Goal: Transaction & Acquisition: Purchase product/service

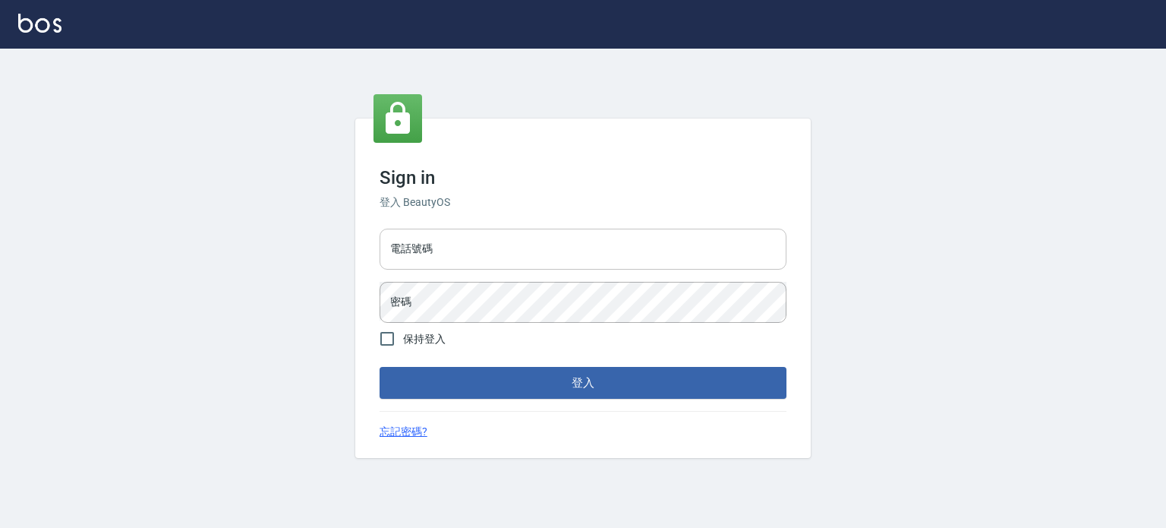
click at [540, 254] on input "電話號碼" at bounding box center [583, 249] width 407 height 41
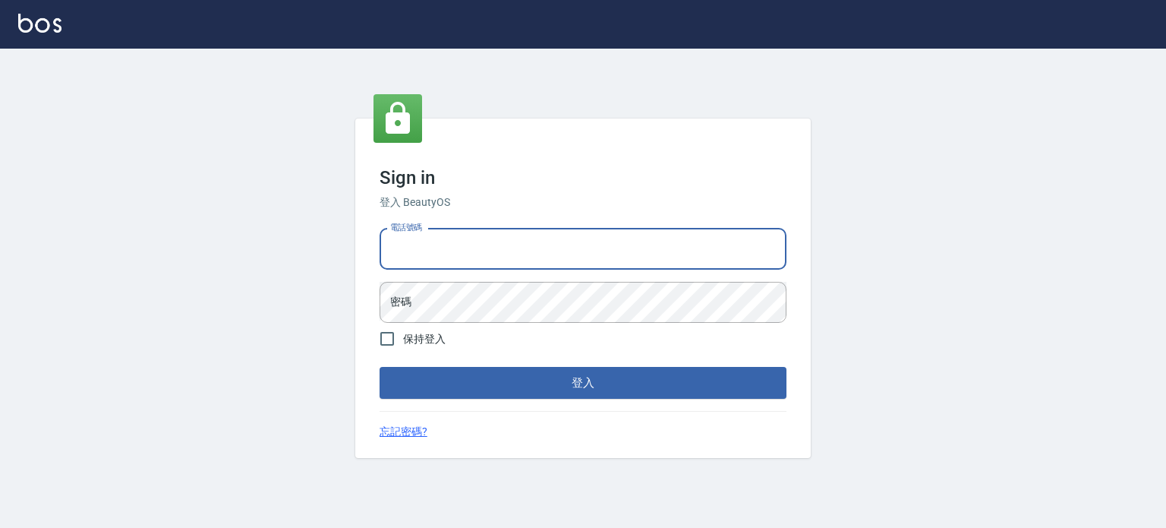
type input "0977239969"
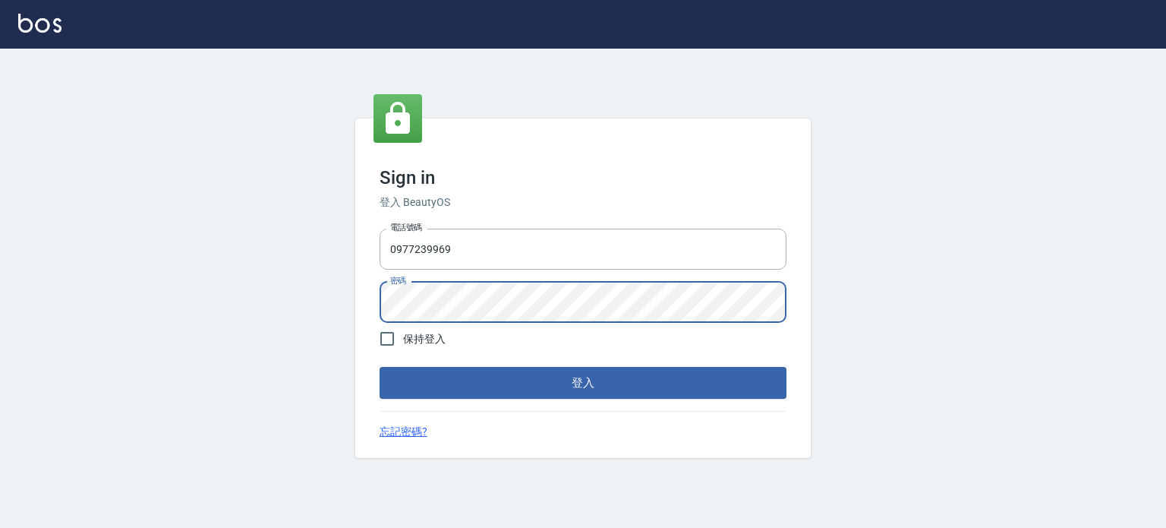
click at [380, 367] on button "登入" at bounding box center [583, 383] width 407 height 32
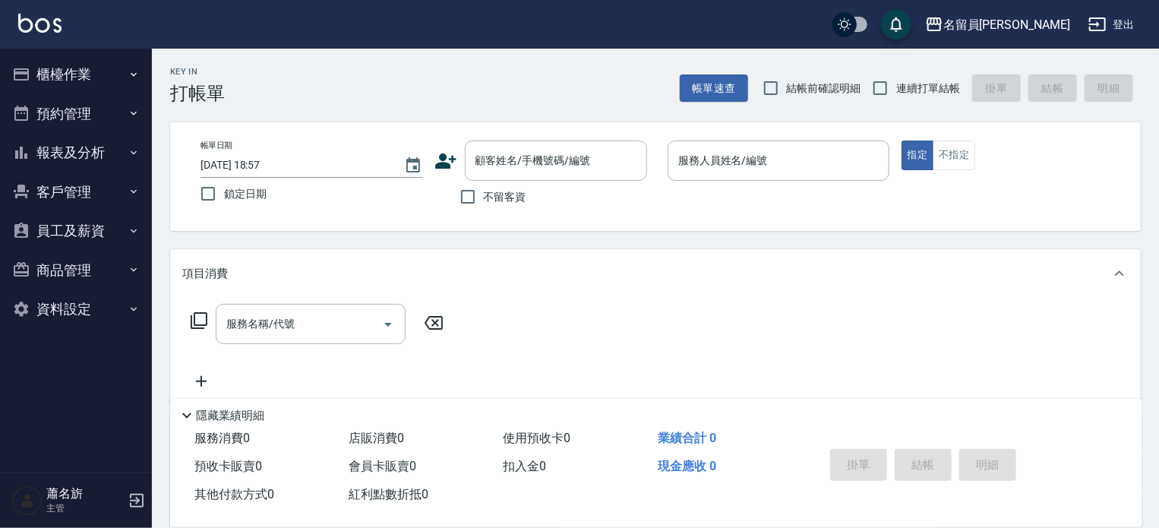
click at [485, 197] on span "不留客資" at bounding box center [505, 197] width 43 height 16
click at [484, 197] on input "不留客資" at bounding box center [468, 197] width 32 height 32
checkbox input "true"
click at [863, 91] on span "結帳前確認明細" at bounding box center [818, 87] width 110 height 14
click at [920, 96] on label "連續打單結帳" at bounding box center [912, 88] width 96 height 32
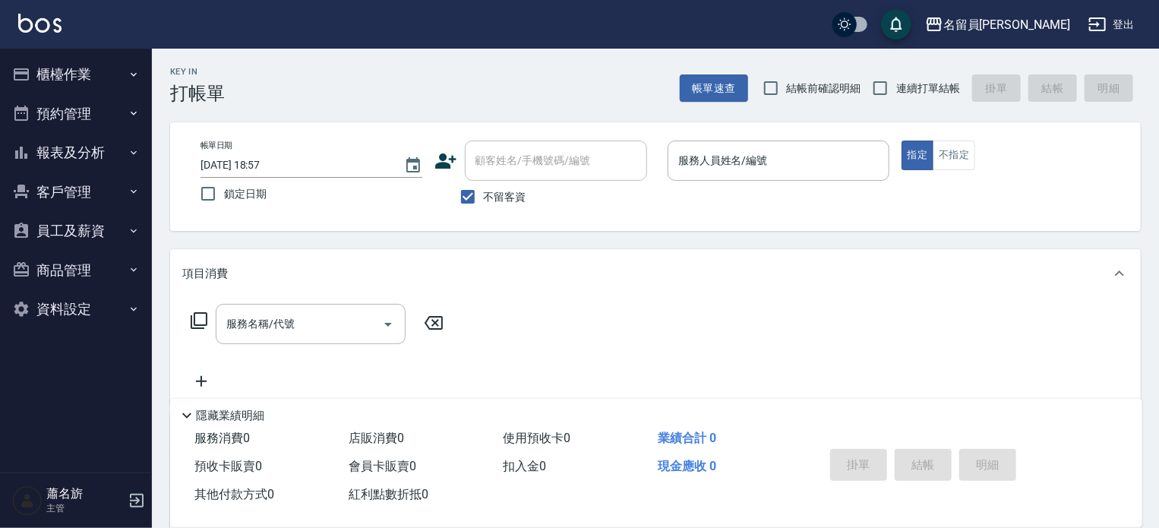
click at [896, 96] on input "連續打單結帳" at bounding box center [880, 88] width 32 height 32
checkbox input "true"
click at [845, 156] on input "服務人員姓名/編號" at bounding box center [778, 160] width 208 height 27
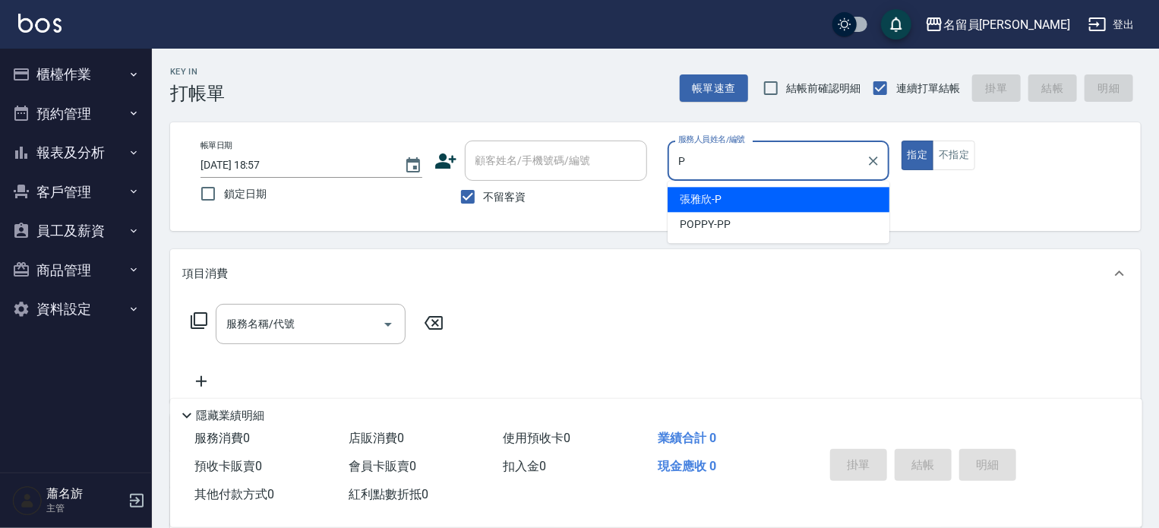
type input "[PERSON_NAME]"
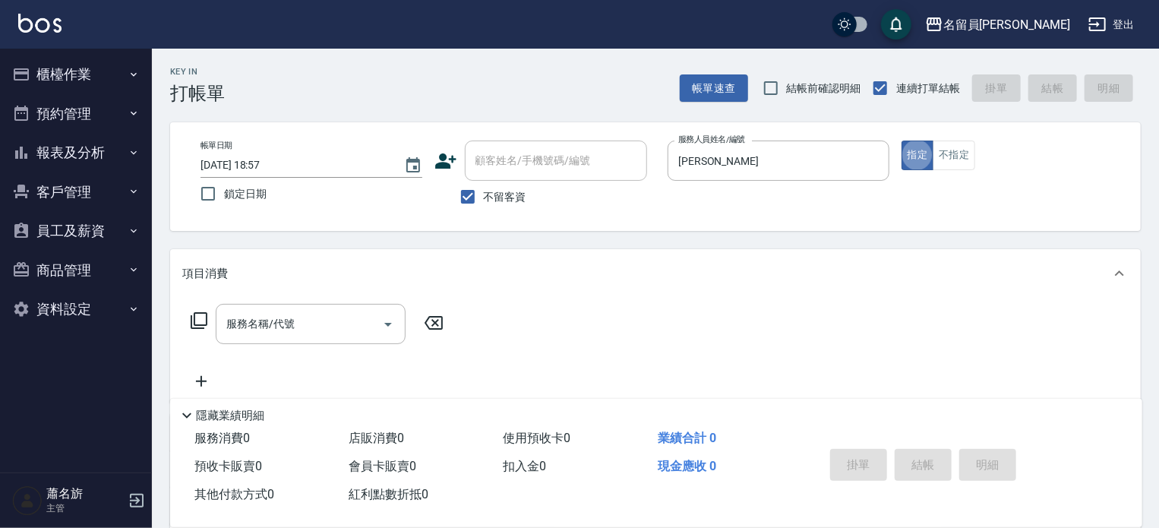
type button "true"
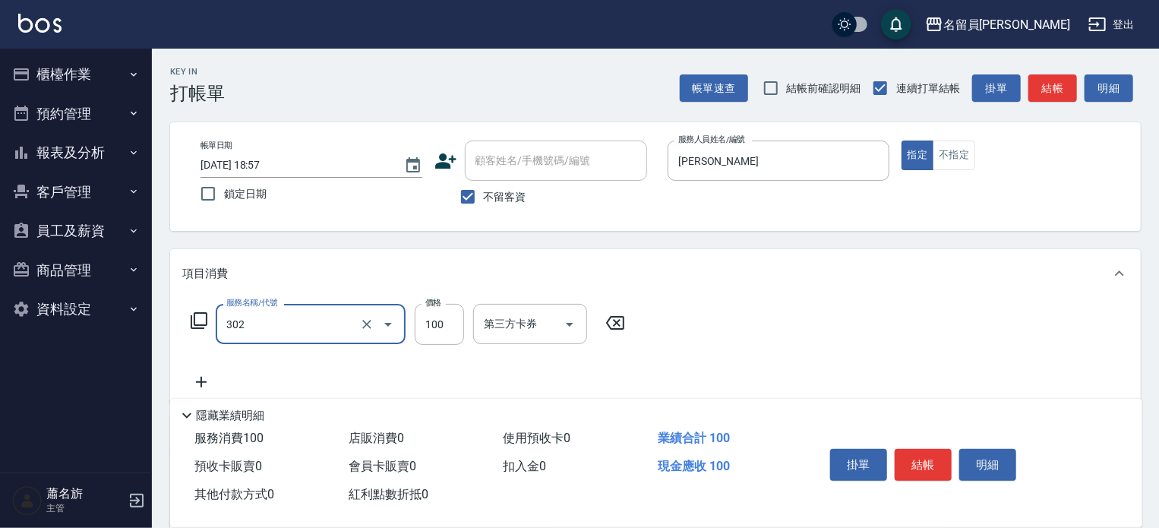
type input "剪髮(302)"
type input "1899"
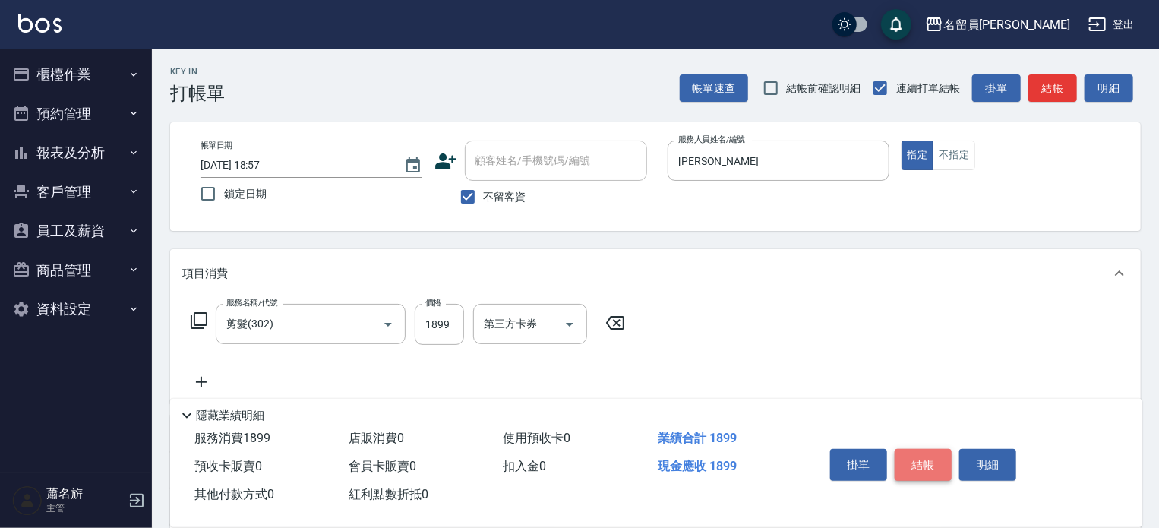
click at [933, 464] on button "結帳" at bounding box center [923, 465] width 57 height 32
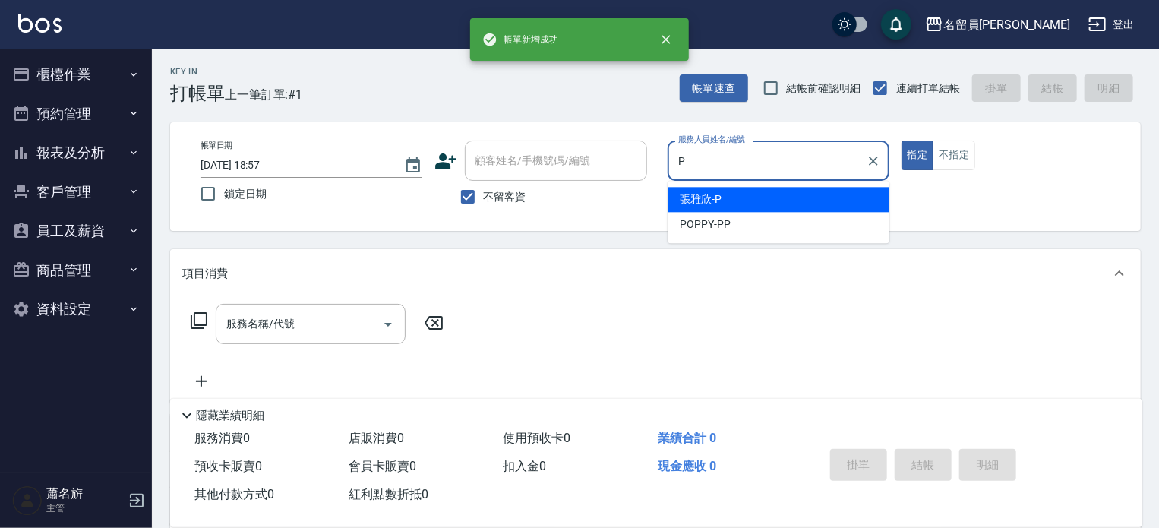
type input "[PERSON_NAME]"
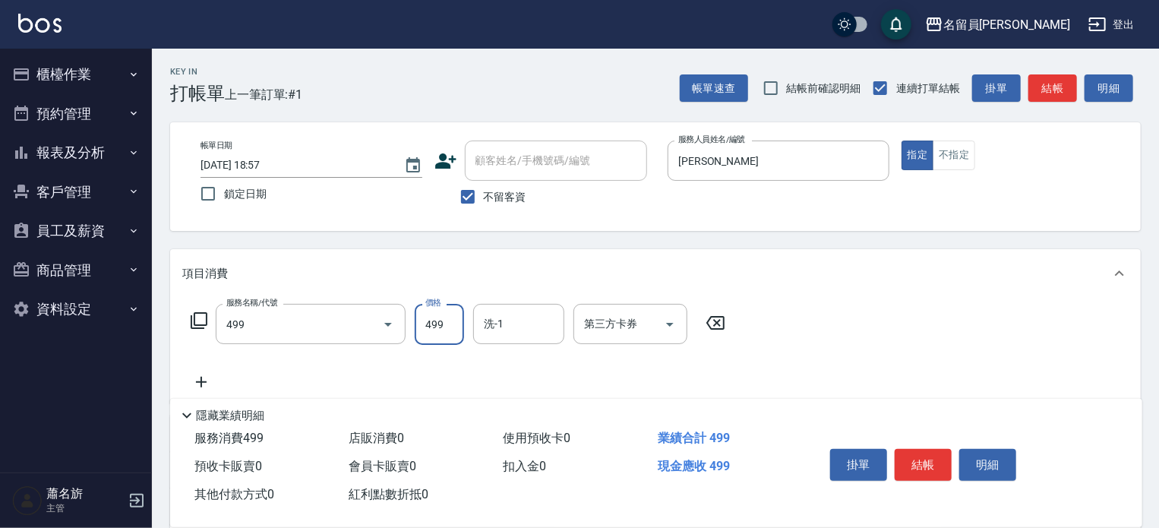
type input "去角質洗髮(499)"
type input "699"
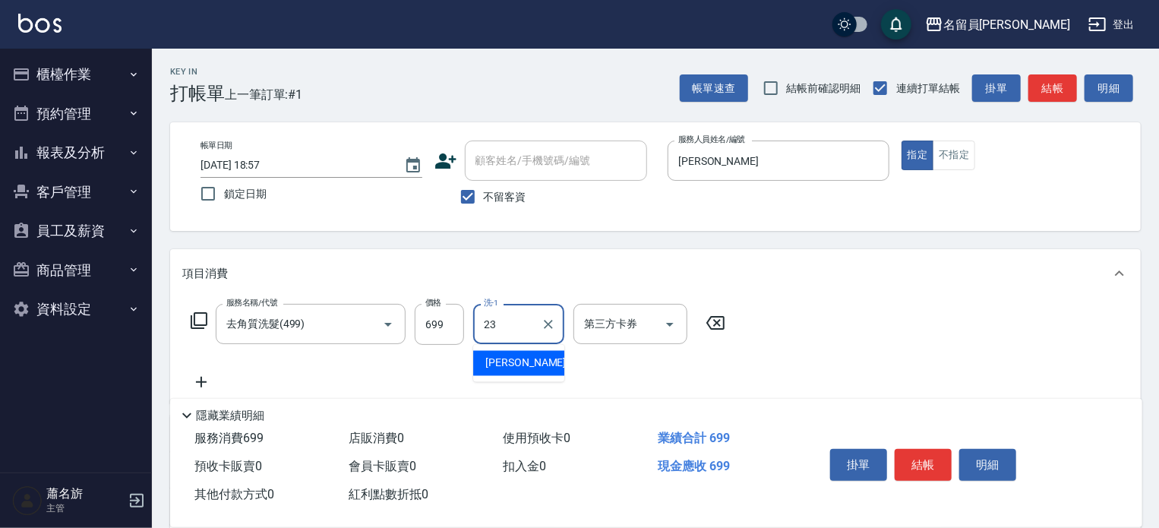
type input "[PERSON_NAME]-23"
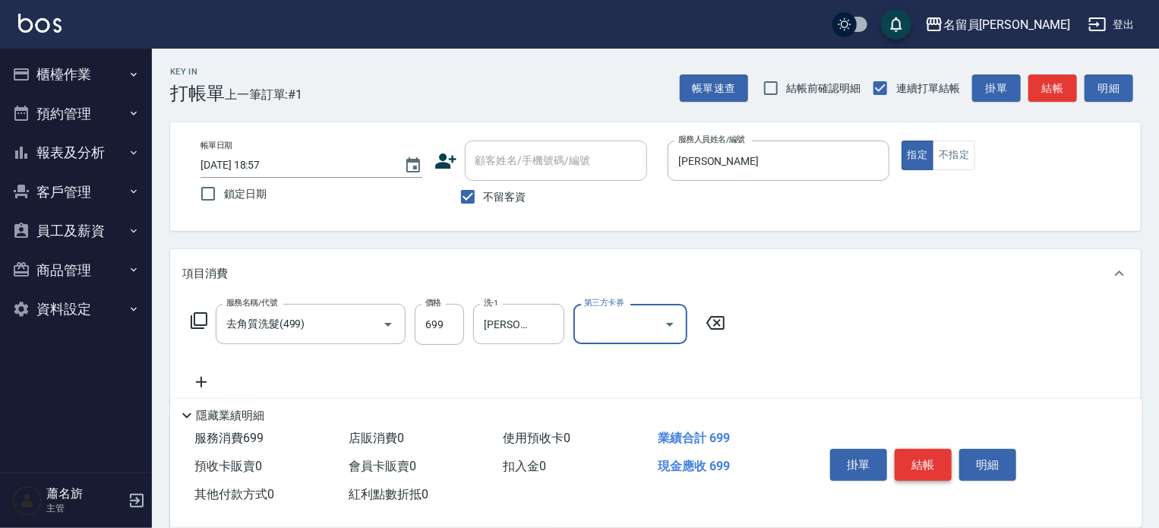
click at [918, 464] on button "結帳" at bounding box center [923, 465] width 57 height 32
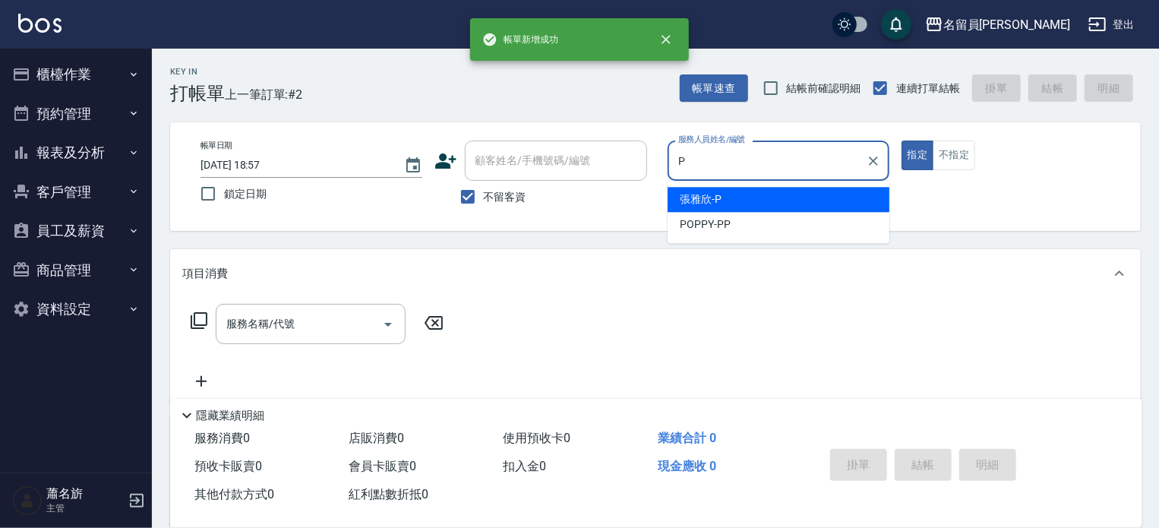
type input "[PERSON_NAME]"
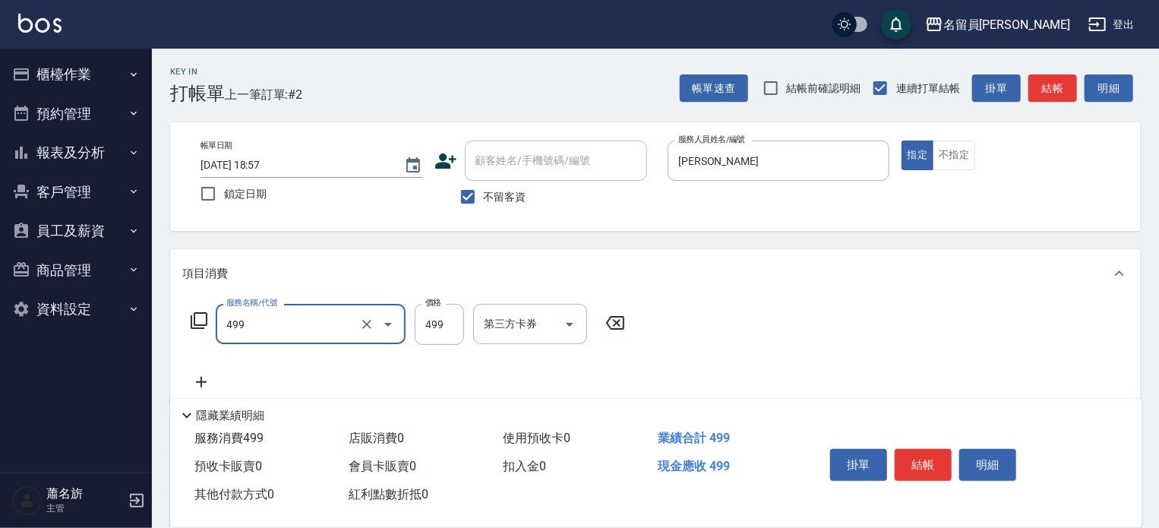
type input "去角質洗髮(499)"
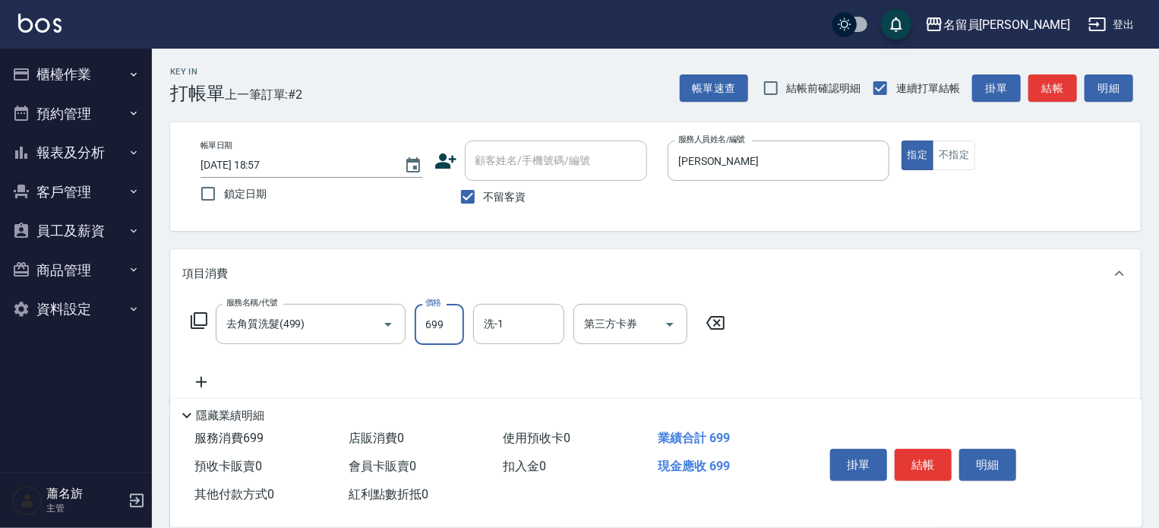
type input "699"
click at [923, 443] on div "掛單 結帳 明細" at bounding box center [923, 467] width 198 height 48
click at [933, 453] on button "結帳" at bounding box center [923, 465] width 57 height 32
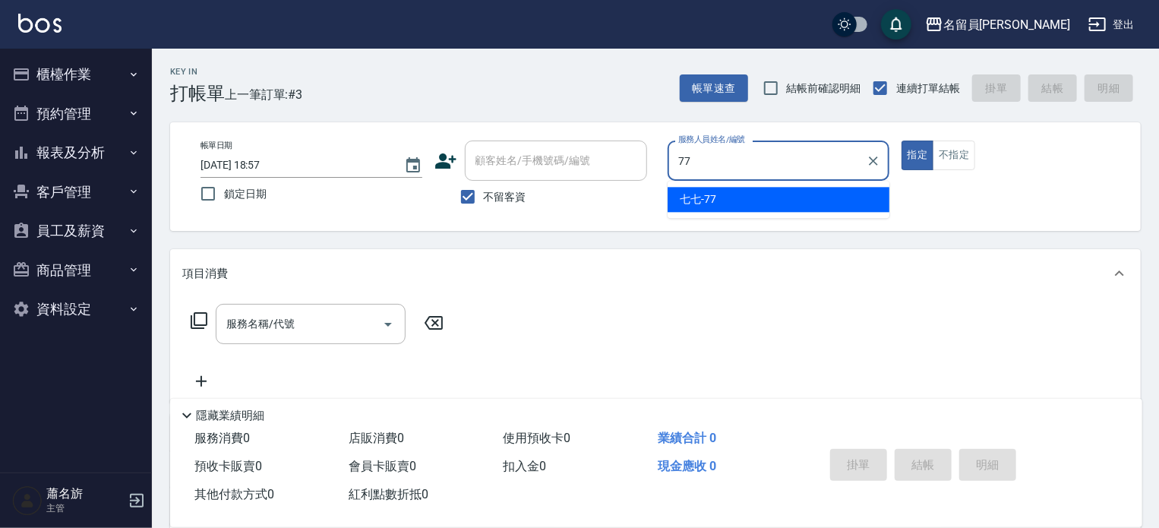
type input "七七-77"
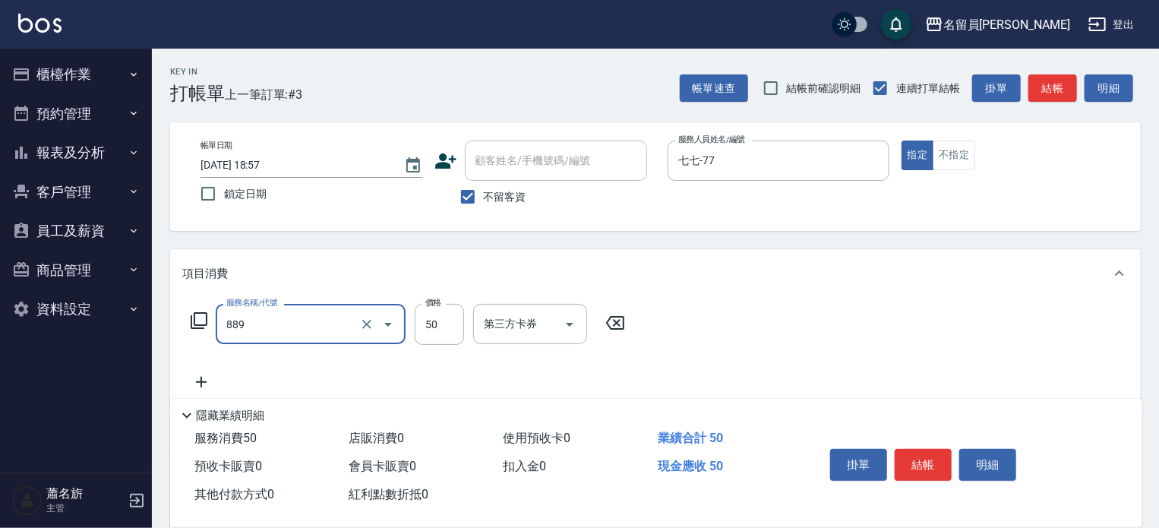
type input "精油(889)"
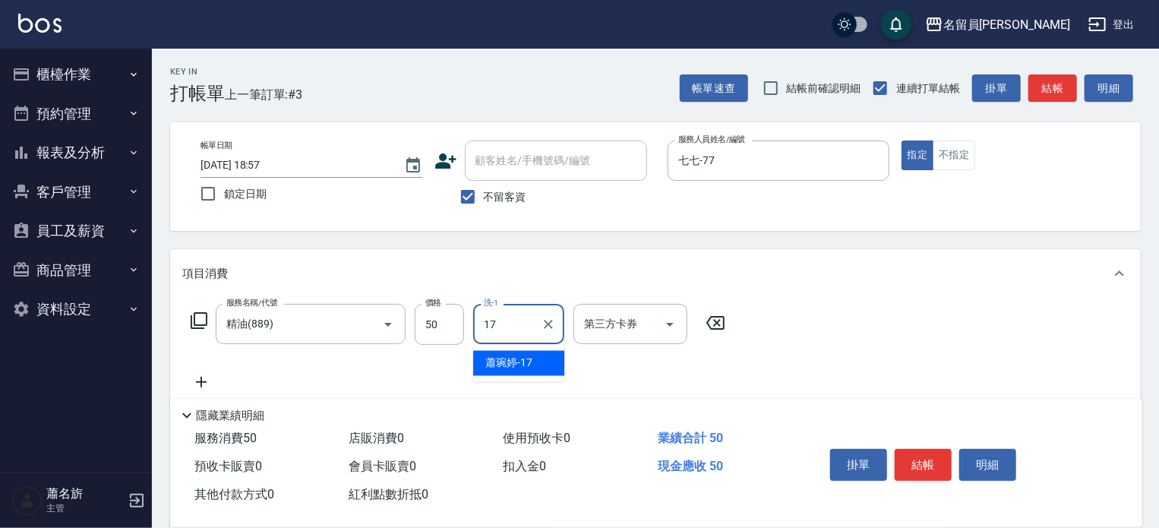
type input "[PERSON_NAME]-17"
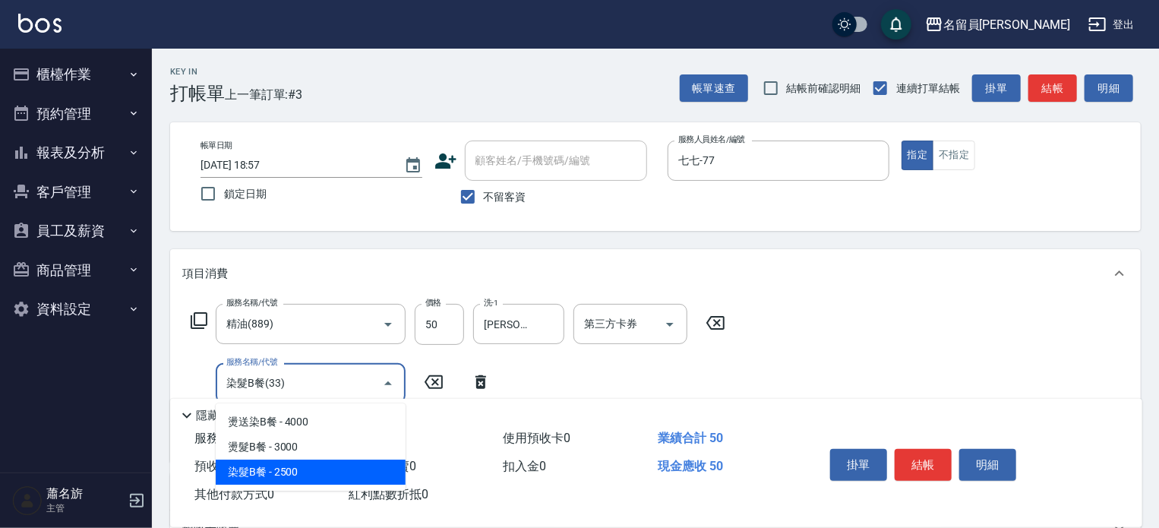
type input "染髮B餐(33)"
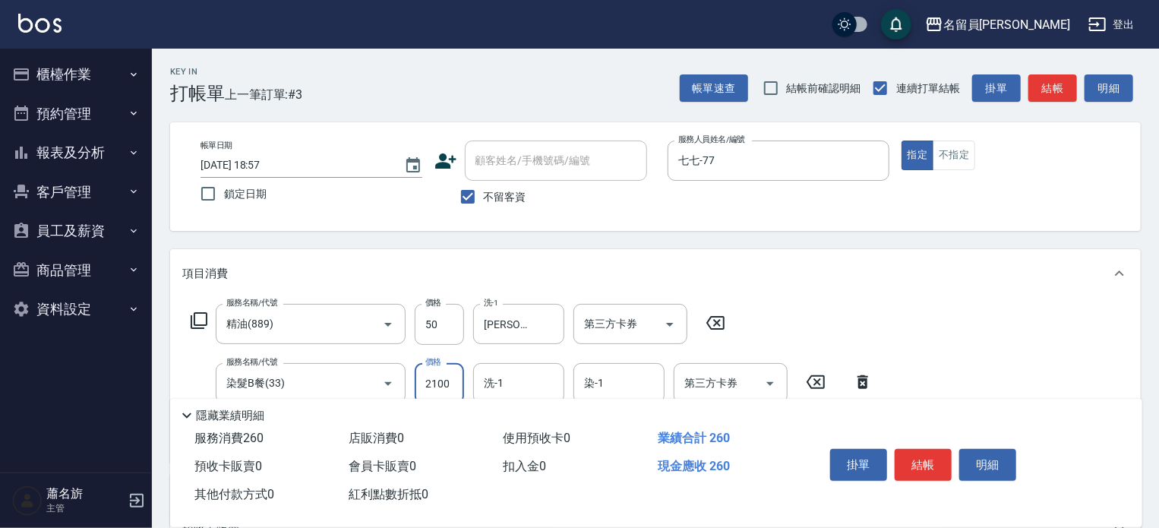
type input "2100"
type input "[PERSON_NAME]-17"
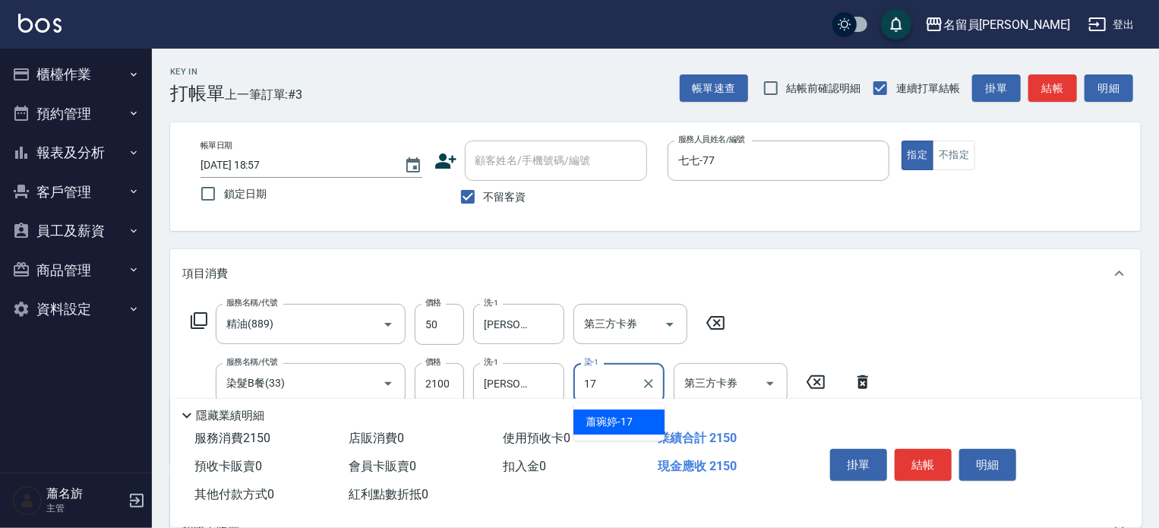
type input "[PERSON_NAME]-17"
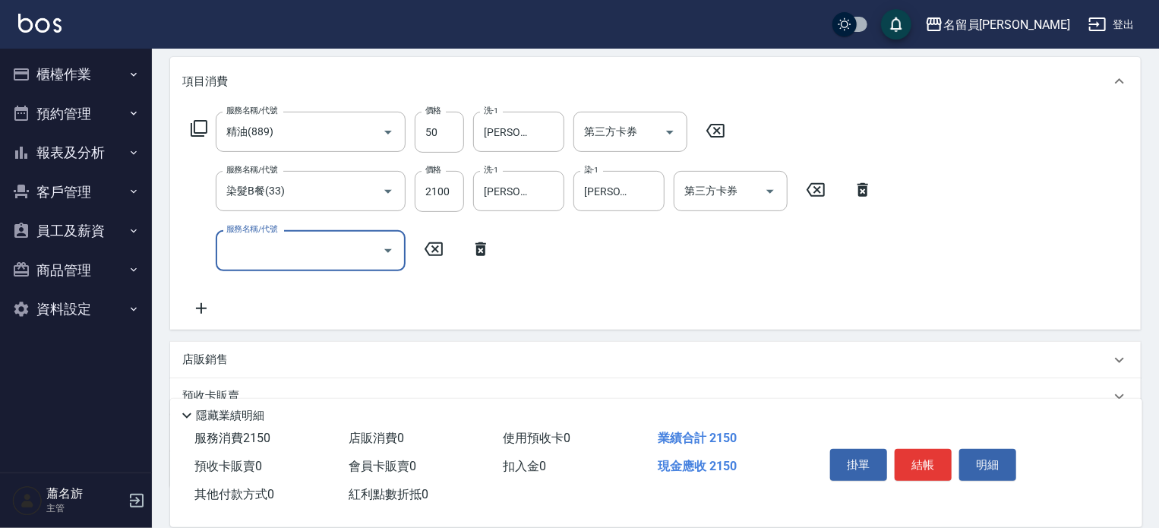
scroll to position [295, 0]
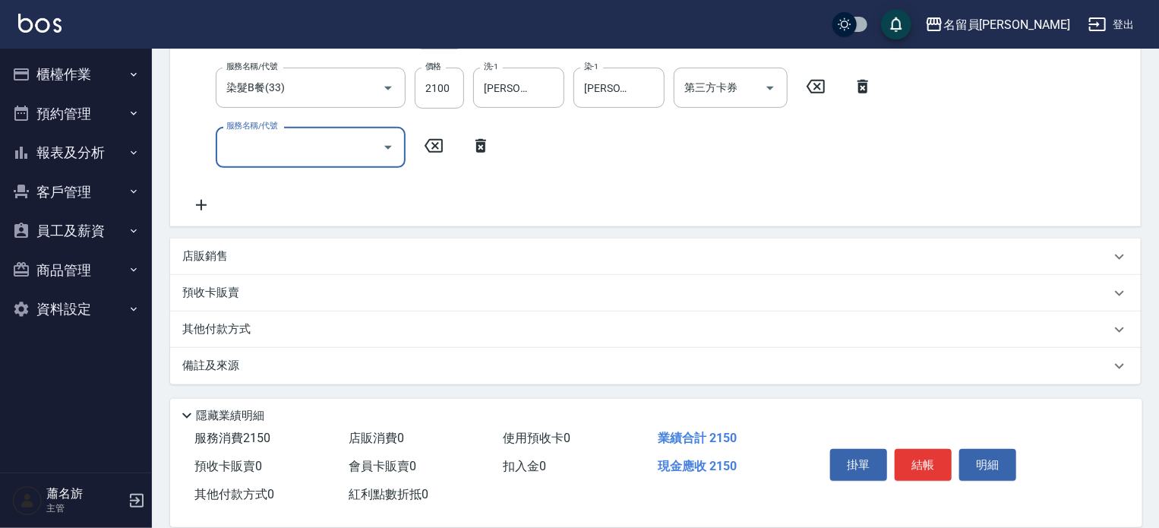
click at [598, 264] on div "店販銷售" at bounding box center [655, 256] width 971 height 36
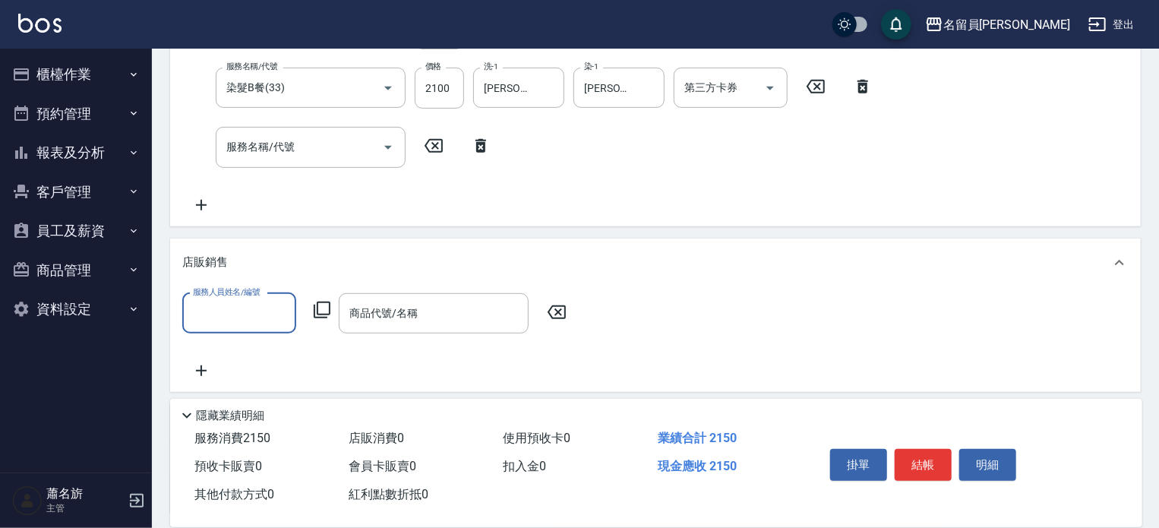
scroll to position [0, 0]
type input "七七-77"
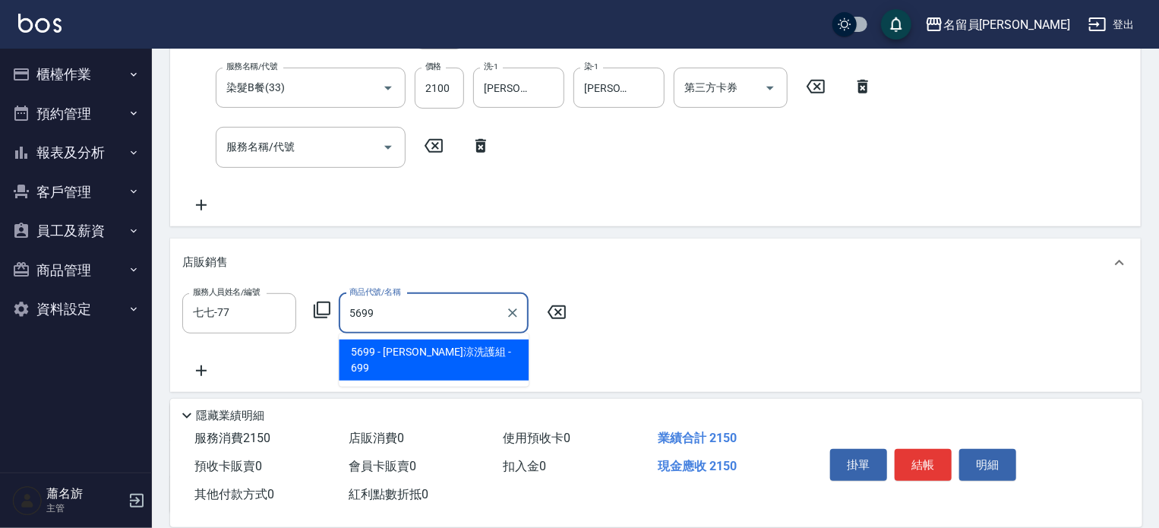
type input "水水沁涼洗護組"
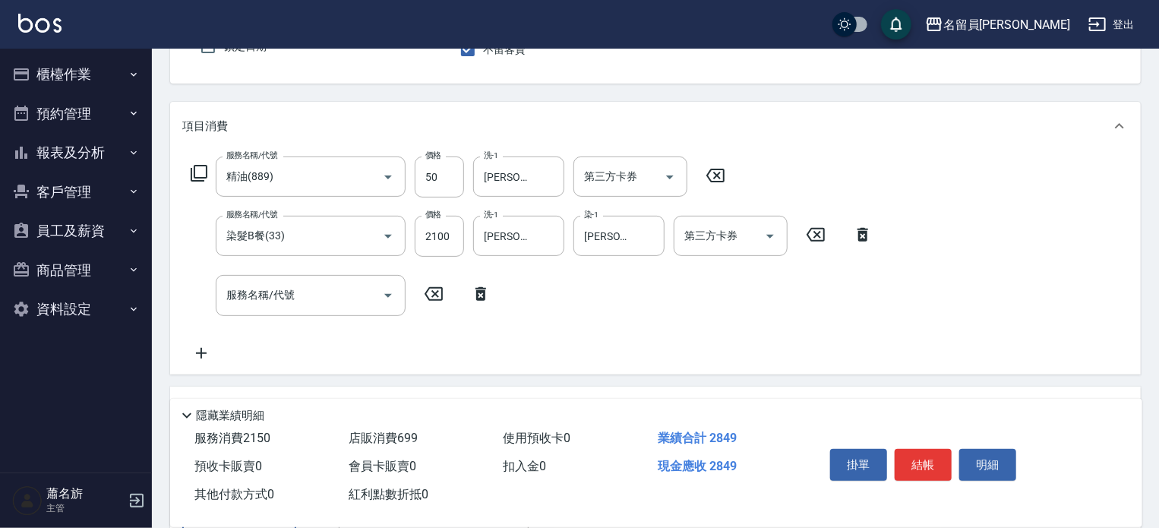
scroll to position [68, 0]
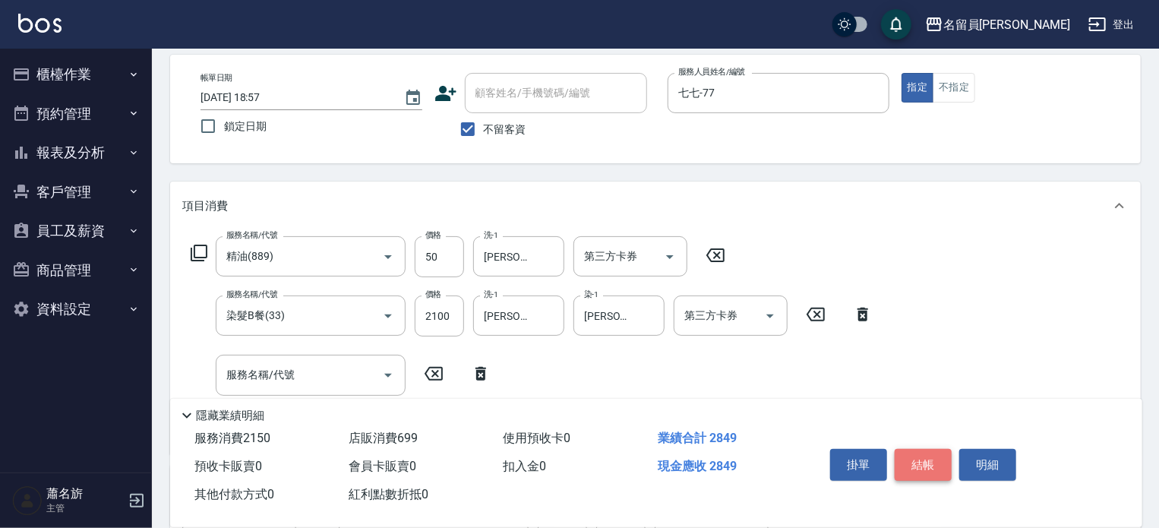
click at [911, 449] on button "結帳" at bounding box center [923, 465] width 57 height 32
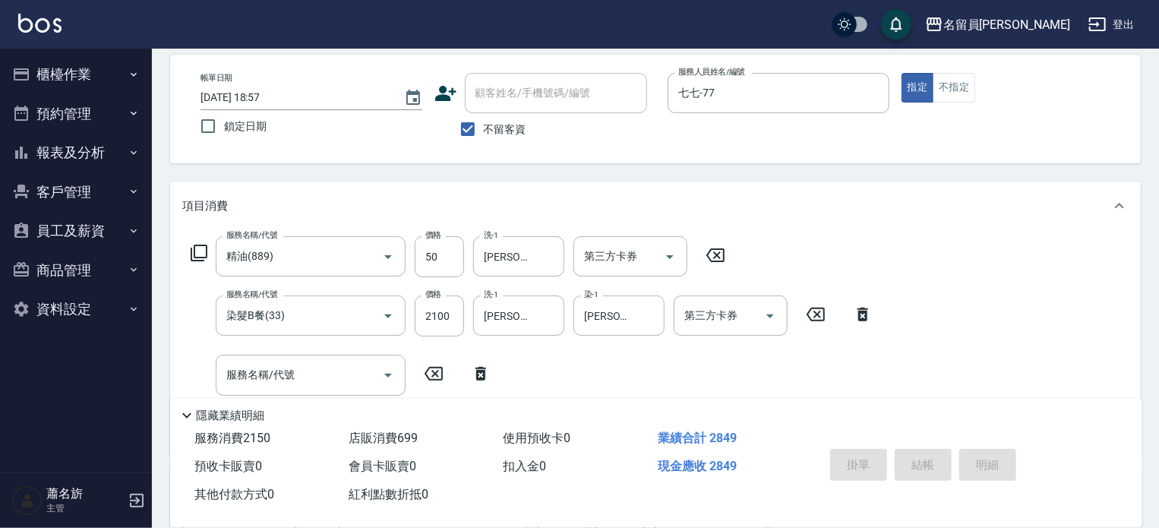
type input "[DATE] 18:58"
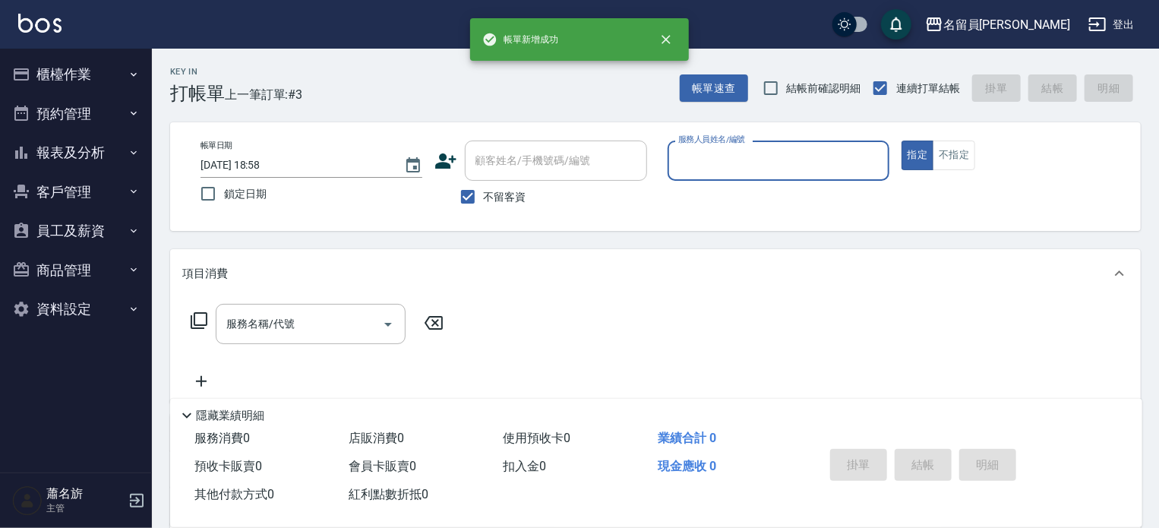
scroll to position [0, 0]
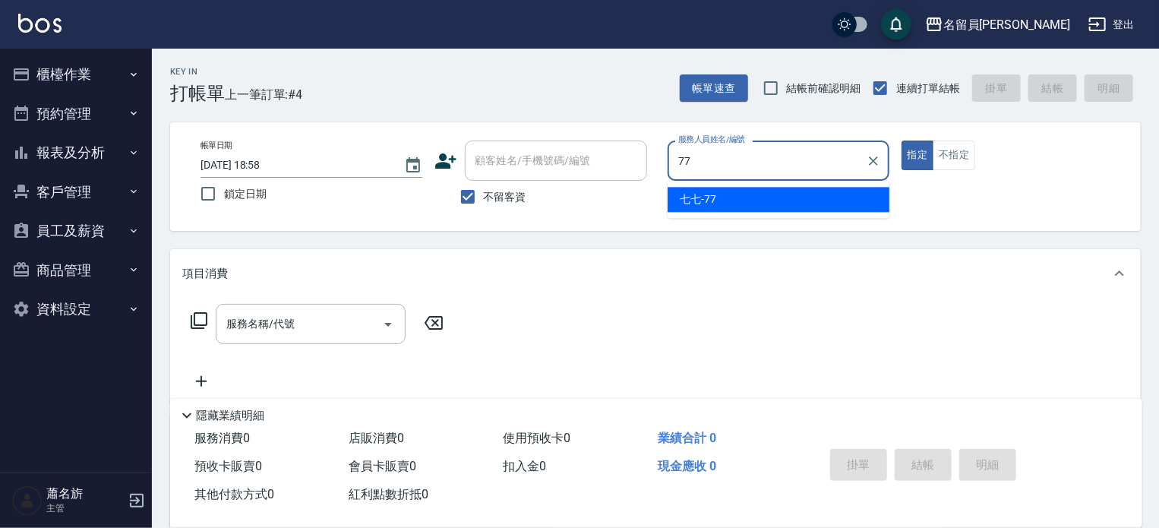
type input "七七-77"
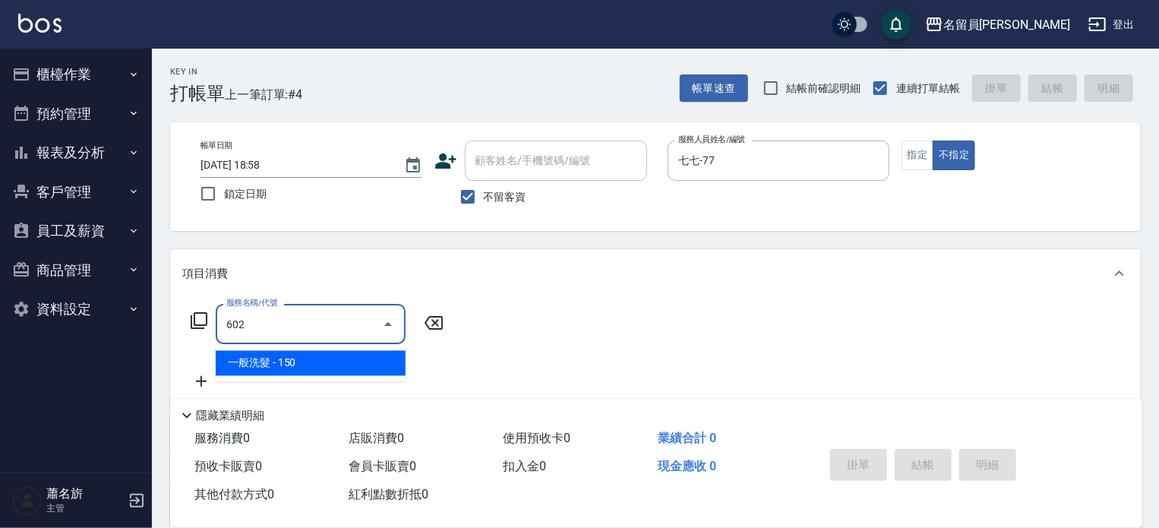
type input "一般洗髮(602)"
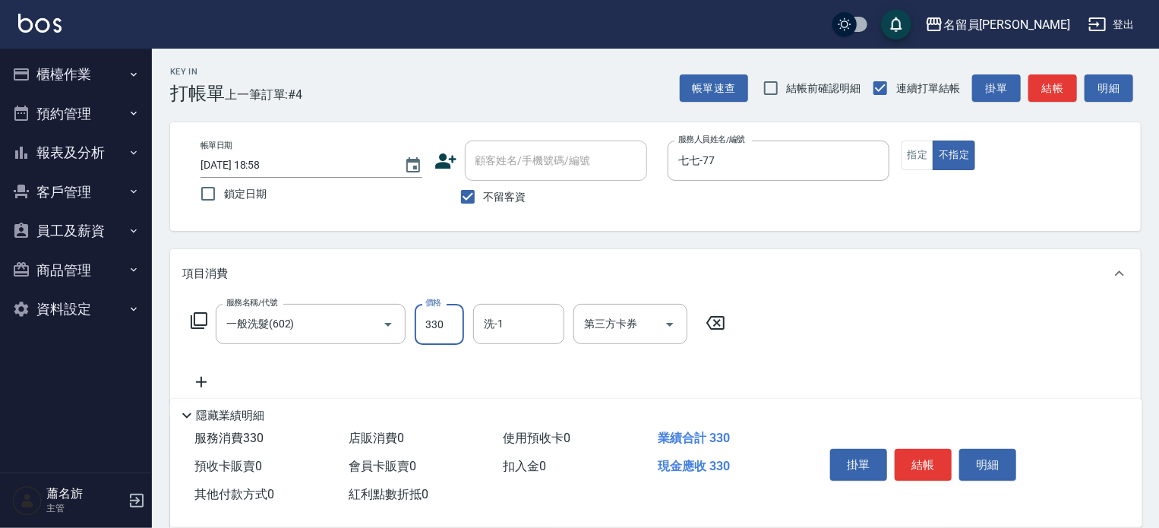
type input "330"
type input "[PERSON_NAME]-23"
click at [928, 466] on button "結帳" at bounding box center [923, 465] width 57 height 32
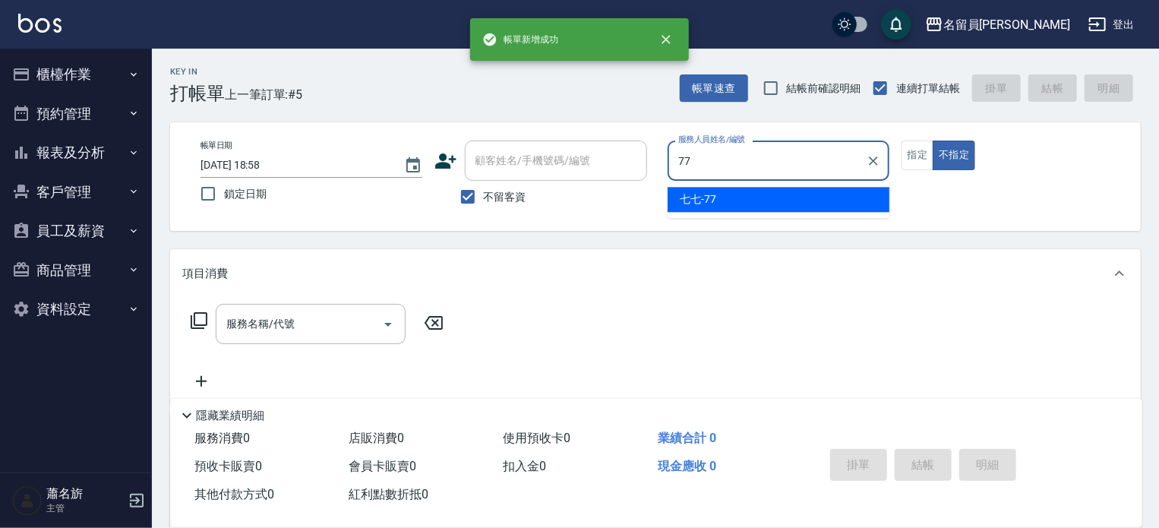
type input "七七-77"
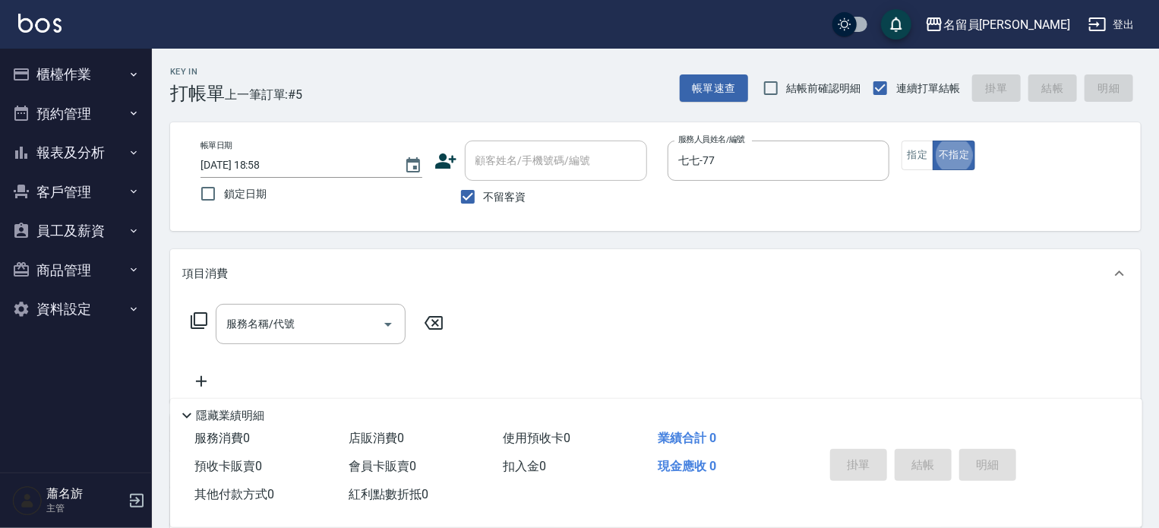
type button "false"
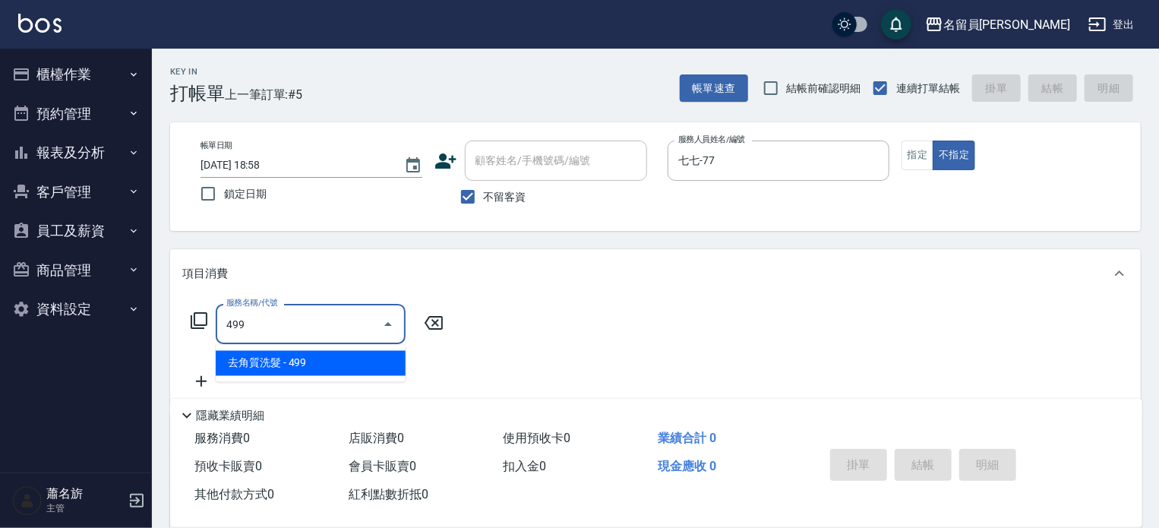
type input "去角質洗髮(499)"
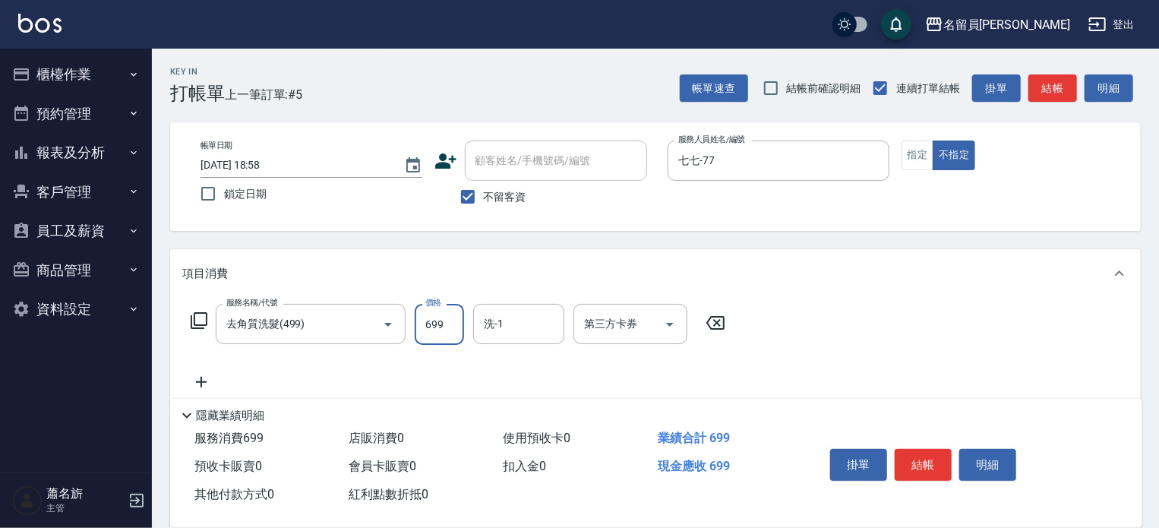
type input "699"
type input "[PERSON_NAME]-23"
click at [896, 154] on div "帳單日期 [DATE] 18:58 鎖定日期 顧客姓名/手機號碼/編號 顧客姓名/手機號碼/編號 不留客資 服務人員姓名/編號 七七-77 服務人員姓名/編號…" at bounding box center [655, 176] width 934 height 72
click at [924, 157] on button "指定" at bounding box center [917, 155] width 33 height 30
click at [930, 459] on button "結帳" at bounding box center [923, 465] width 57 height 32
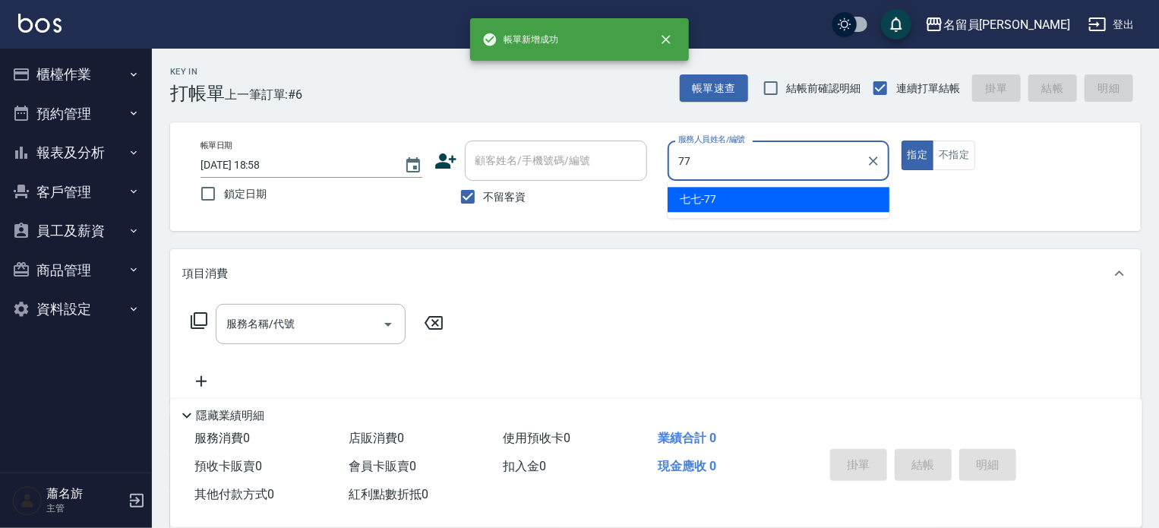
type input "七七-77"
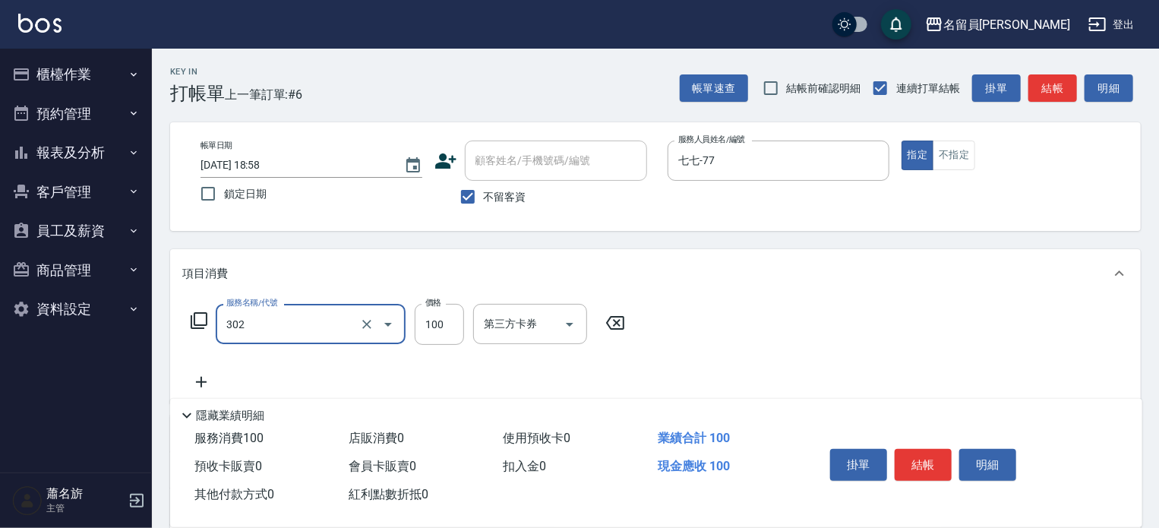
type input "剪髮(302)"
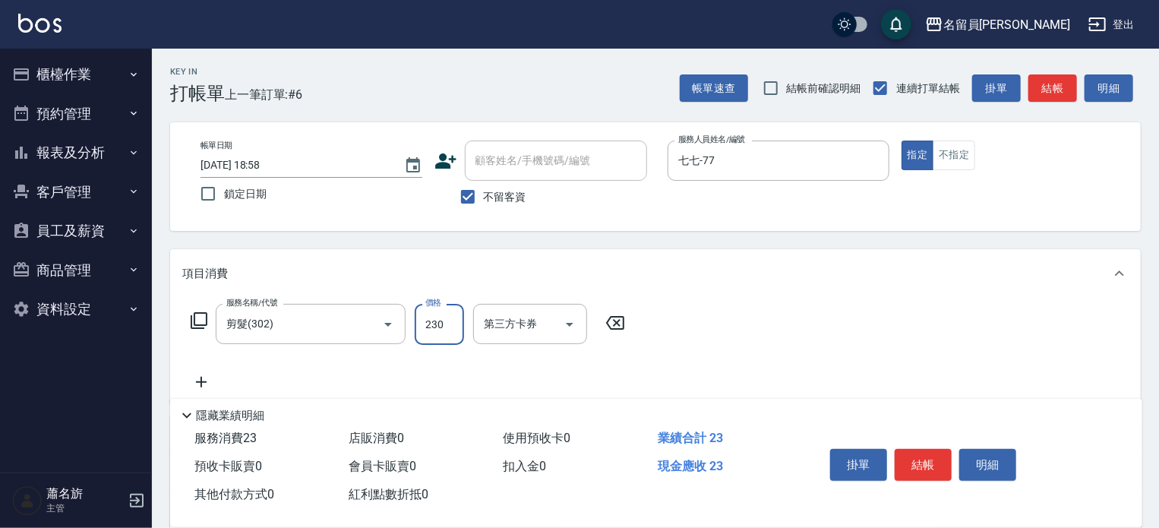
type input "230"
click at [942, 449] on button "結帳" at bounding box center [923, 465] width 57 height 32
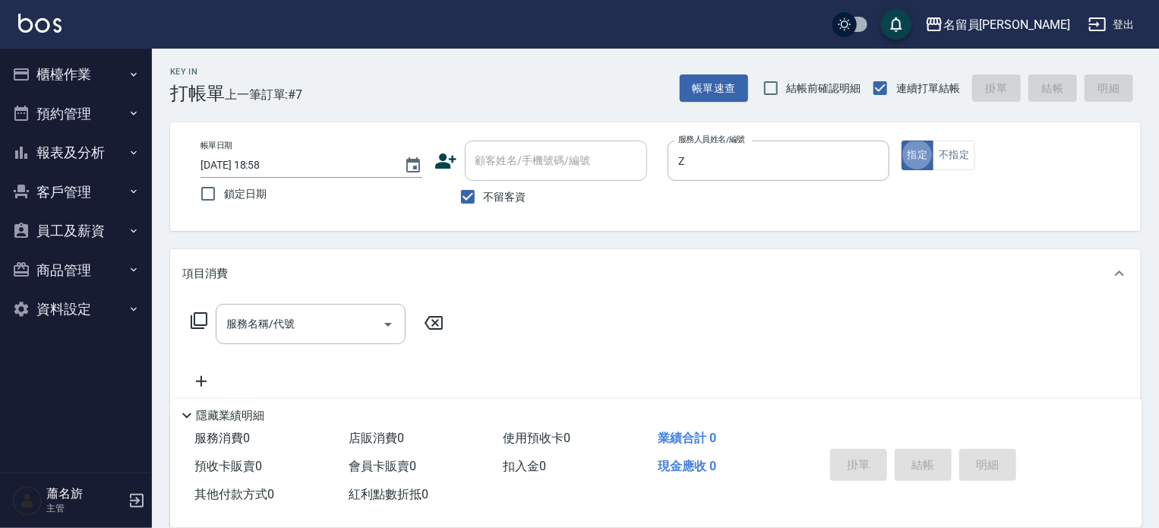
type input "維尼-Z"
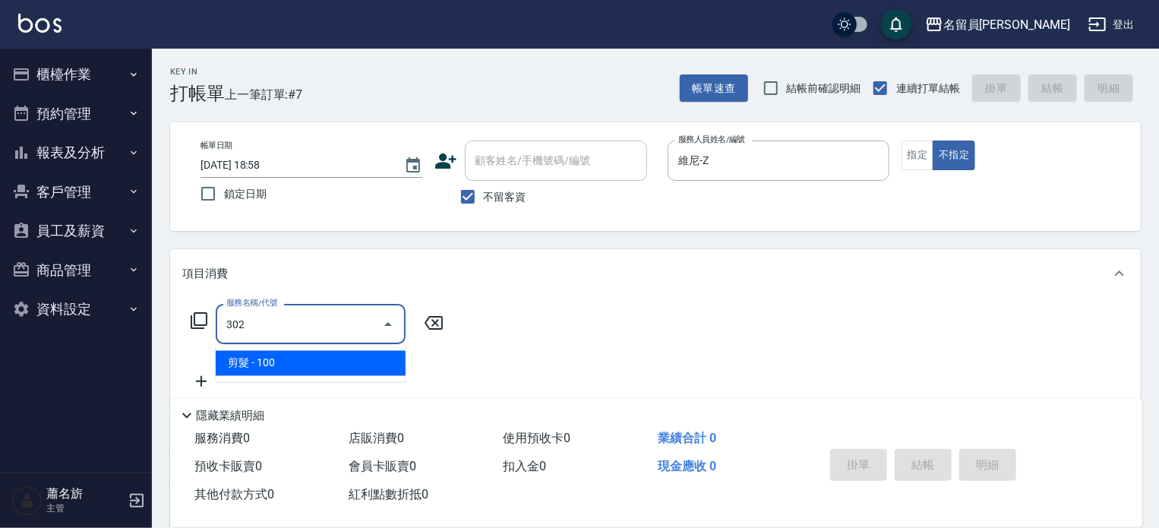
type input "剪髮(302)"
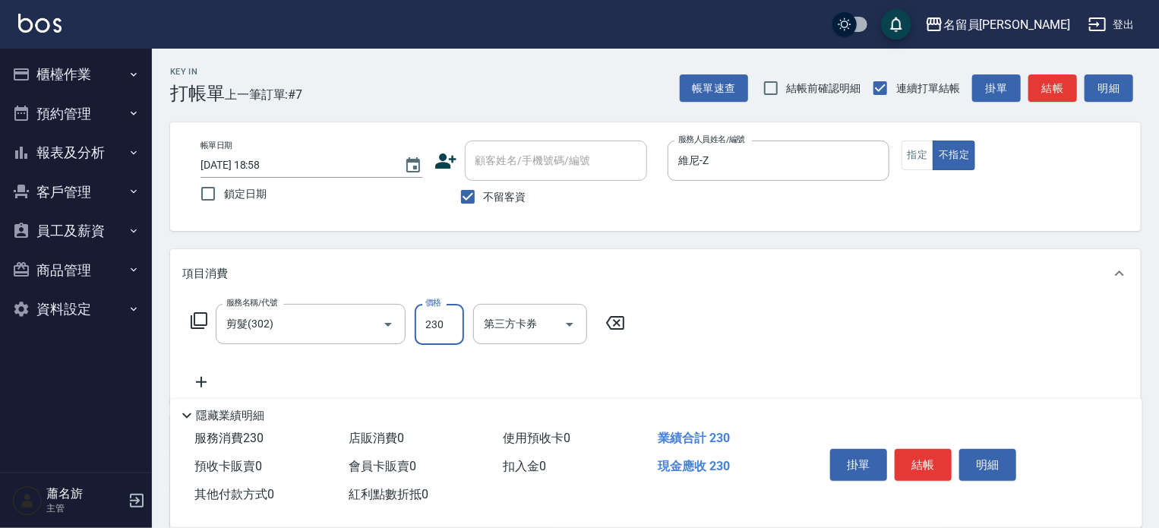
type input "230"
click at [945, 463] on button "結帳" at bounding box center [923, 465] width 57 height 32
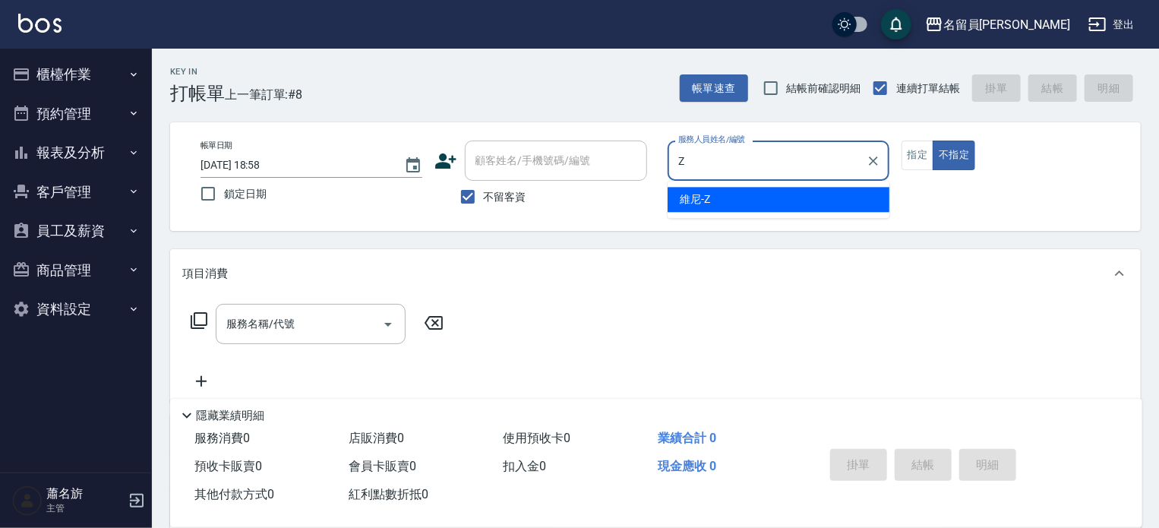
type input "維尼-Z"
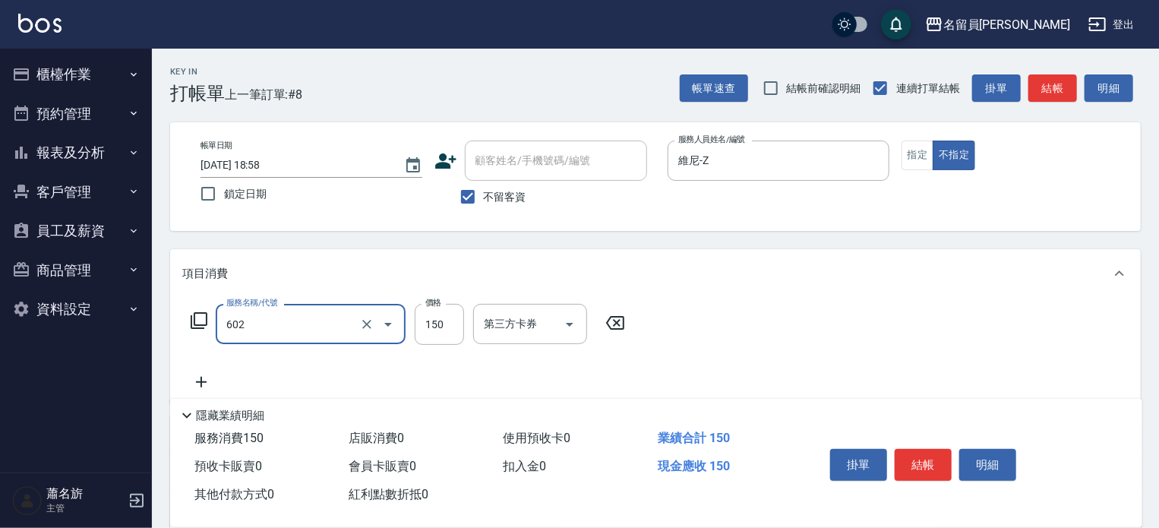
type input "一般洗髮(602)"
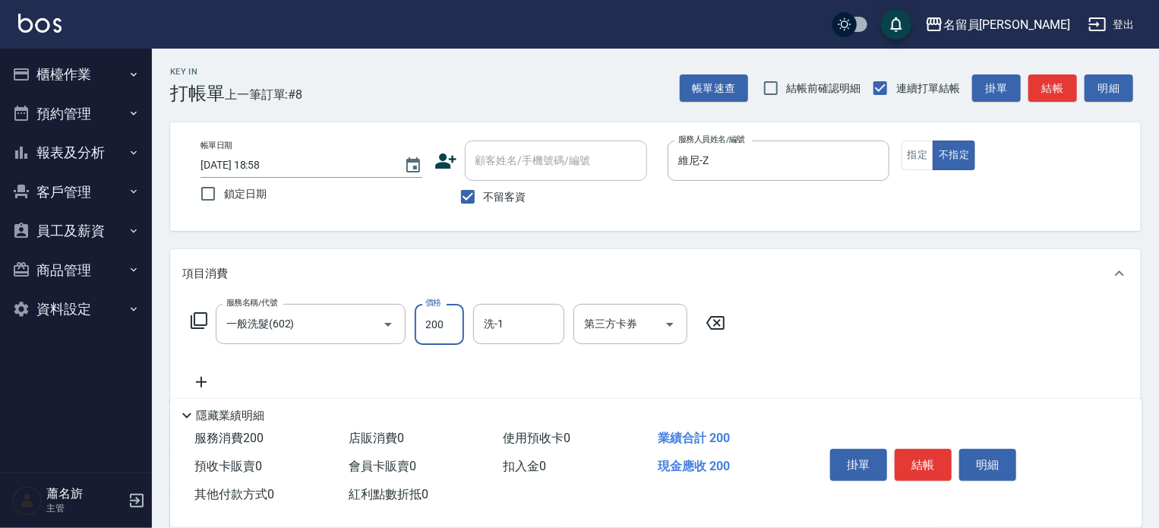
type input "200"
type input "[PERSON_NAME]-45"
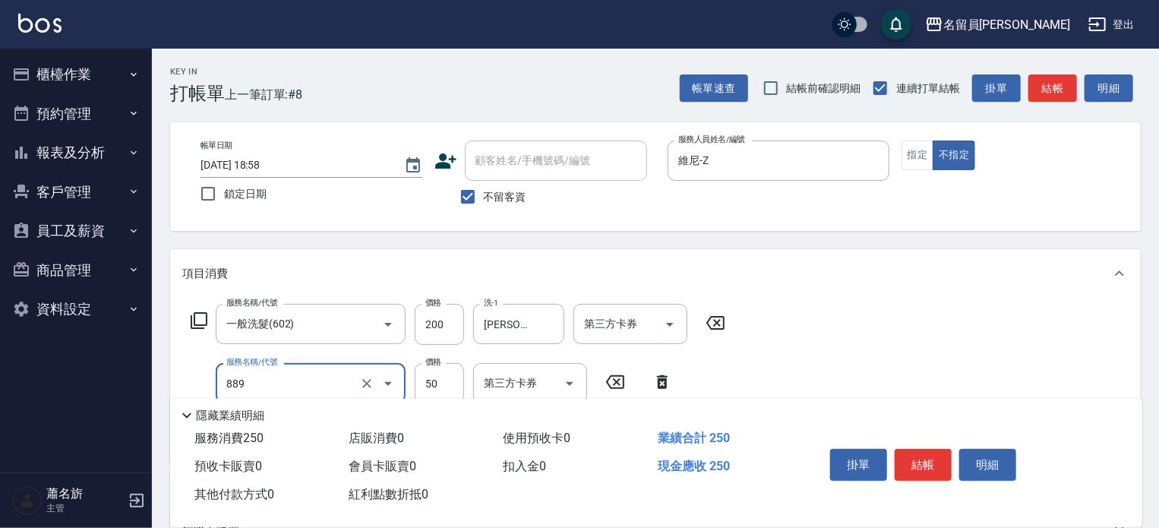
type input "精油(889)"
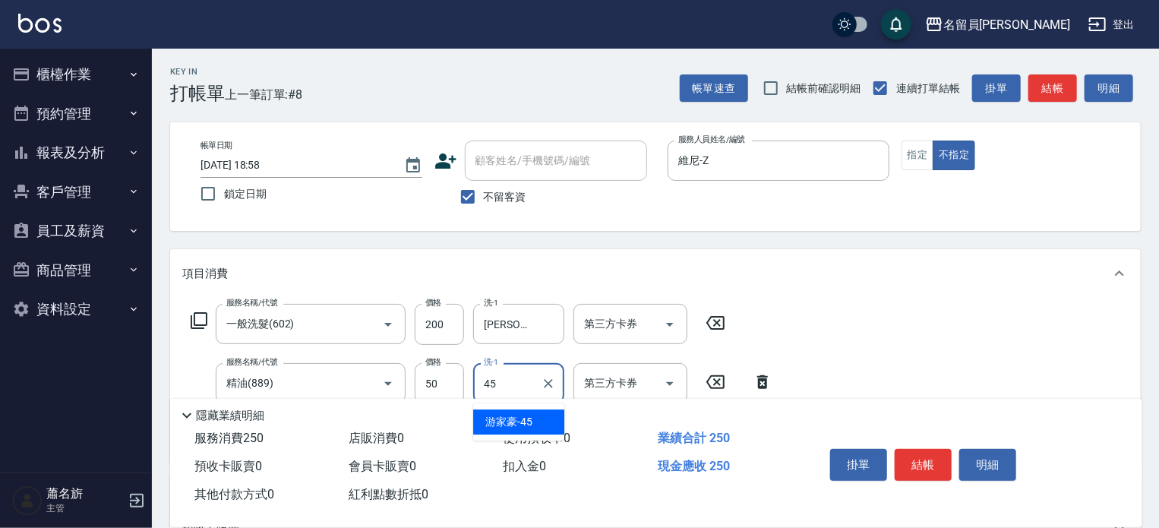
type input "[PERSON_NAME]-45"
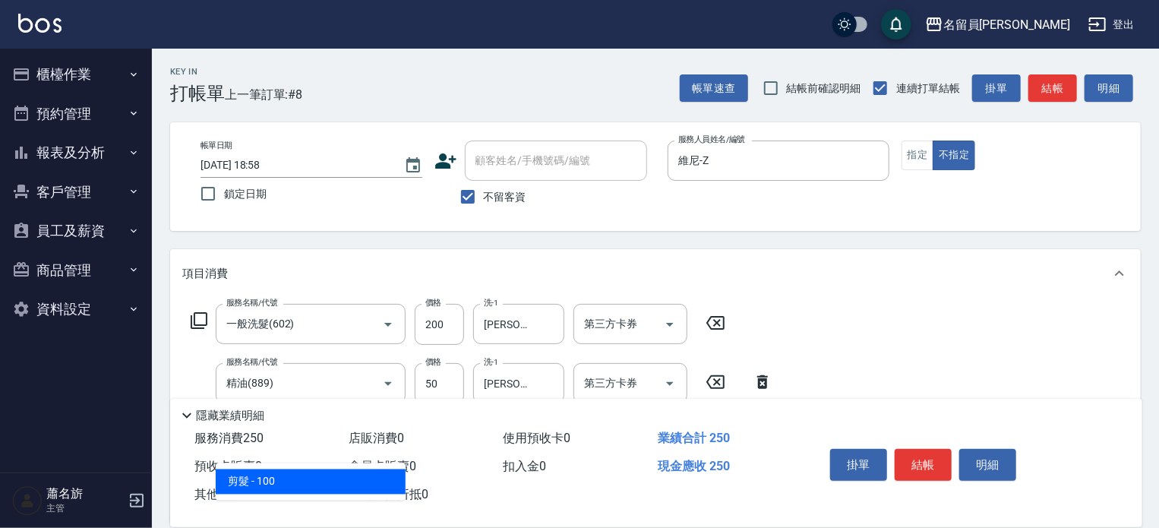
type input "剪髮(302)"
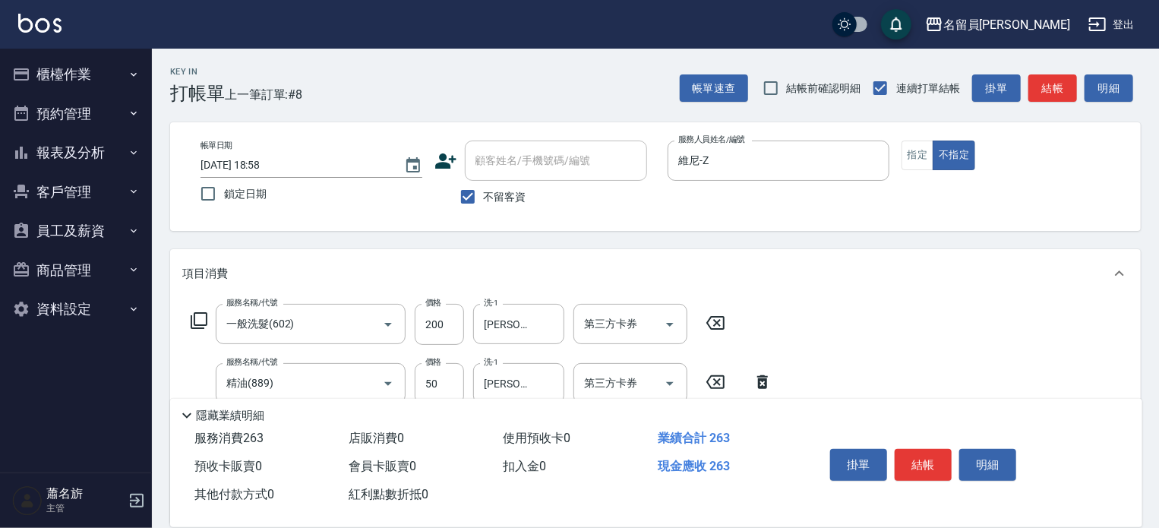
type input "130"
click at [930, 450] on button "結帳" at bounding box center [923, 465] width 57 height 32
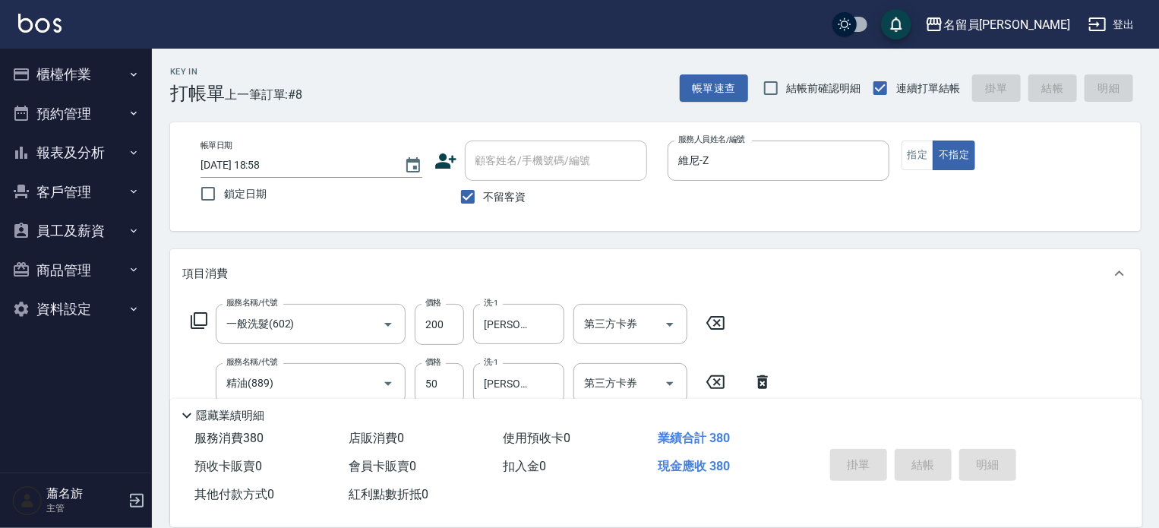
type input "[DATE] 18:59"
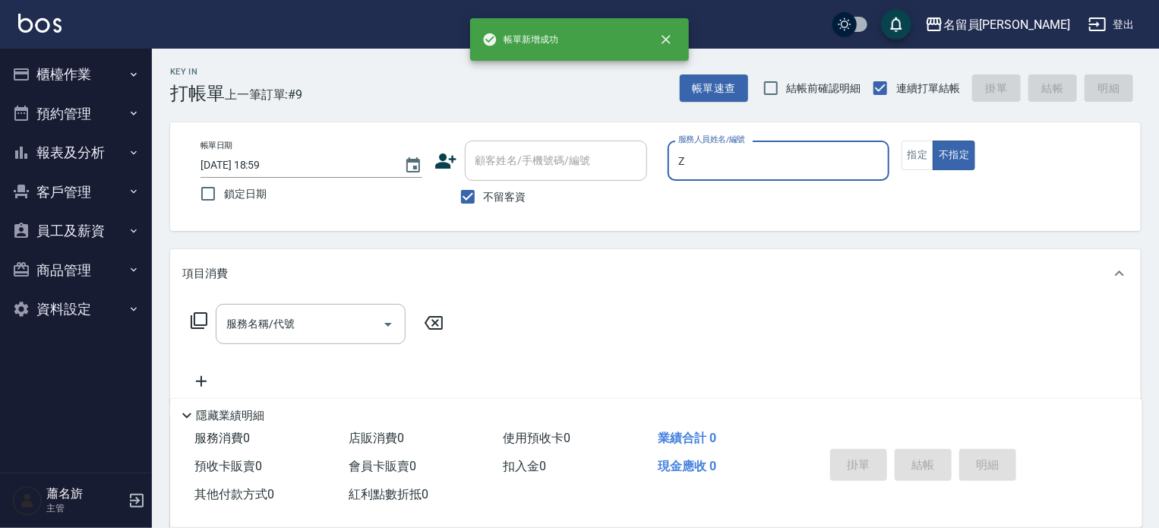
type input "維尼-Z"
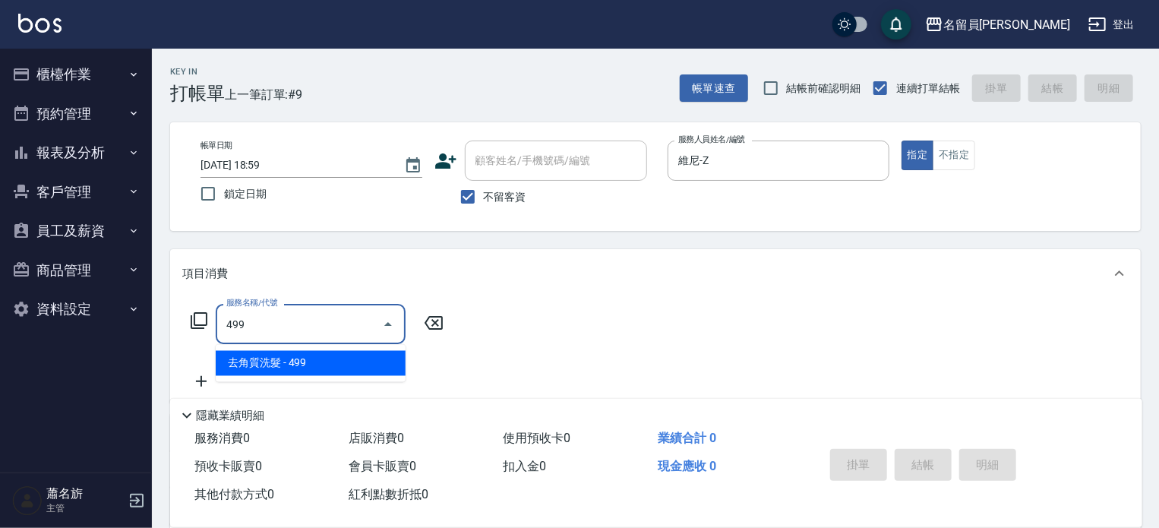
type input "去角質洗髮(499)"
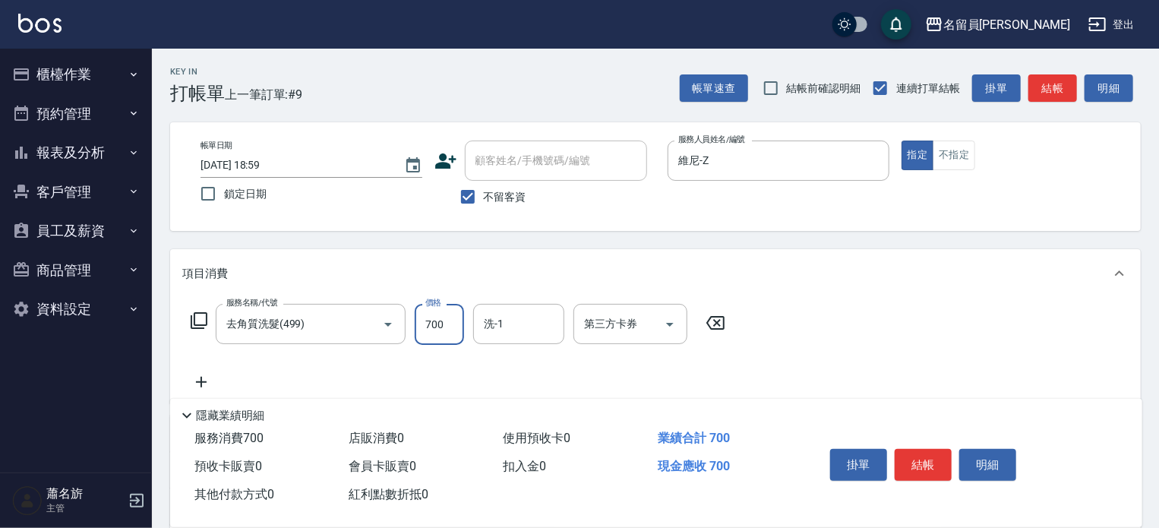
type input "700"
type input "[PERSON_NAME]-45"
click at [934, 457] on button "結帳" at bounding box center [923, 465] width 57 height 32
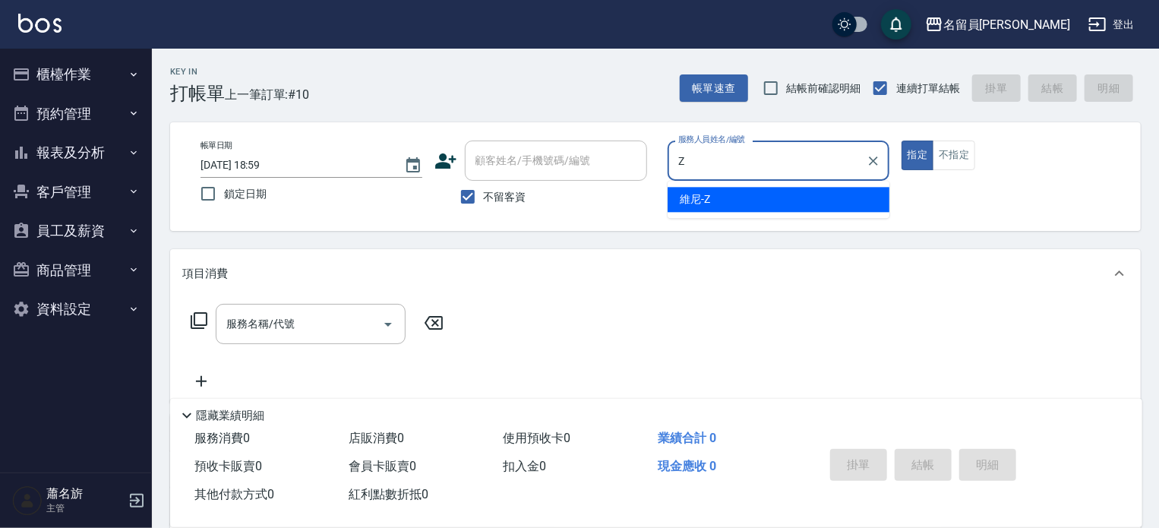
type input "維尼-Z"
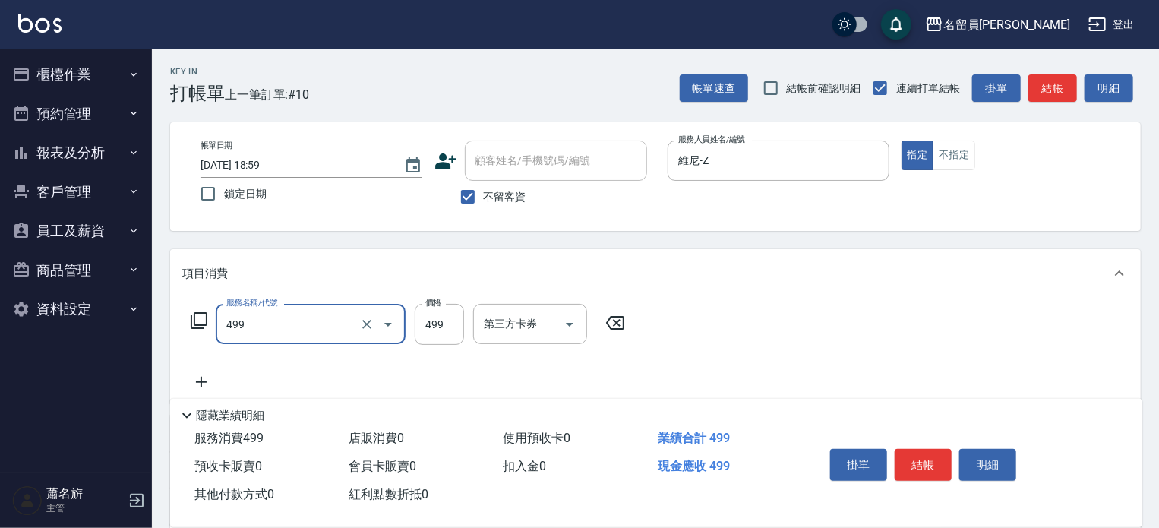
type input "去角質洗髮(499)"
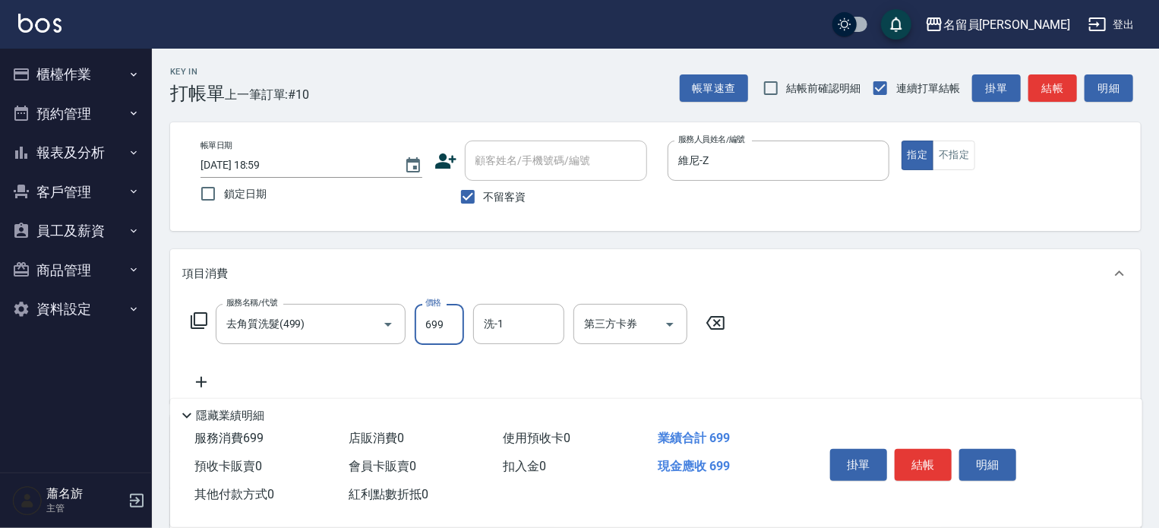
type input "699"
type input "2"
type input "5"
type input "[PERSON_NAME]-45"
click at [933, 456] on button "結帳" at bounding box center [923, 465] width 57 height 32
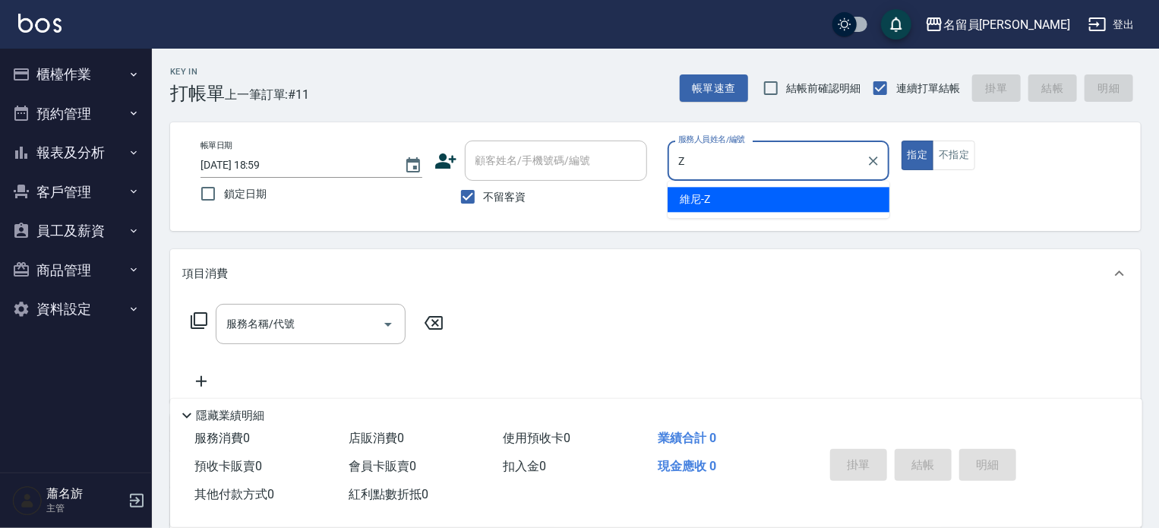
type input "維尼-Z"
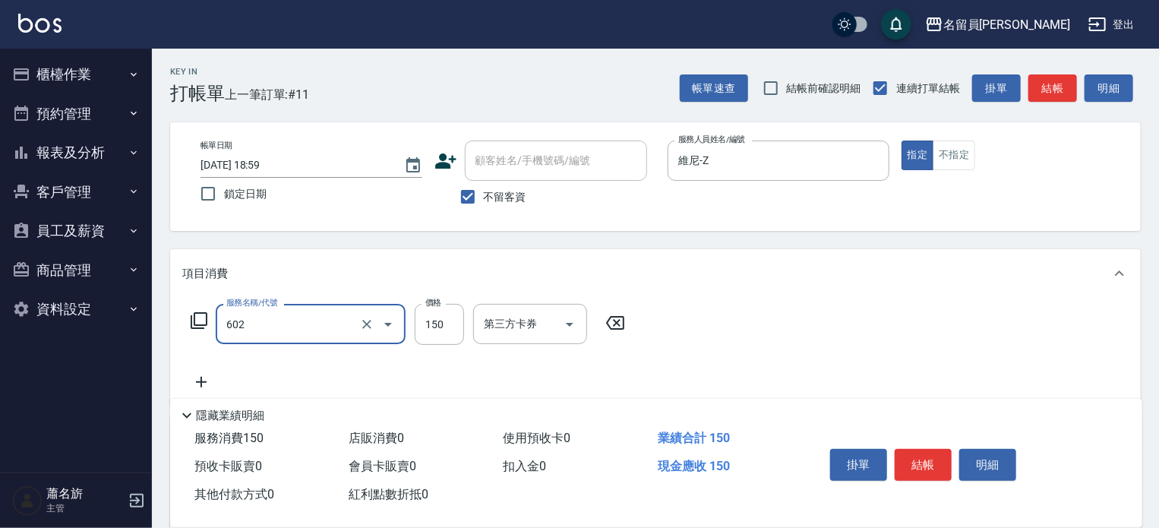
type input "一般洗髮(602)"
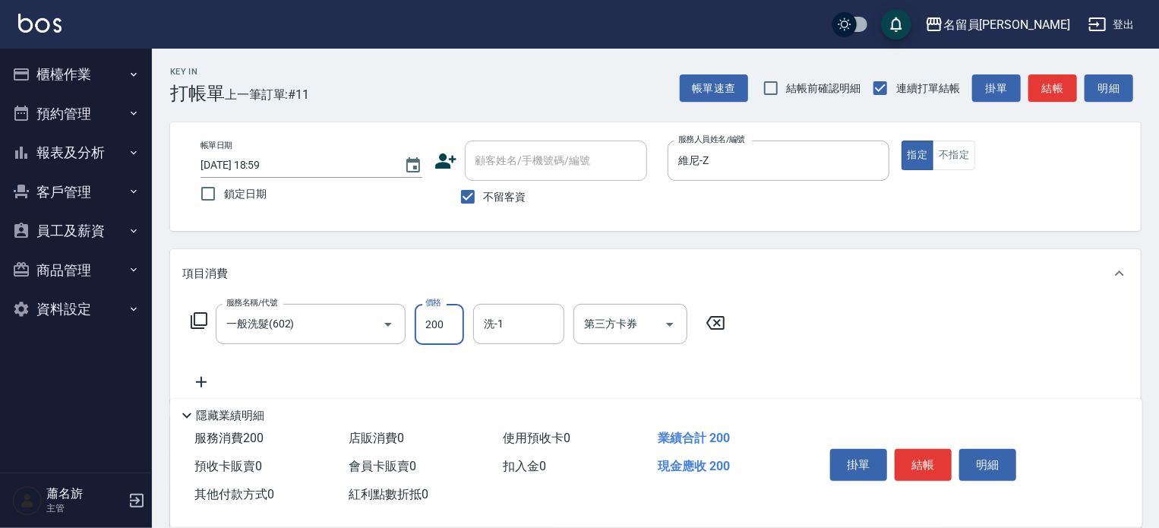
type input "200"
type input "[PERSON_NAME]-45"
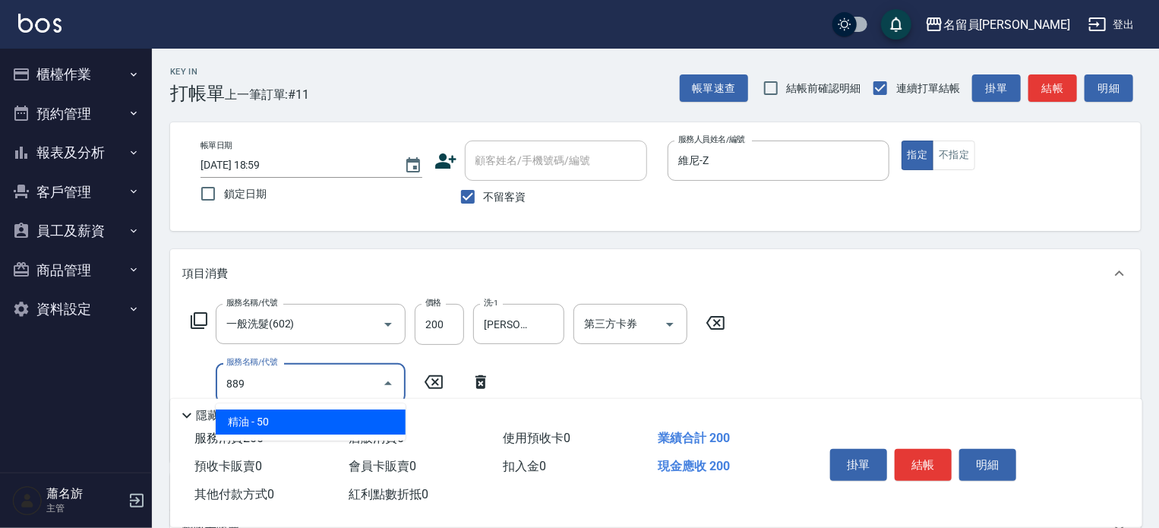
type input "精油(889)"
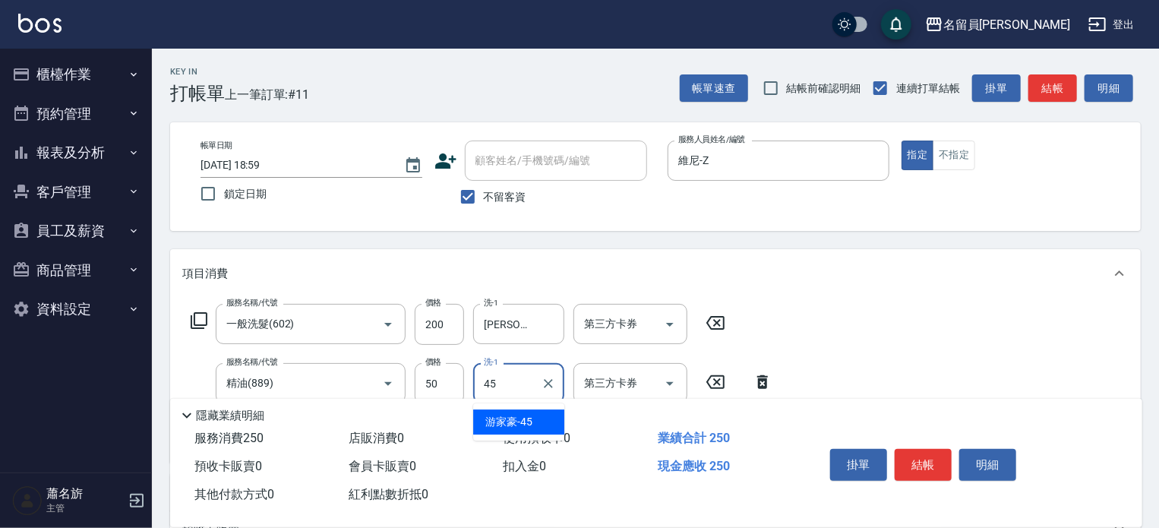
type input "[PERSON_NAME]-45"
type input "剪髮(302)"
type input "250"
click at [920, 456] on button "結帳" at bounding box center [923, 465] width 57 height 32
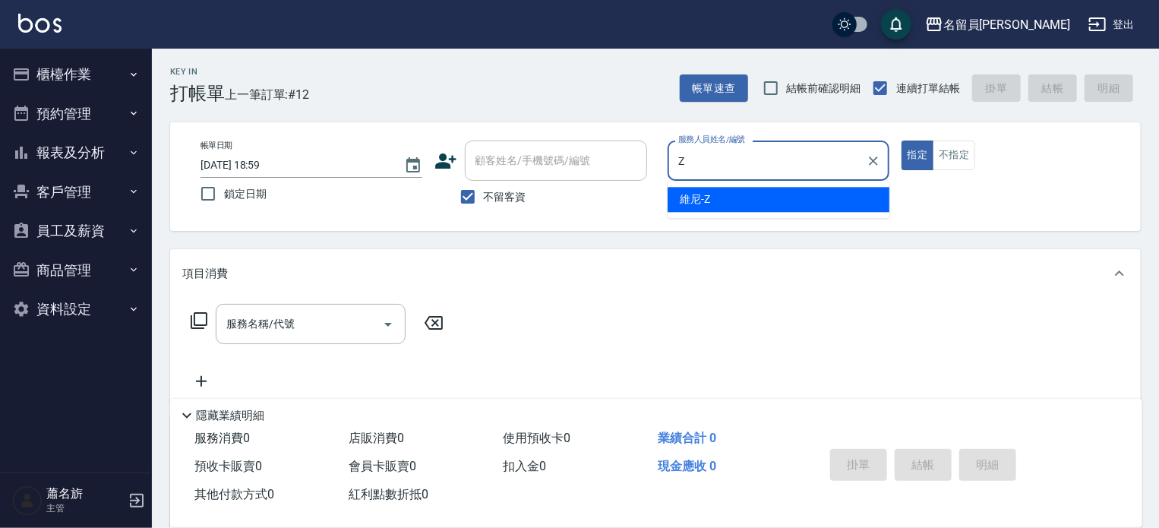
type input "維尼-Z"
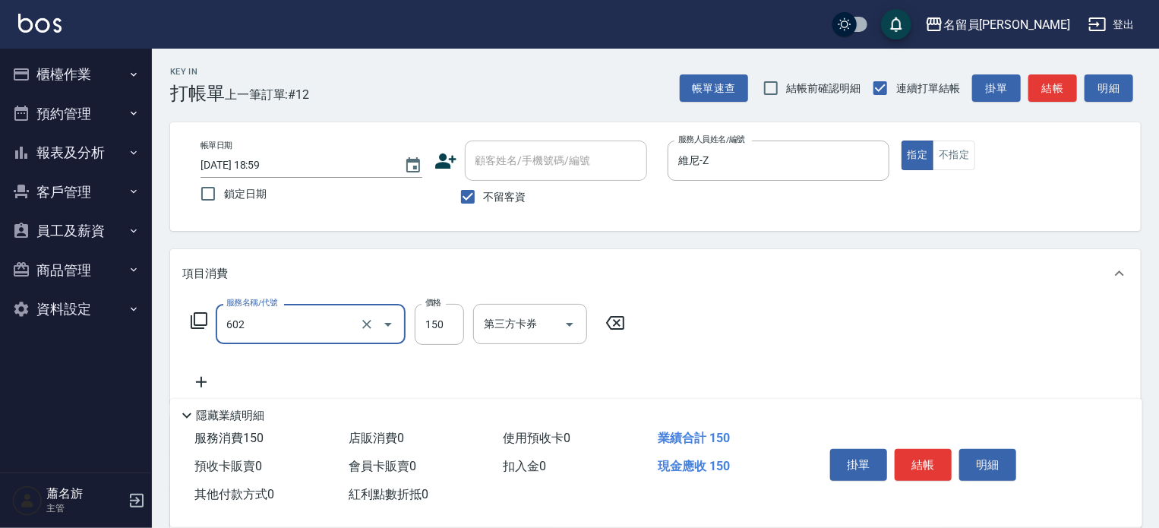
type input "一般洗髮(602)"
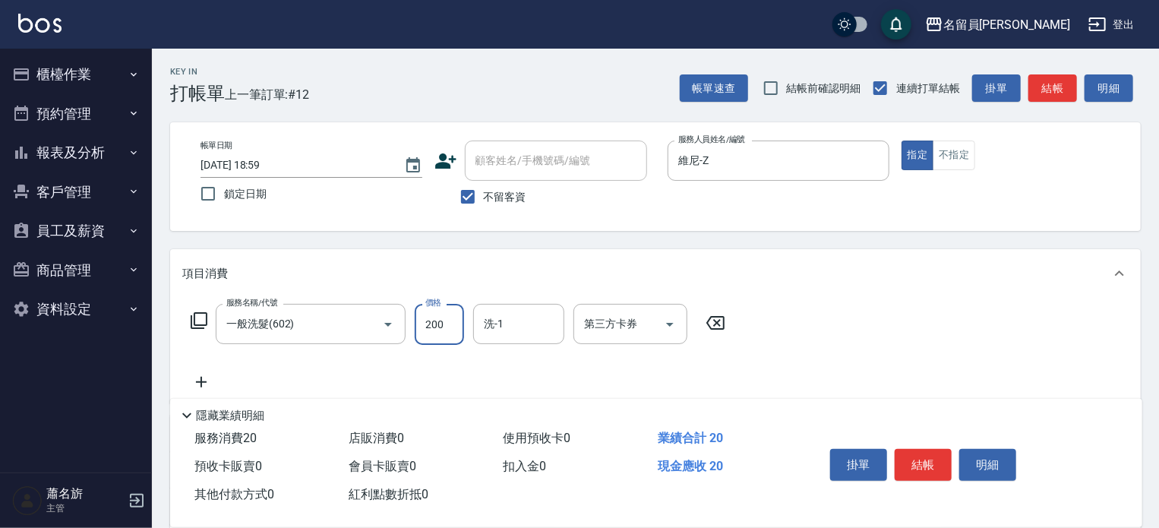
type input "200"
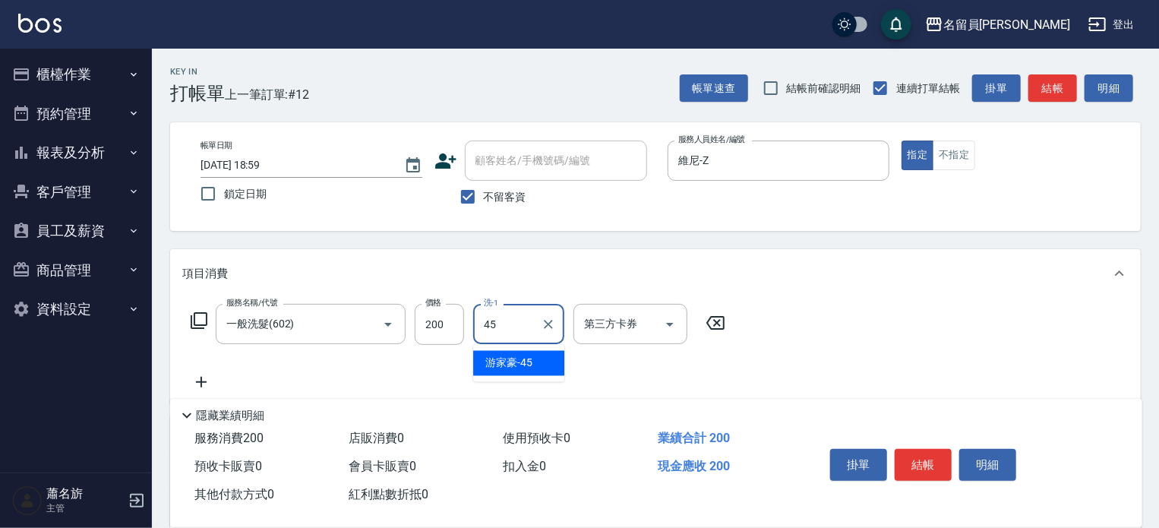
type input "[PERSON_NAME]-45"
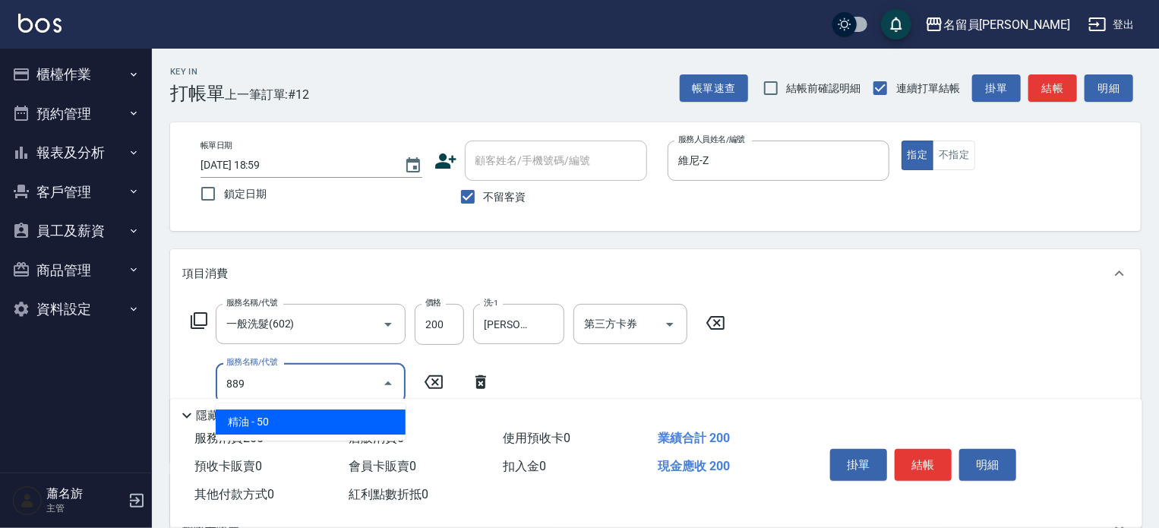
type input "精油(889)"
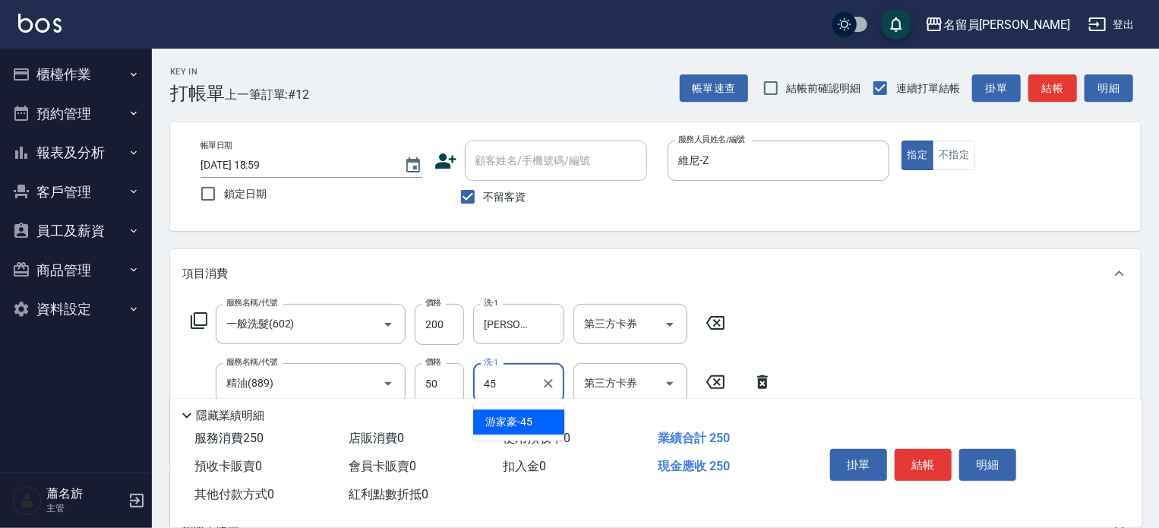
type input "[PERSON_NAME]-45"
type input "瞬間保養(415)"
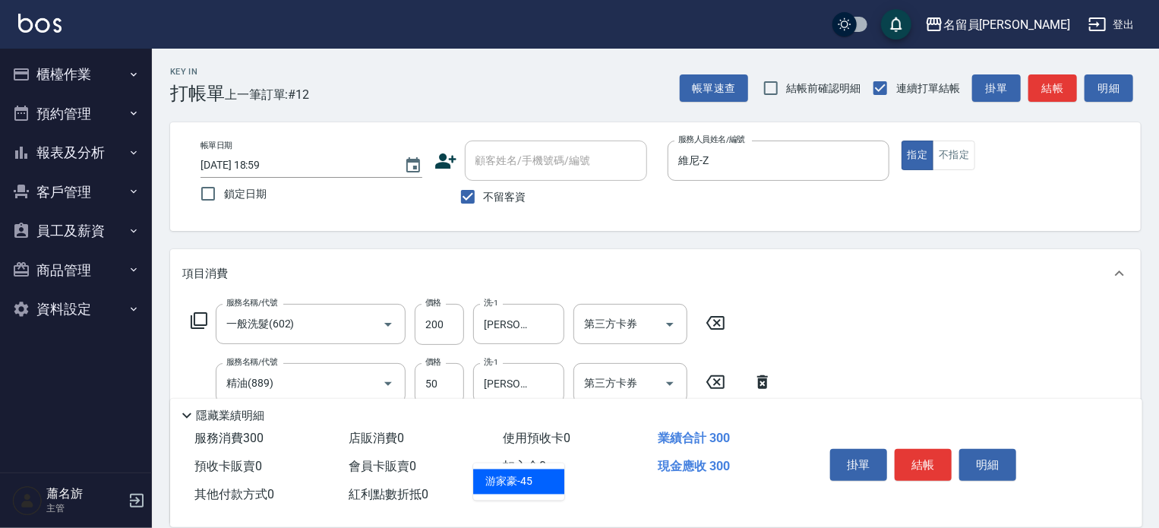
type input "[PERSON_NAME]-45"
type input "剪髮(302)"
type input "250"
click at [907, 453] on button "結帳" at bounding box center [923, 465] width 57 height 32
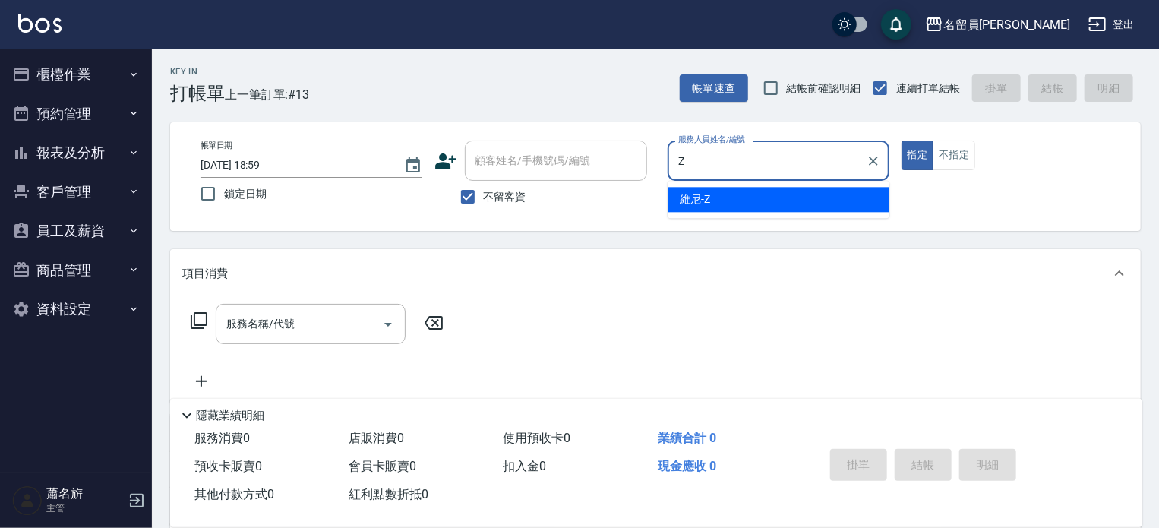
type input "維尼-Z"
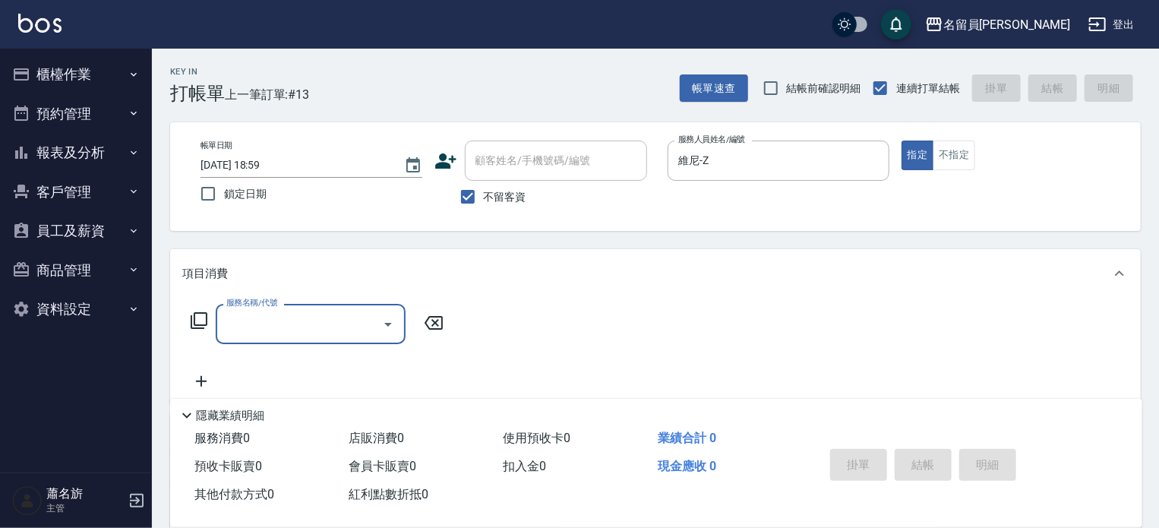
type input "6"
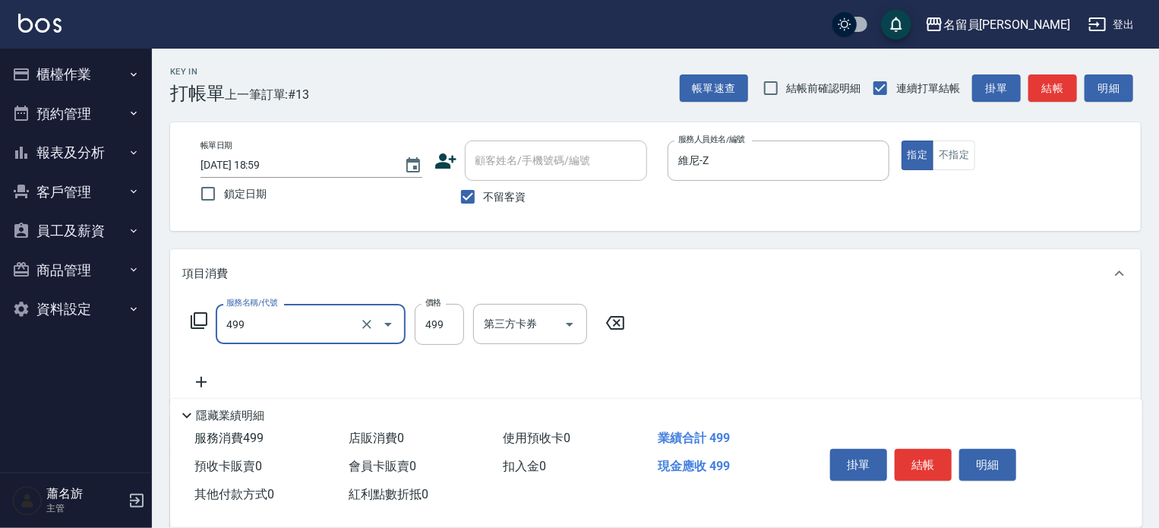
type input "去角質洗髮(499)"
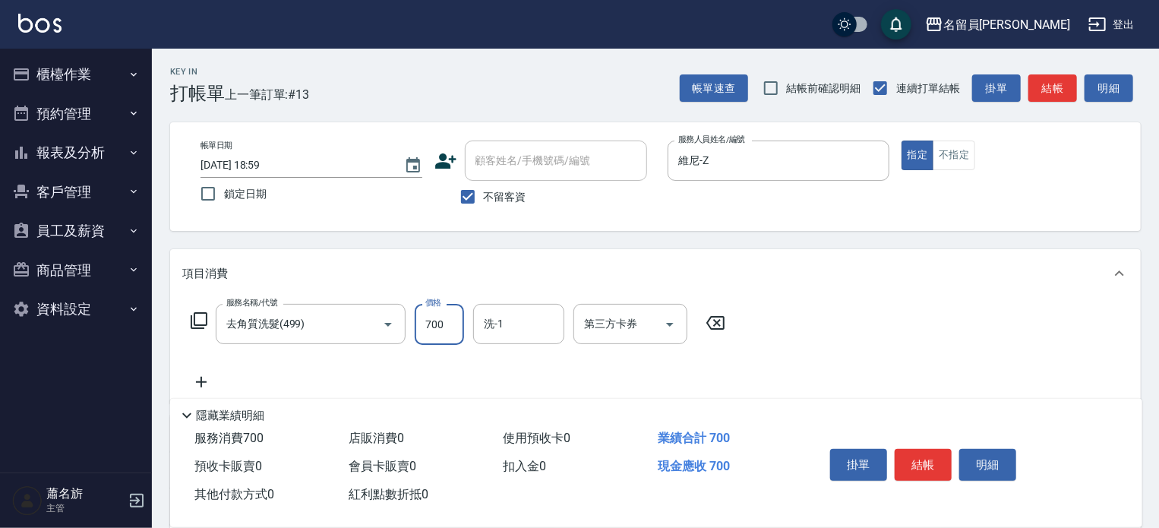
type input "700"
type input "[PERSON_NAME]-45"
click at [926, 452] on button "結帳" at bounding box center [923, 465] width 57 height 32
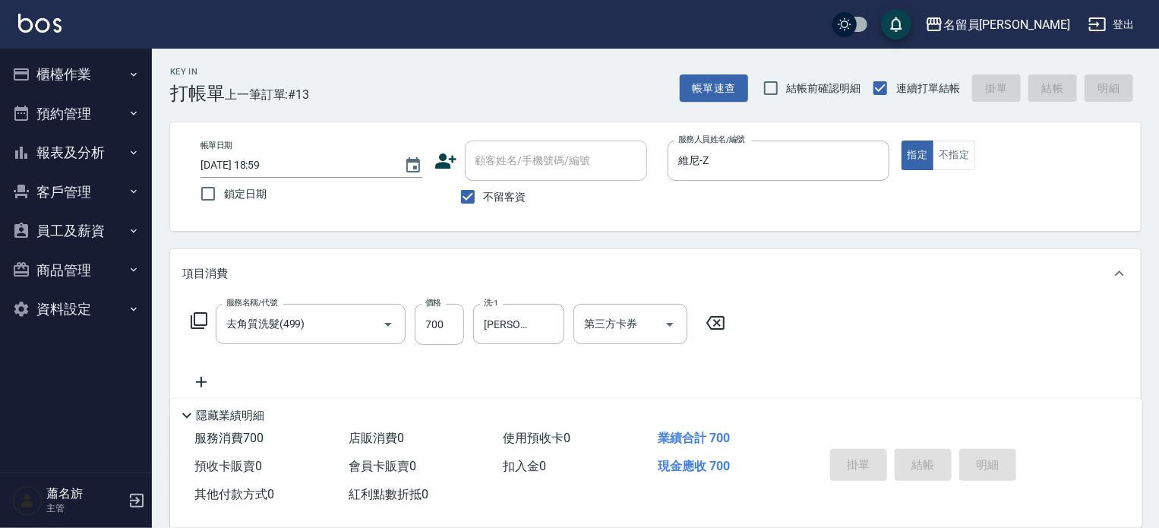
type input "[DATE] 19:00"
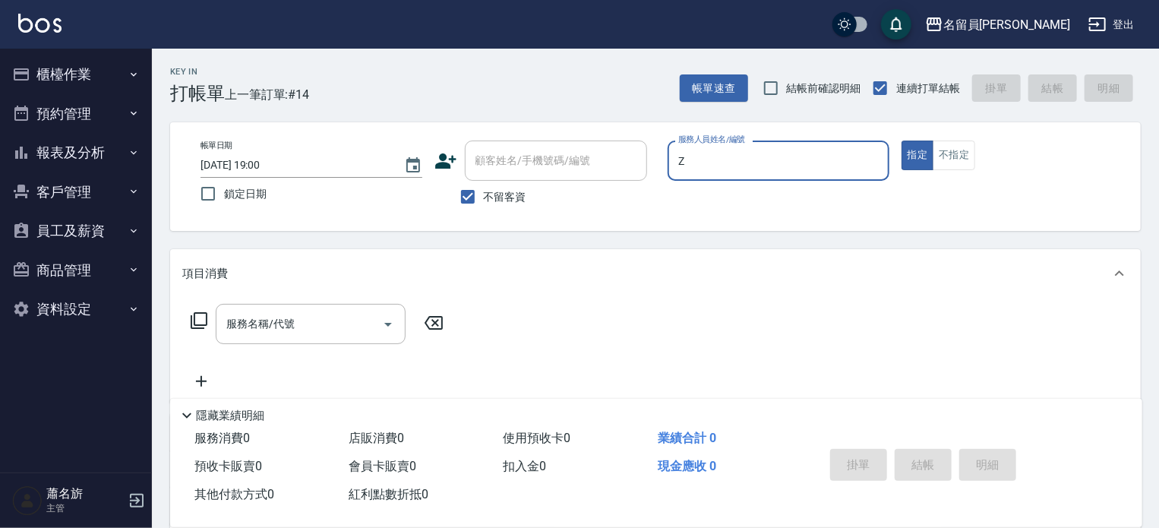
type input "維尼-Z"
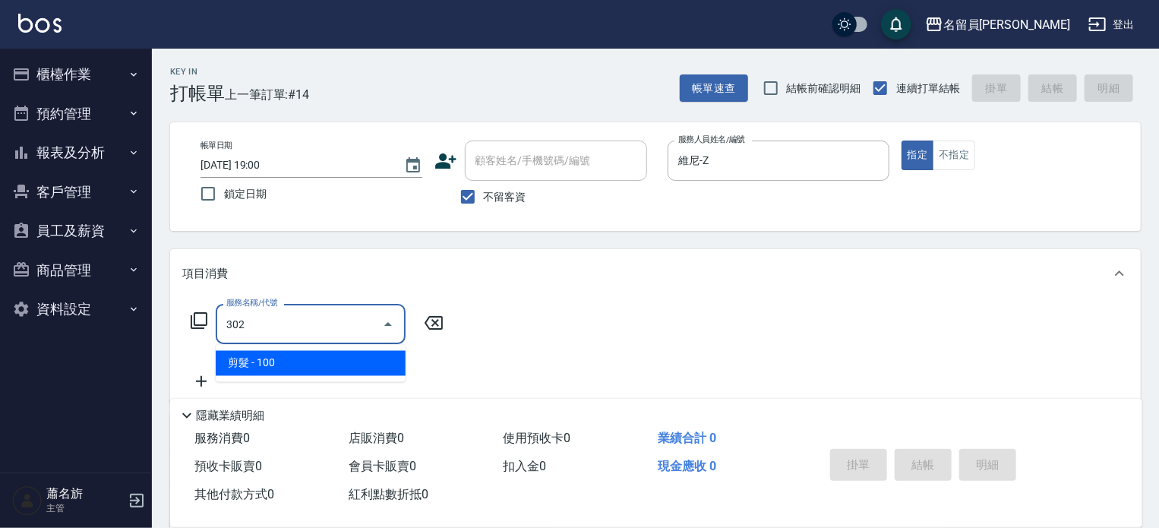
type input "剪髮(302)"
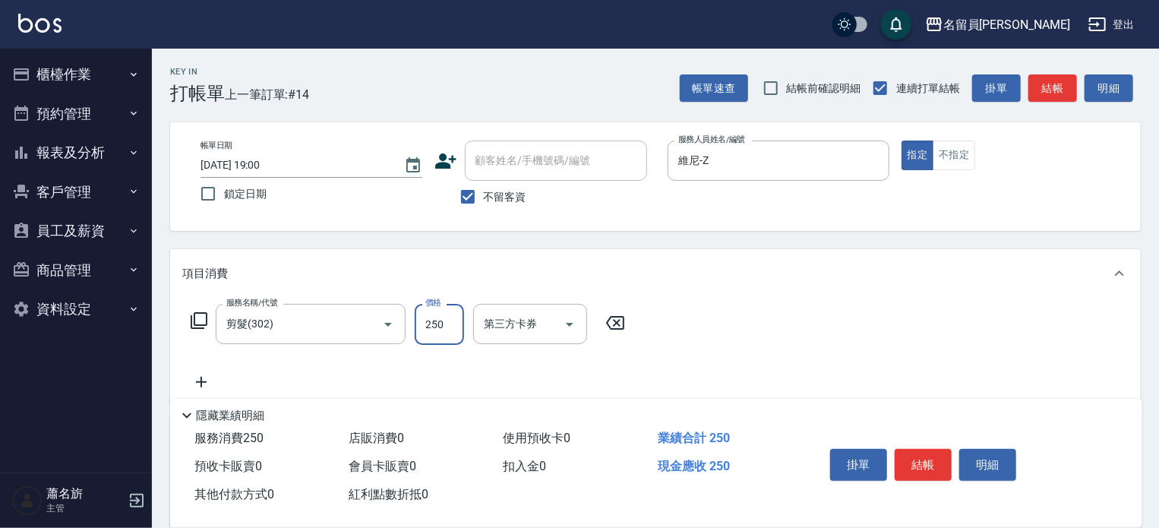
type input "250"
drag, startPoint x: 945, startPoint y: 453, endPoint x: 955, endPoint y: 449, distance: 10.9
click at [945, 453] on button "結帳" at bounding box center [923, 465] width 57 height 32
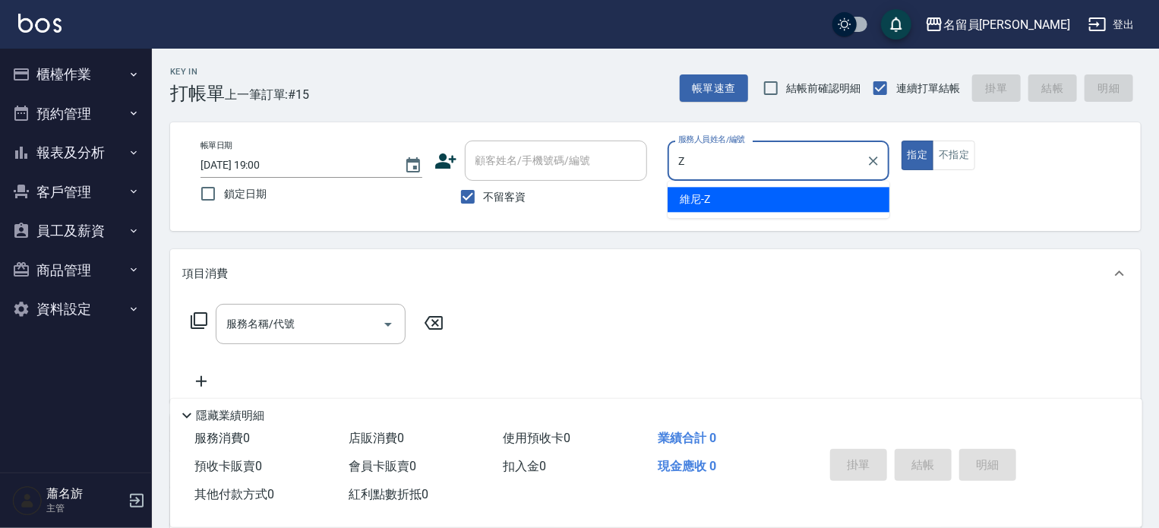
type input "維尼-Z"
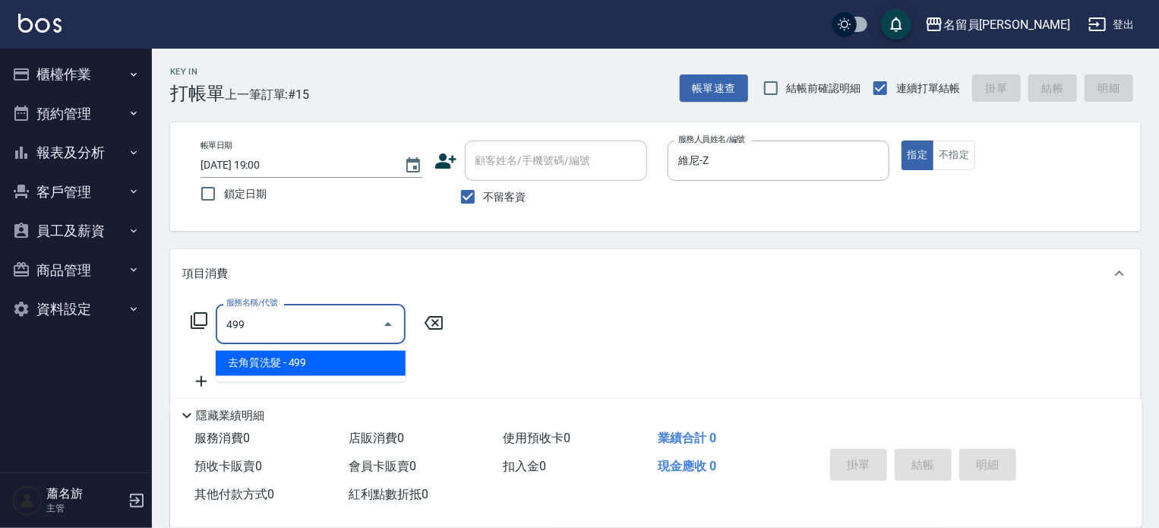
type input "去角質洗髮(499)"
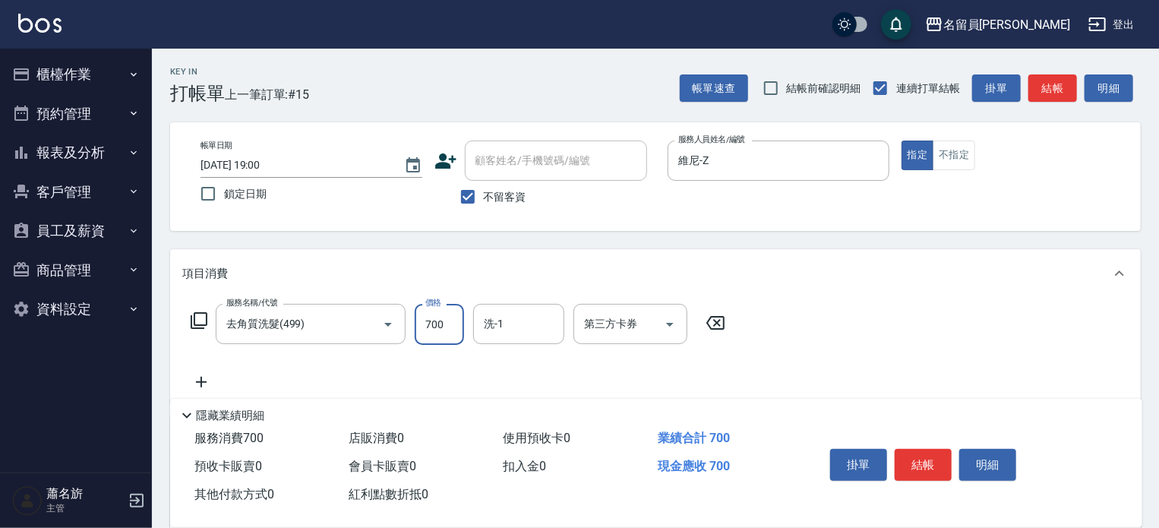
type input "700"
type input "[PERSON_NAME]-45"
click at [907, 463] on button "結帳" at bounding box center [923, 465] width 57 height 32
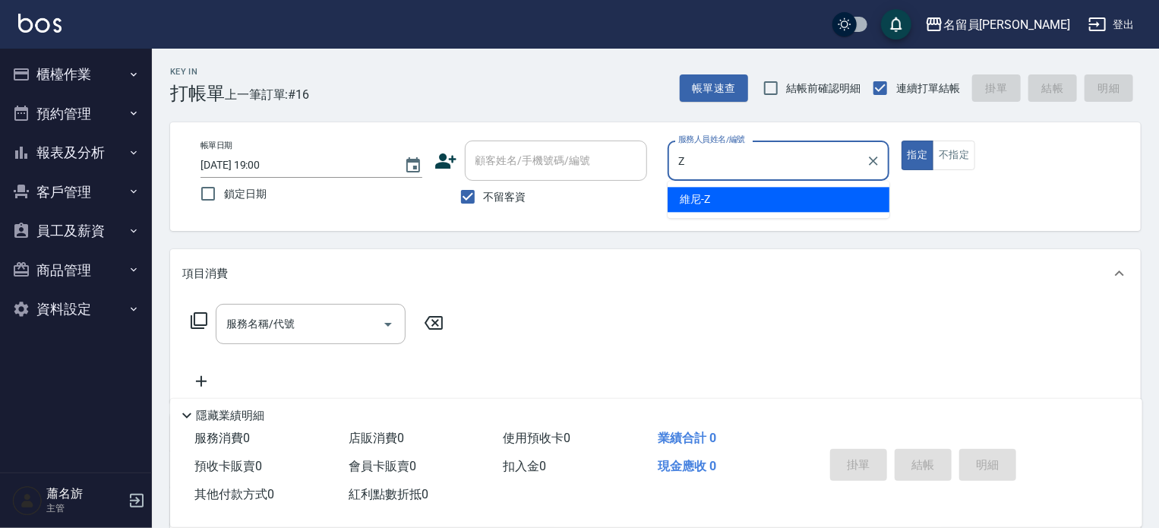
type input "維尼-Z"
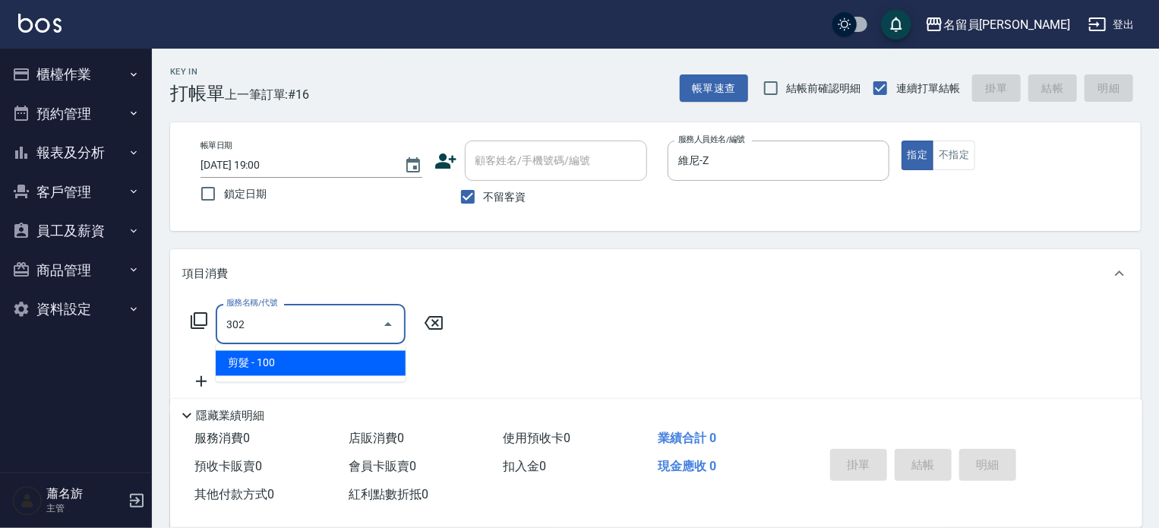
type input "剪髮(302)"
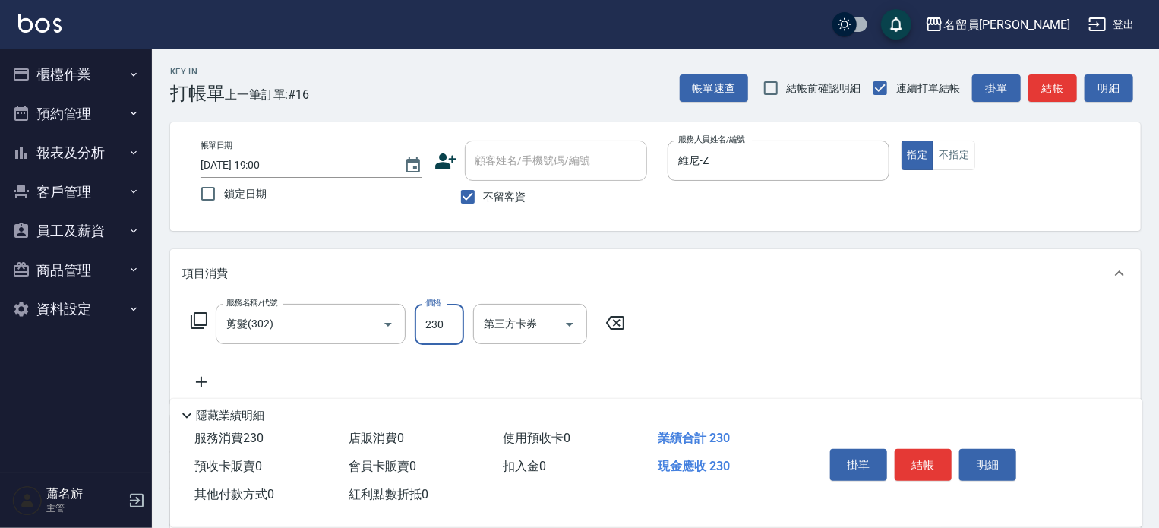
click at [453, 333] on input "230" at bounding box center [439, 324] width 49 height 41
type input "250"
drag, startPoint x: 918, startPoint y: 478, endPoint x: 927, endPoint y: 458, distance: 22.4
click at [920, 478] on div "掛單 結帳 明細" at bounding box center [923, 467] width 198 height 48
click at [927, 458] on button "結帳" at bounding box center [923, 465] width 57 height 32
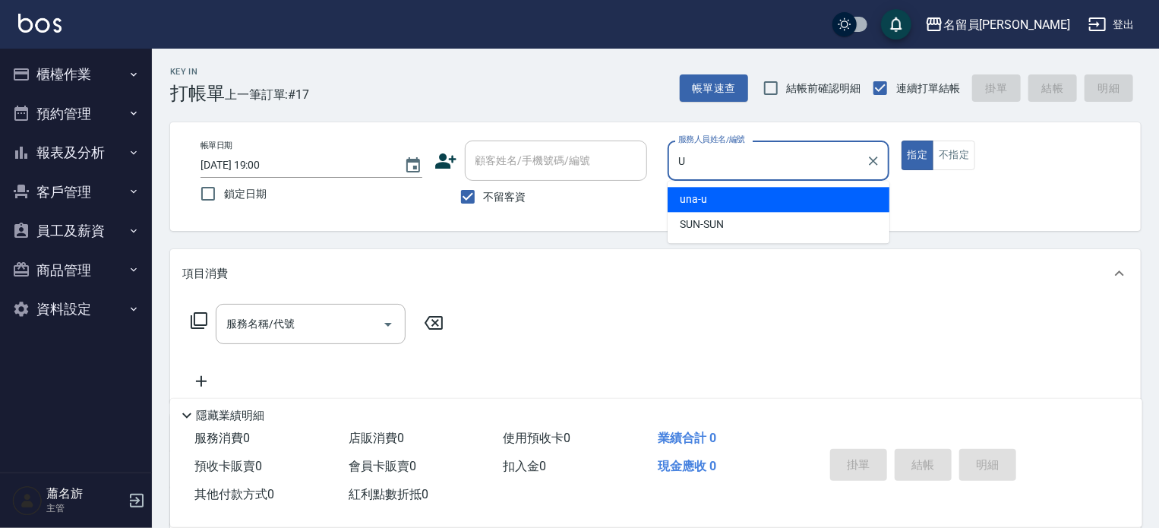
type input "una-u"
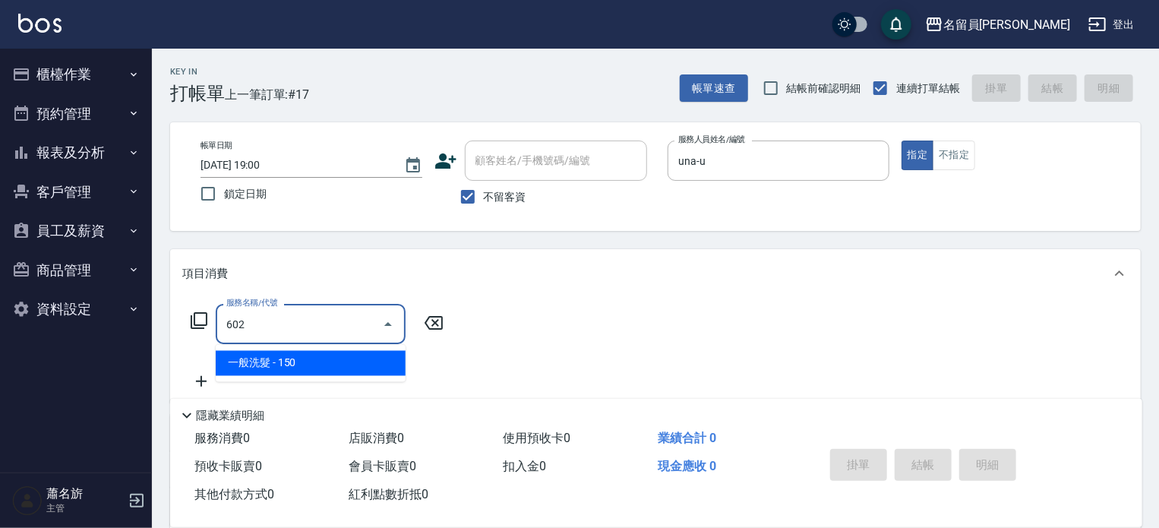
type input "一般洗髮(602)"
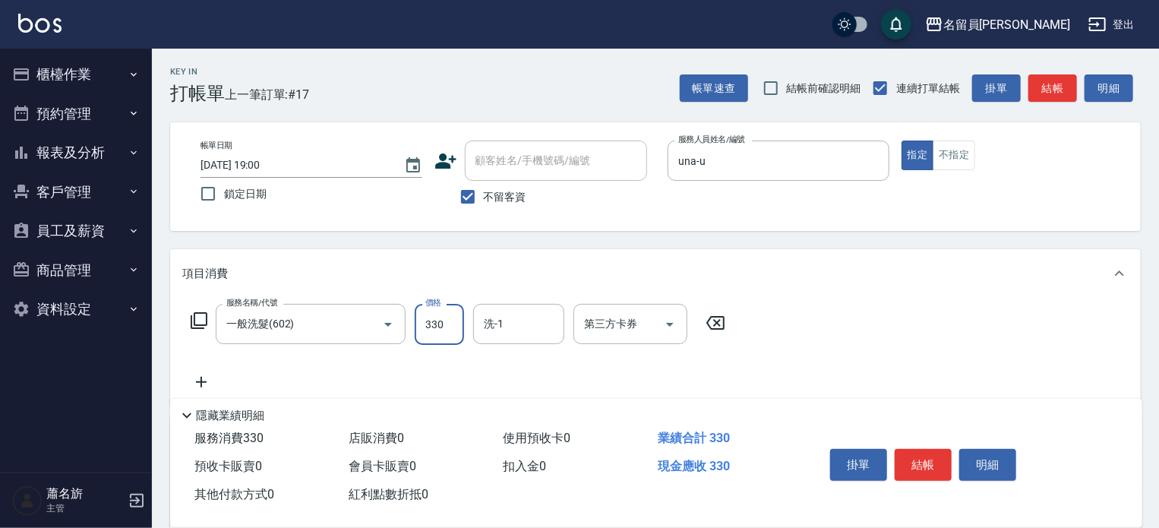
type input "330"
click at [975, 147] on div "指定 不指定" at bounding box center [1012, 155] width 222 height 30
click at [950, 160] on button "不指定" at bounding box center [954, 155] width 43 height 30
click at [932, 461] on button "結帳" at bounding box center [923, 465] width 57 height 32
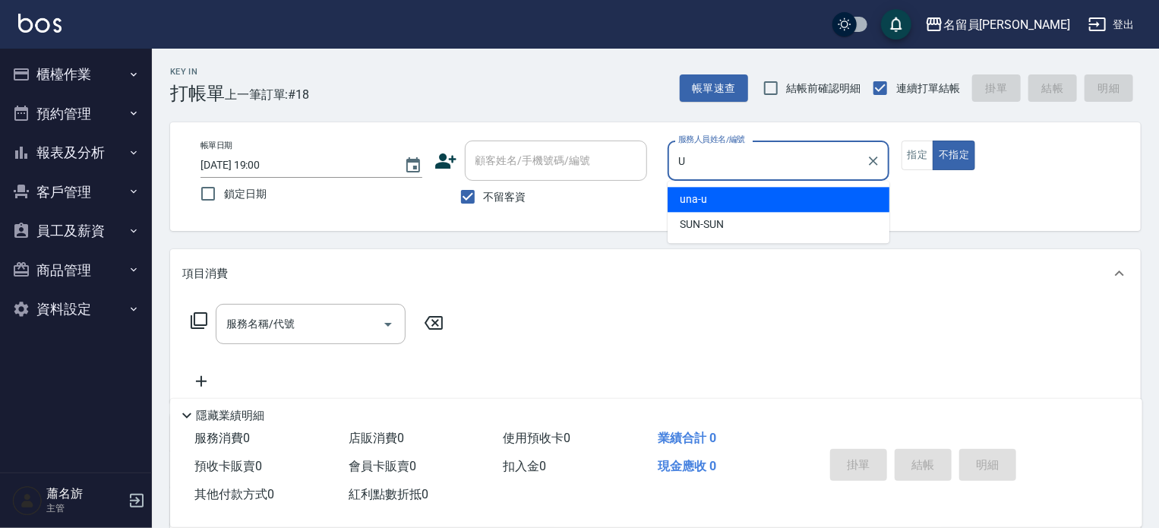
type input "una-u"
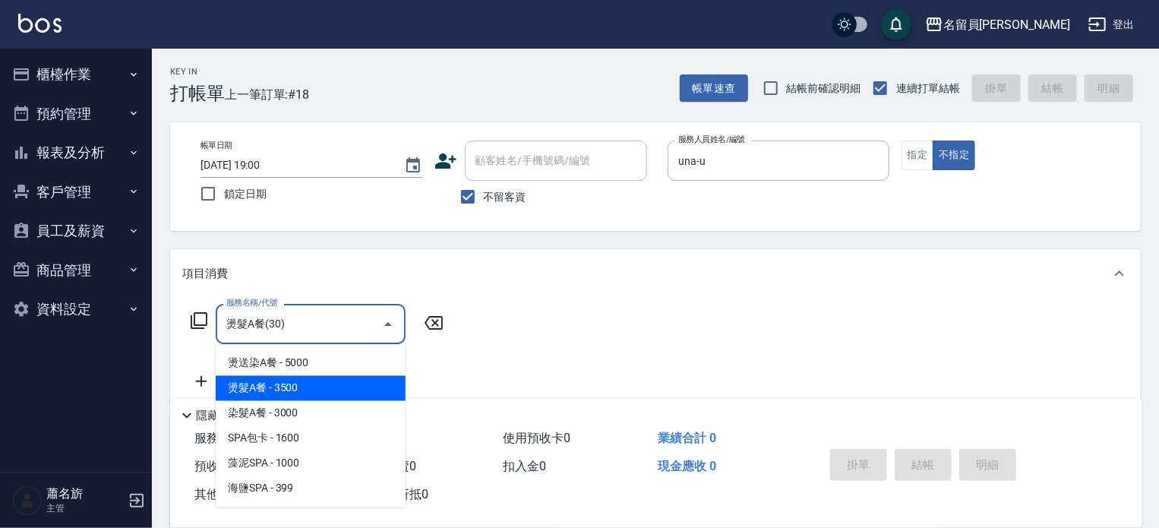
type input "燙髮A餐(30)"
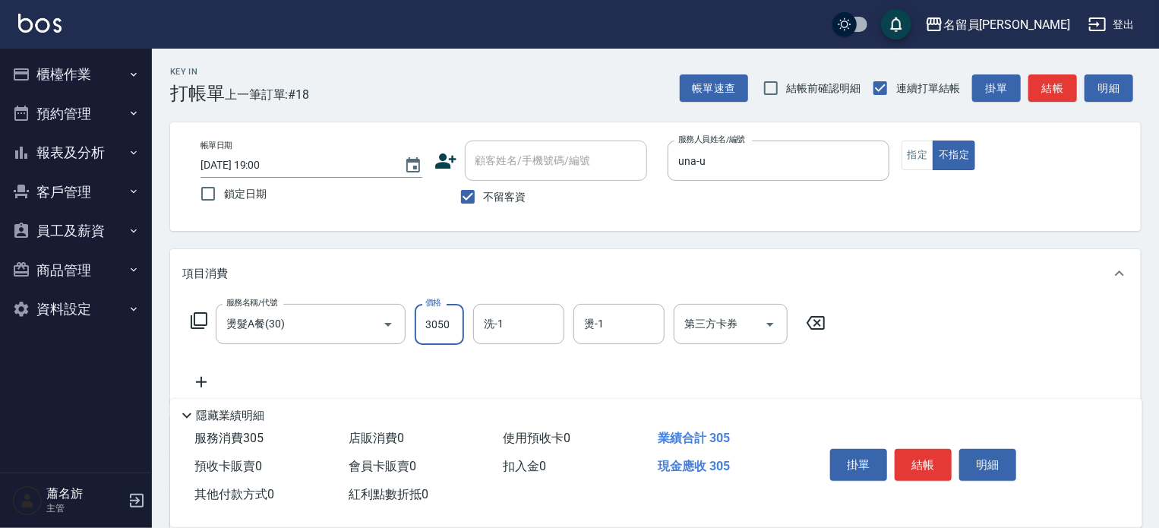
type input "3050"
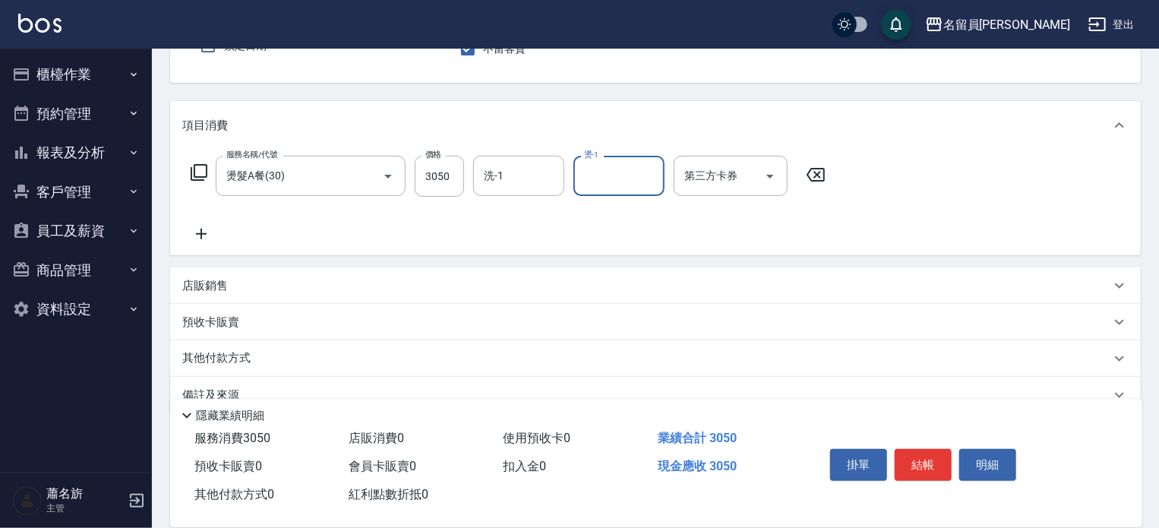
scroll to position [152, 0]
click at [492, 278] on div "店販銷售" at bounding box center [646, 282] width 928 height 16
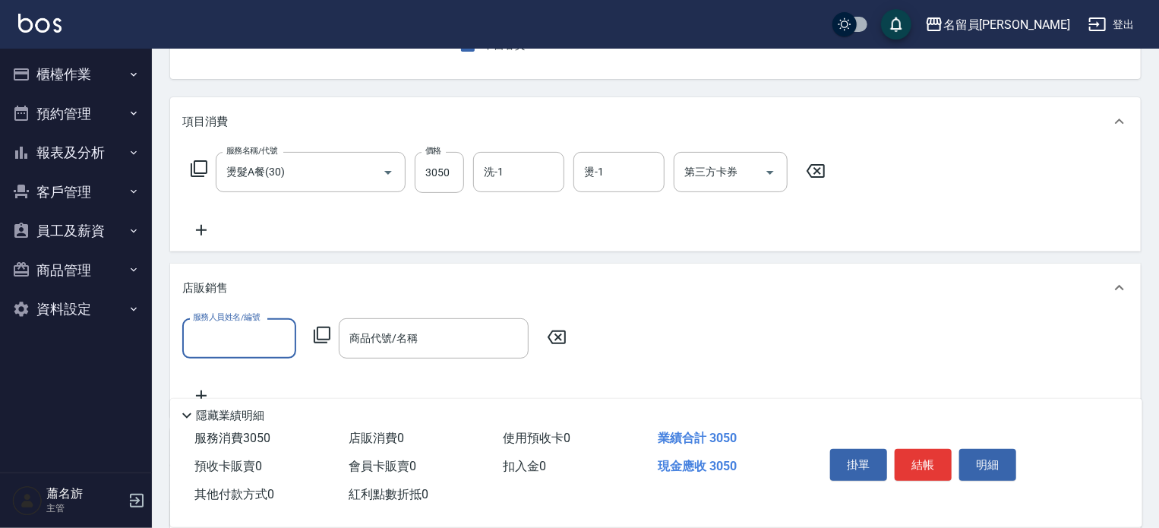
scroll to position [0, 0]
type input "una-u"
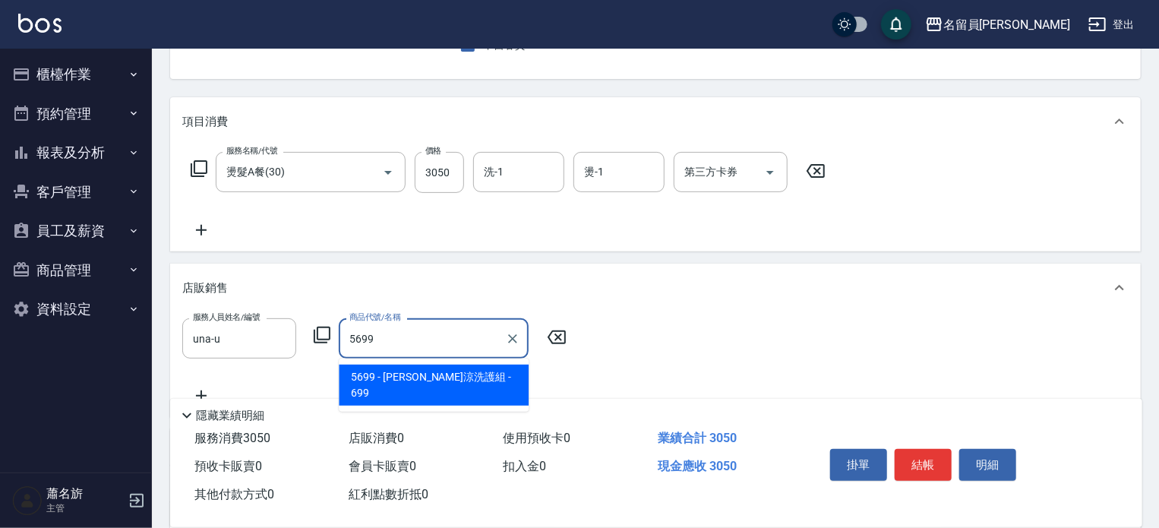
type input "水水沁涼洗護組"
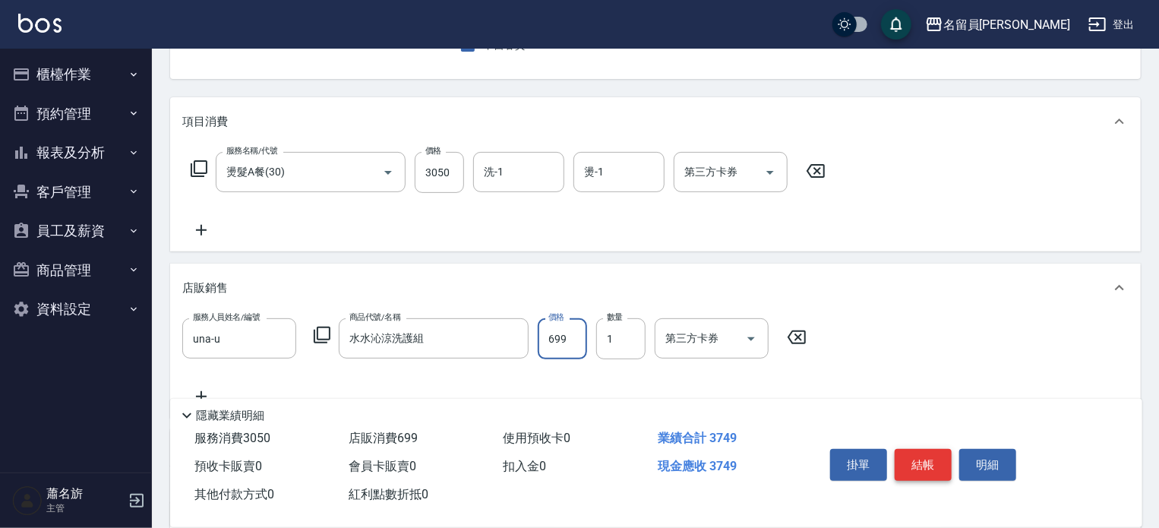
click at [926, 462] on button "結帳" at bounding box center [923, 465] width 57 height 32
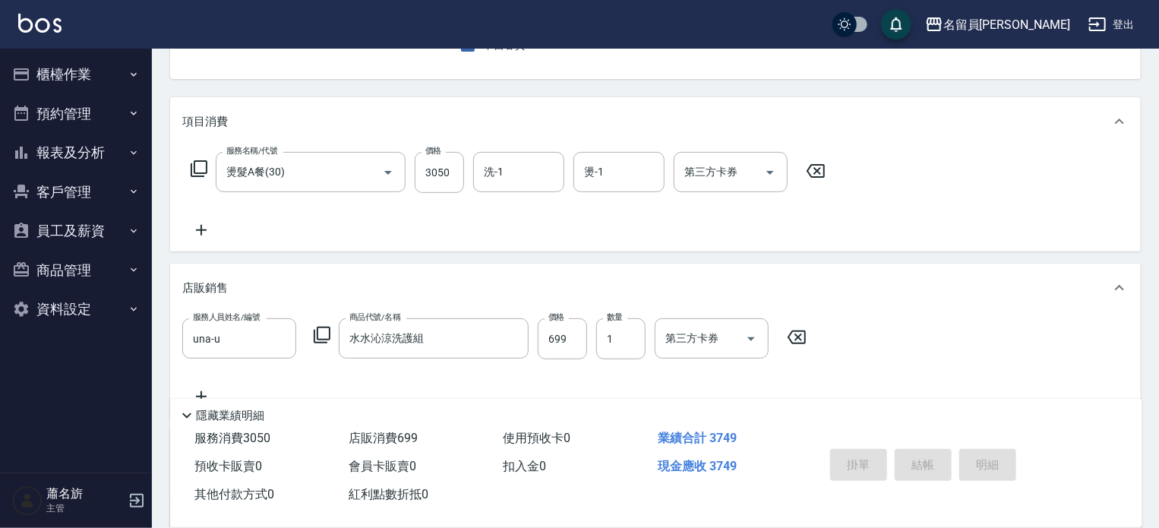
type input "[DATE] 19:01"
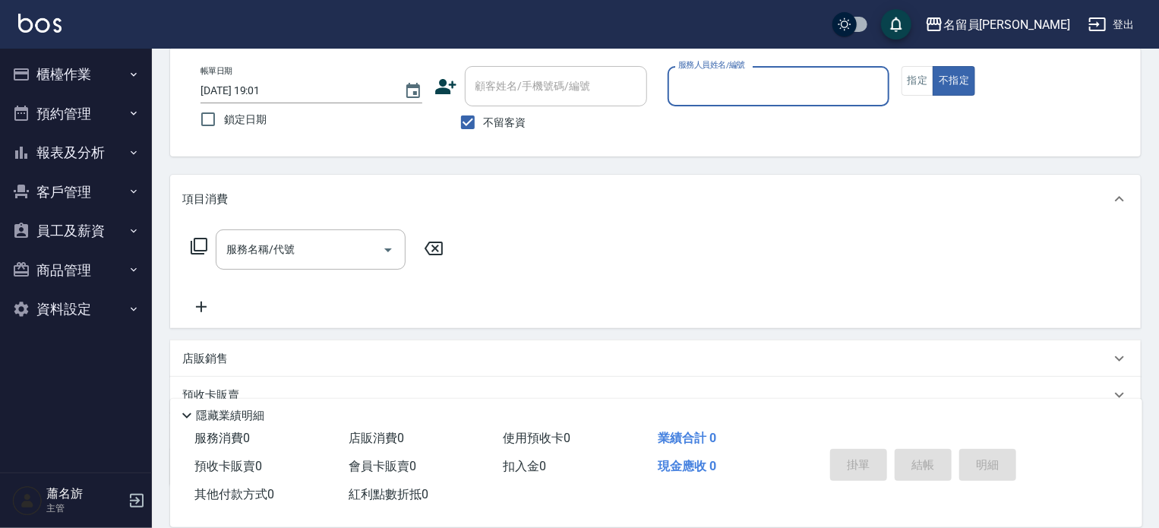
scroll to position [71, 0]
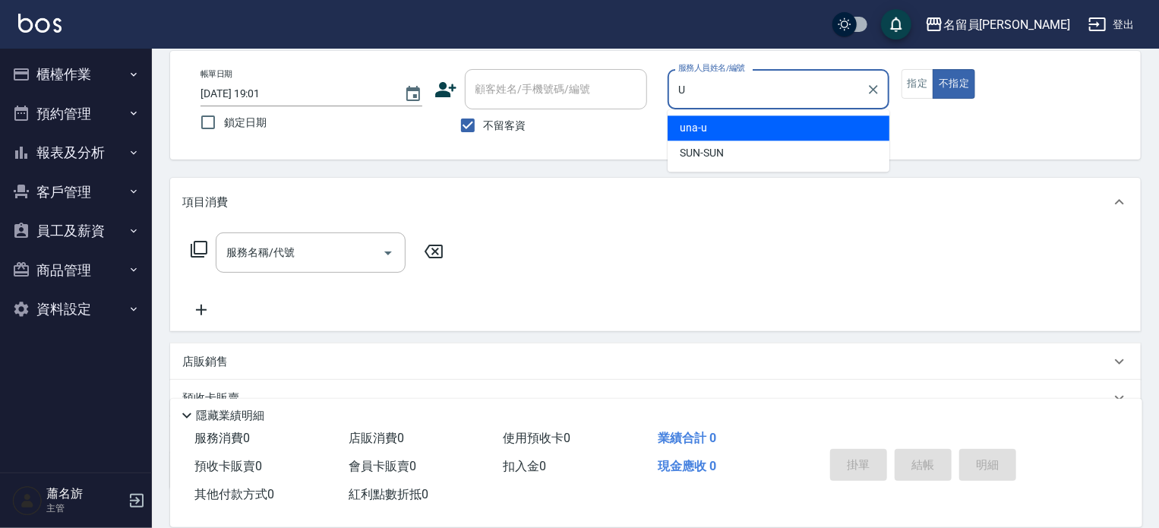
type input "una-u"
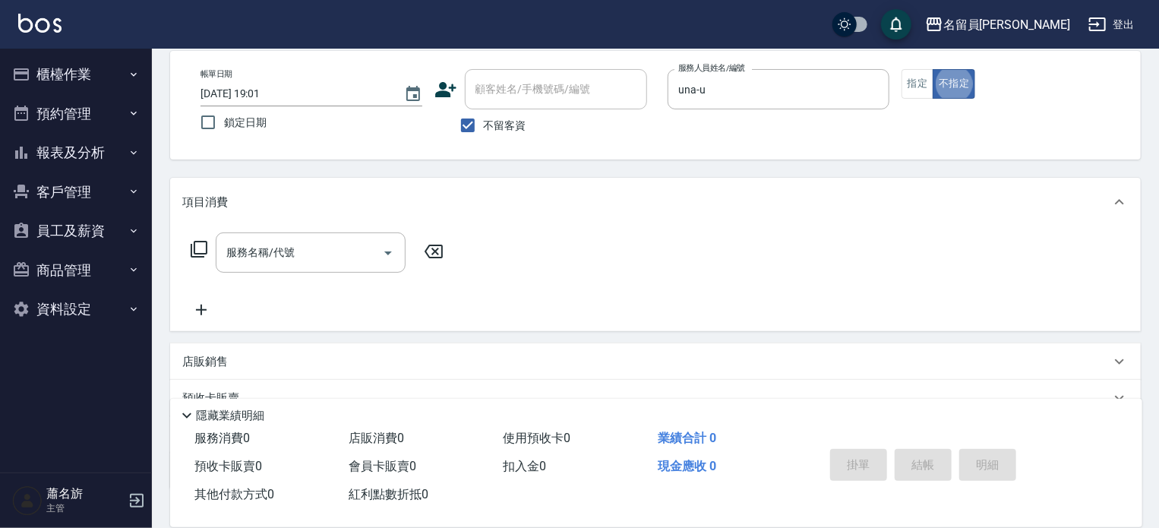
scroll to position [0, 0]
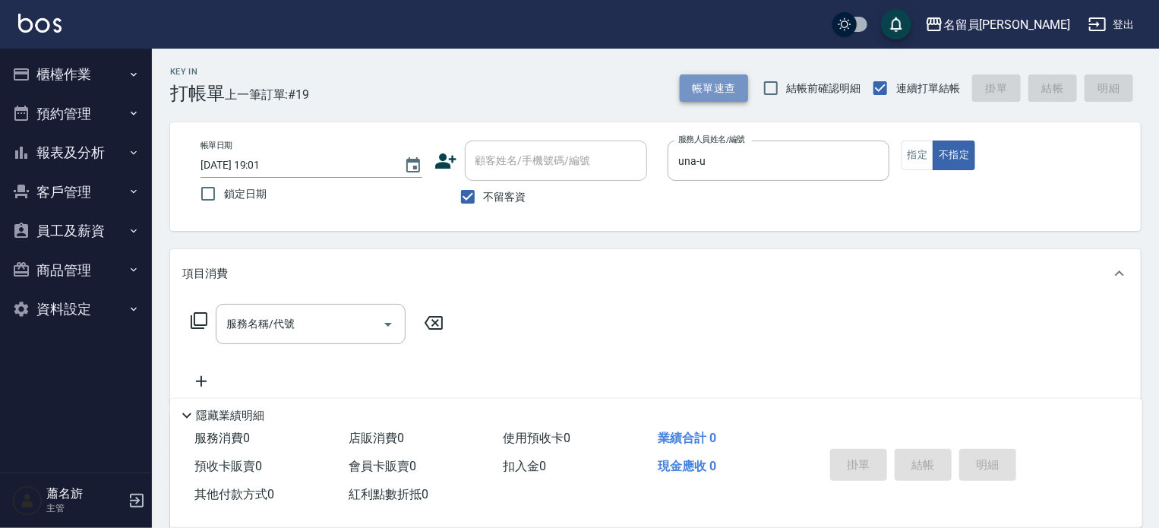
click at [693, 93] on button "帳單速查" at bounding box center [714, 88] width 68 height 28
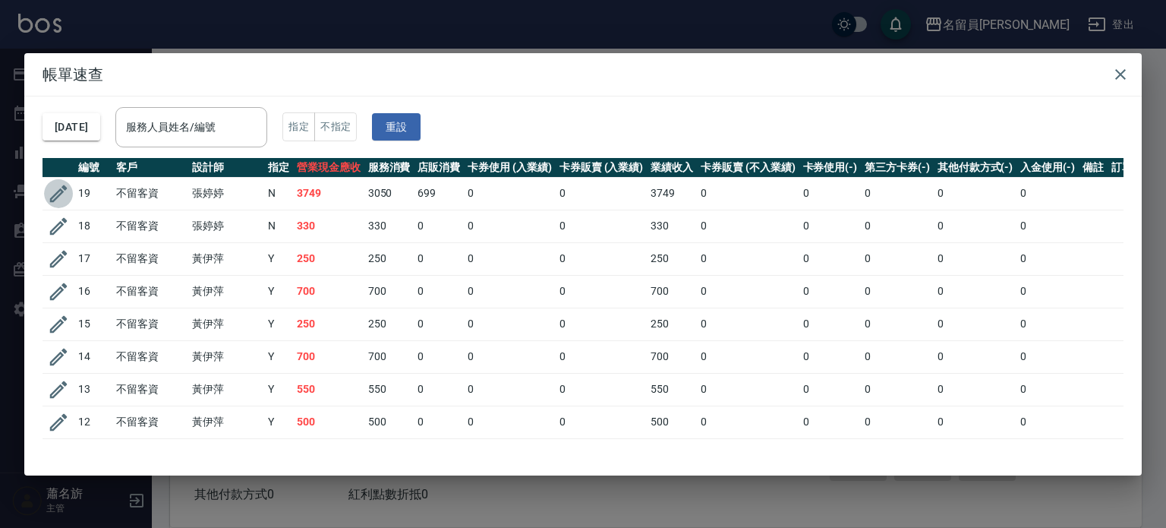
click at [46, 192] on button "button" at bounding box center [58, 193] width 29 height 29
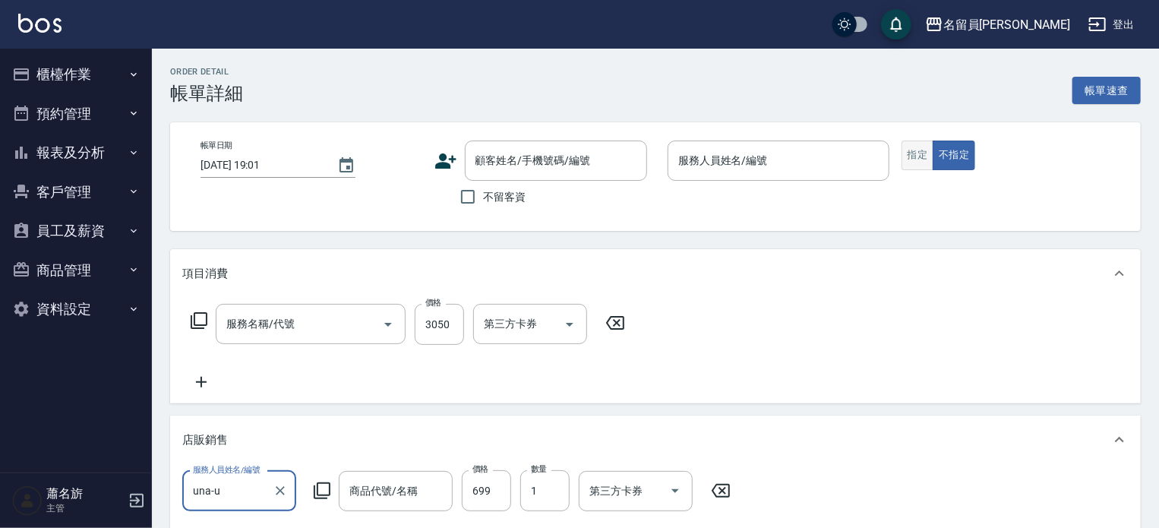
type input "[DATE] 19:00"
checkbox input "true"
type input "una-u"
type input "燙髮A餐(30)"
type input "水水沁涼洗護組"
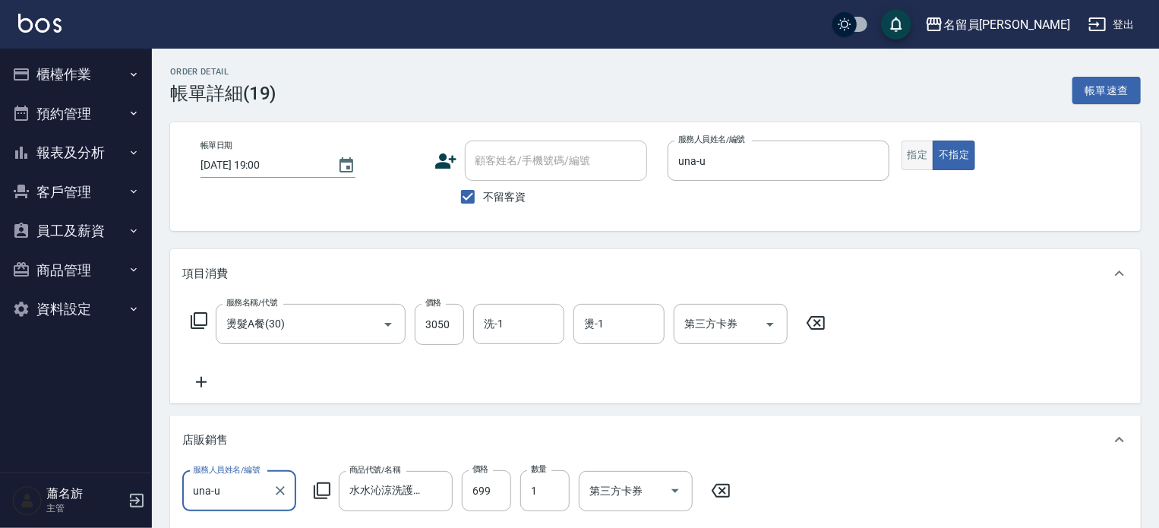
click at [914, 153] on button "指定" at bounding box center [917, 155] width 33 height 30
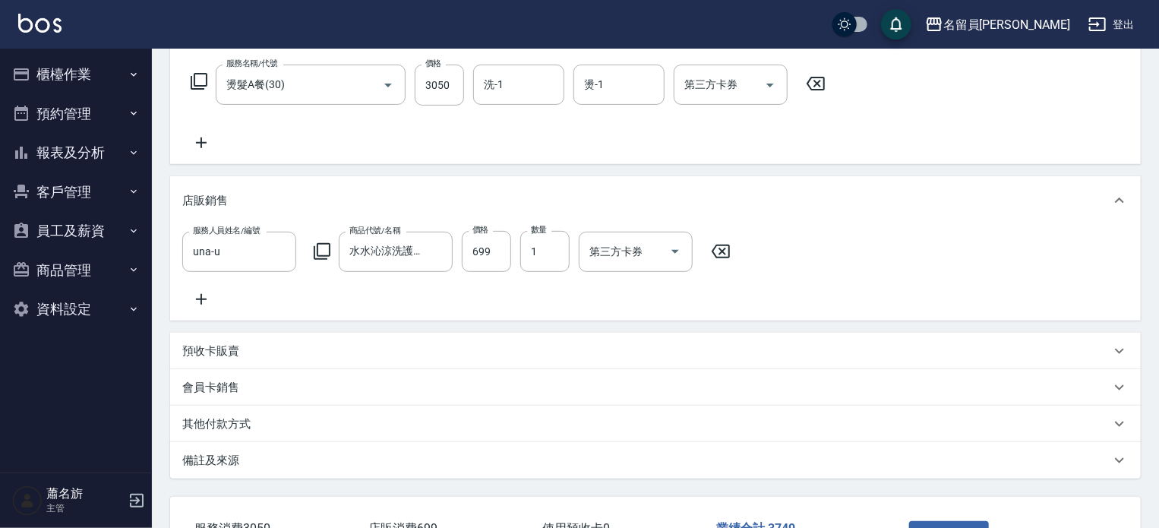
scroll to position [364, 0]
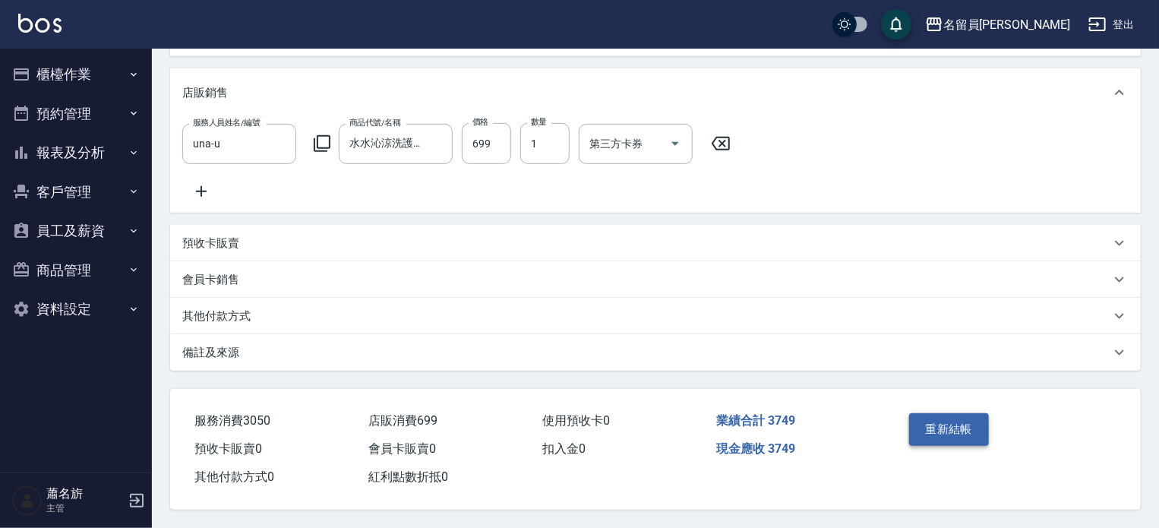
click at [942, 413] on button "重新結帳" at bounding box center [949, 429] width 80 height 32
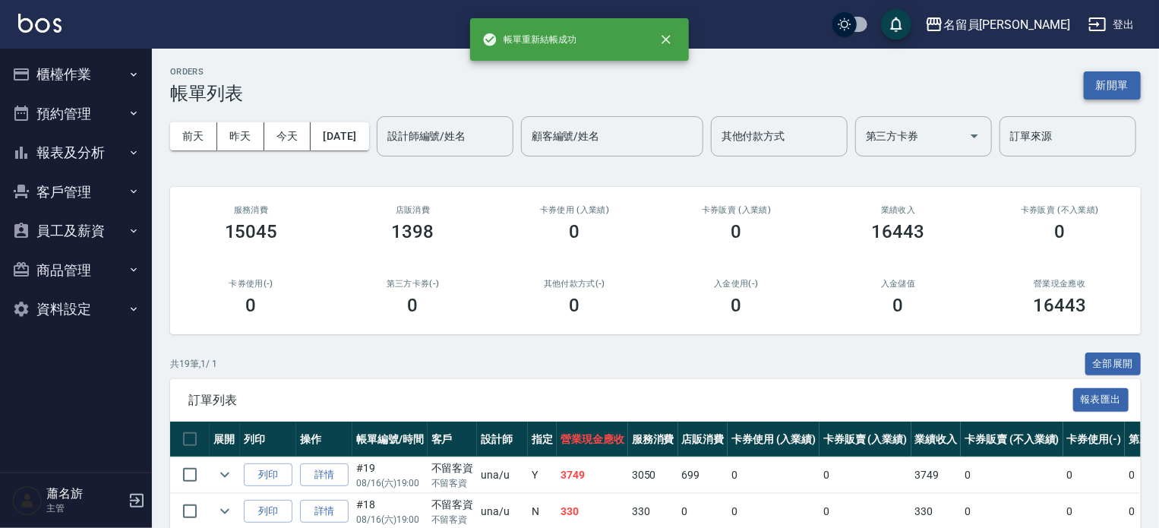
click at [1118, 92] on button "新開單" at bounding box center [1112, 85] width 57 height 28
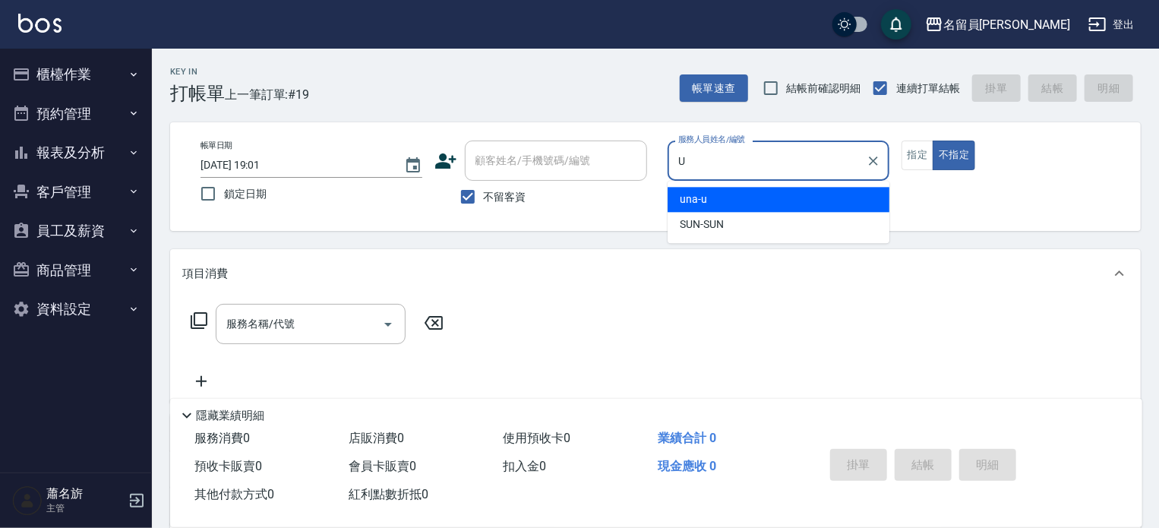
type input "una-u"
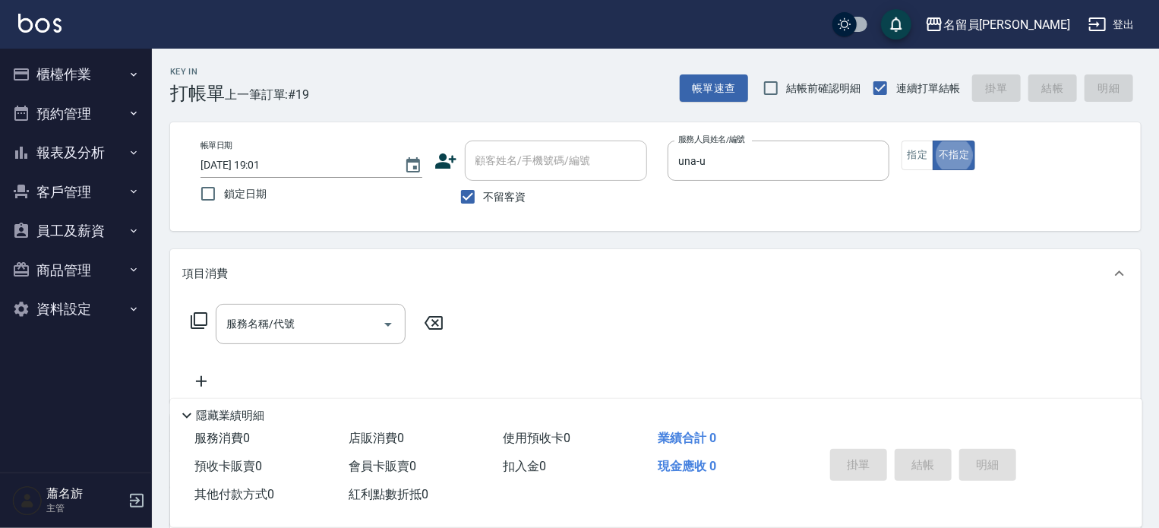
type button "false"
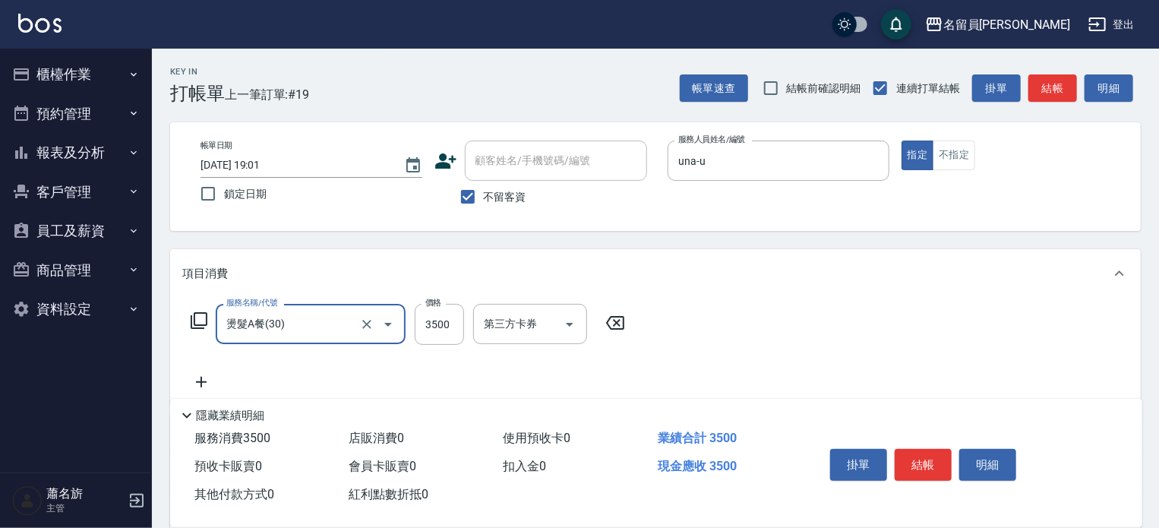
type input "燙髮A餐(30)"
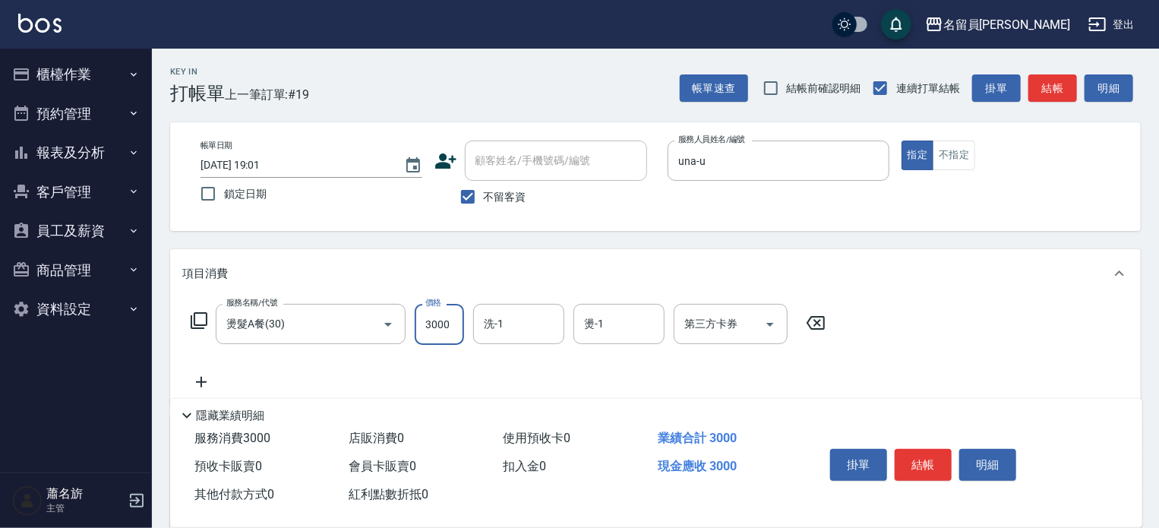
type input "3000"
type input "[PERSON_NAME]-45"
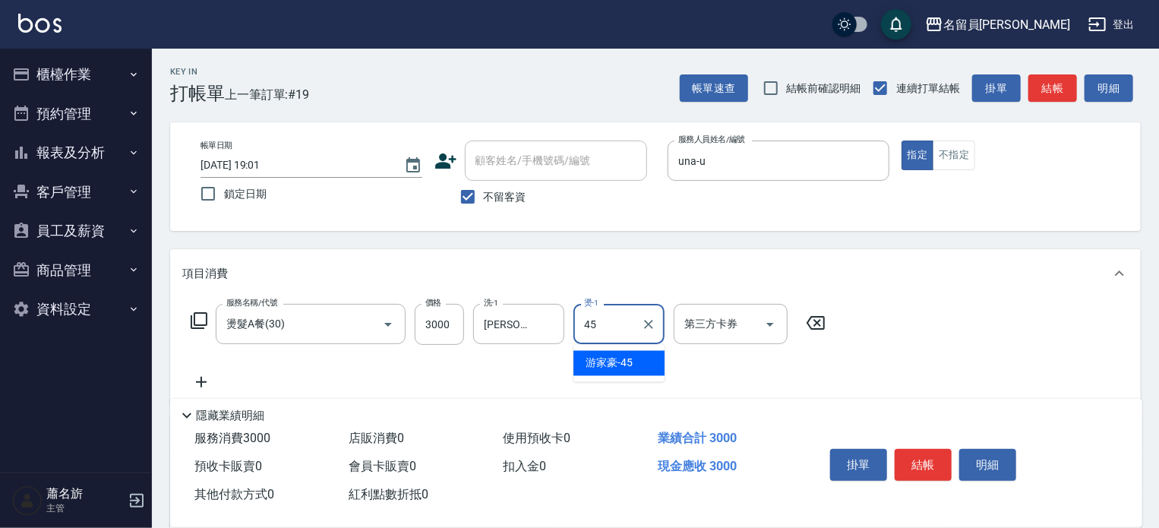
type input "[PERSON_NAME]-45"
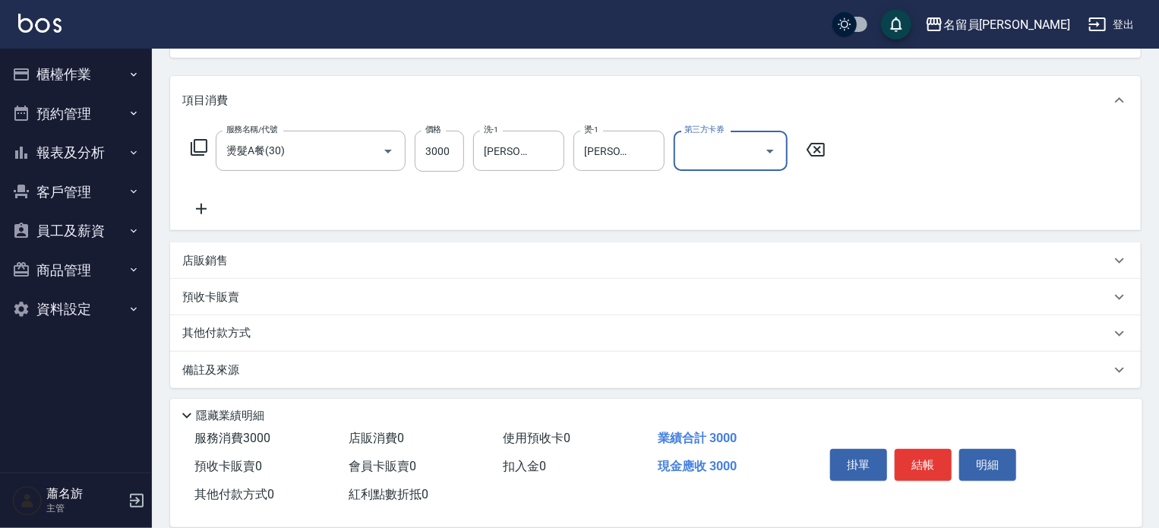
scroll to position [178, 0]
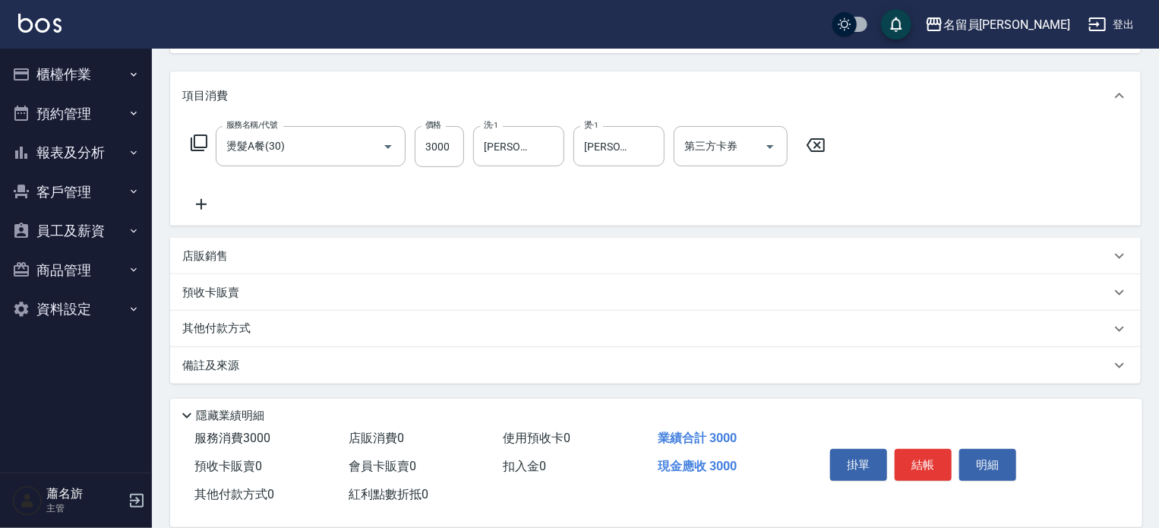
click at [532, 245] on div "店販銷售" at bounding box center [655, 256] width 971 height 36
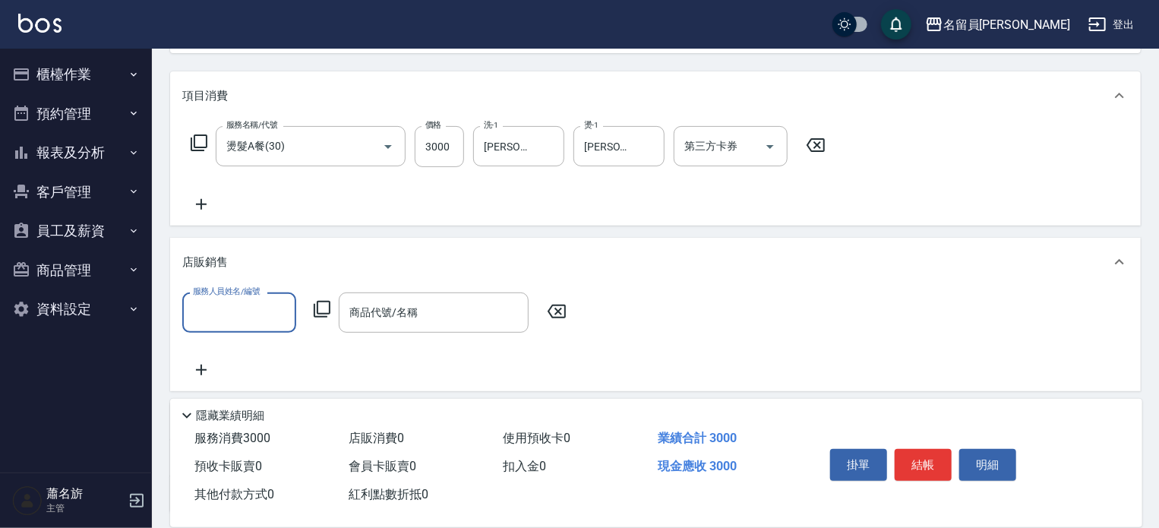
scroll to position [0, 0]
type input "una-u"
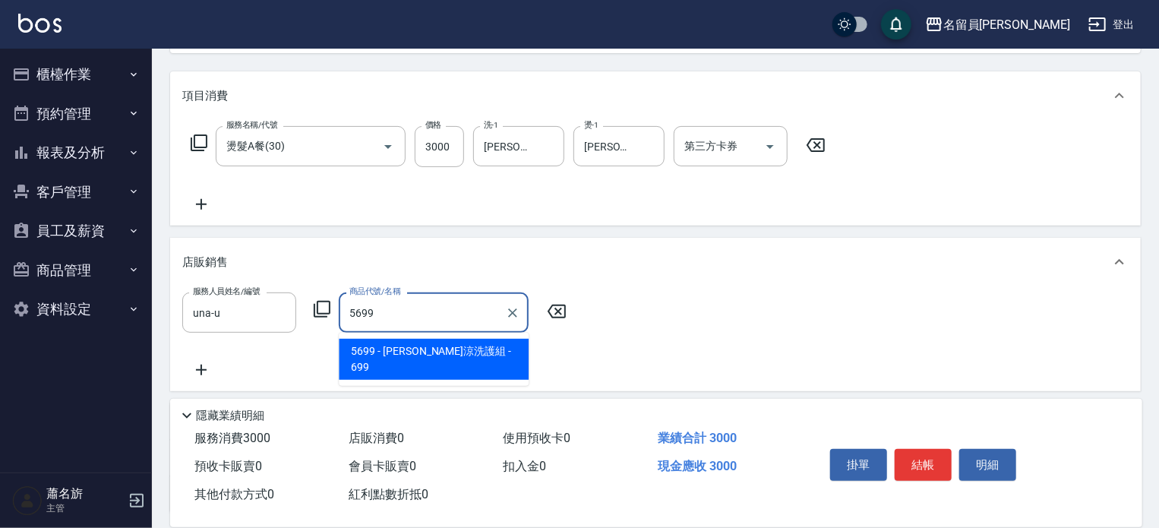
type input "水水沁涼洗護組"
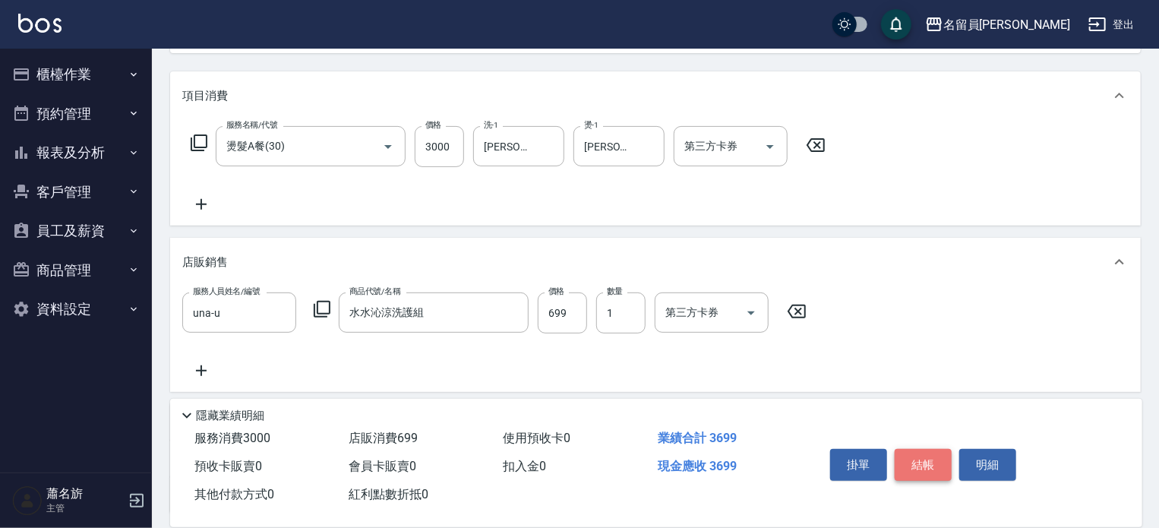
click at [925, 456] on button "結帳" at bounding box center [923, 465] width 57 height 32
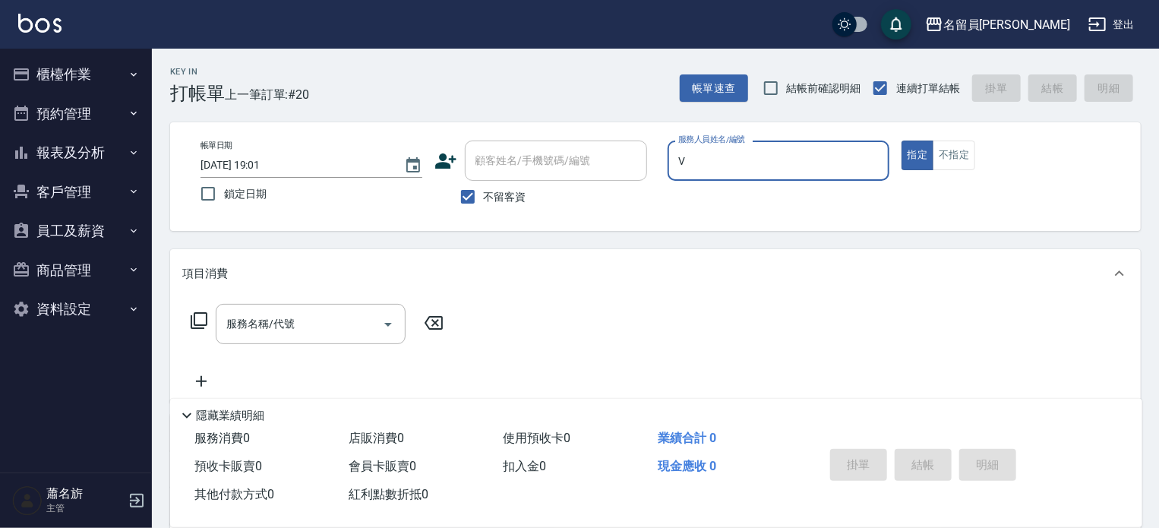
type input "[PERSON_NAME][PERSON_NAME]-V"
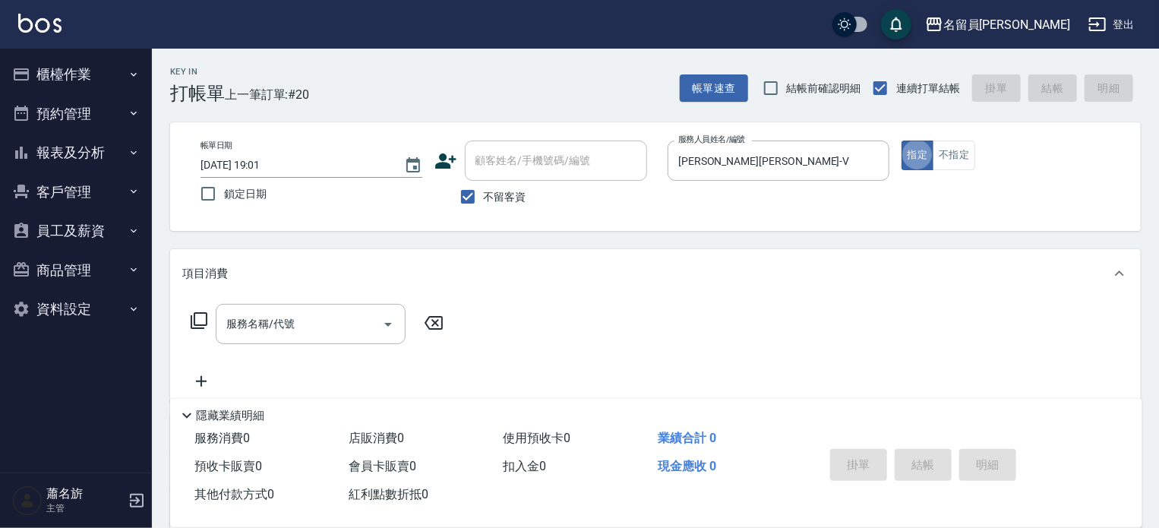
type button "true"
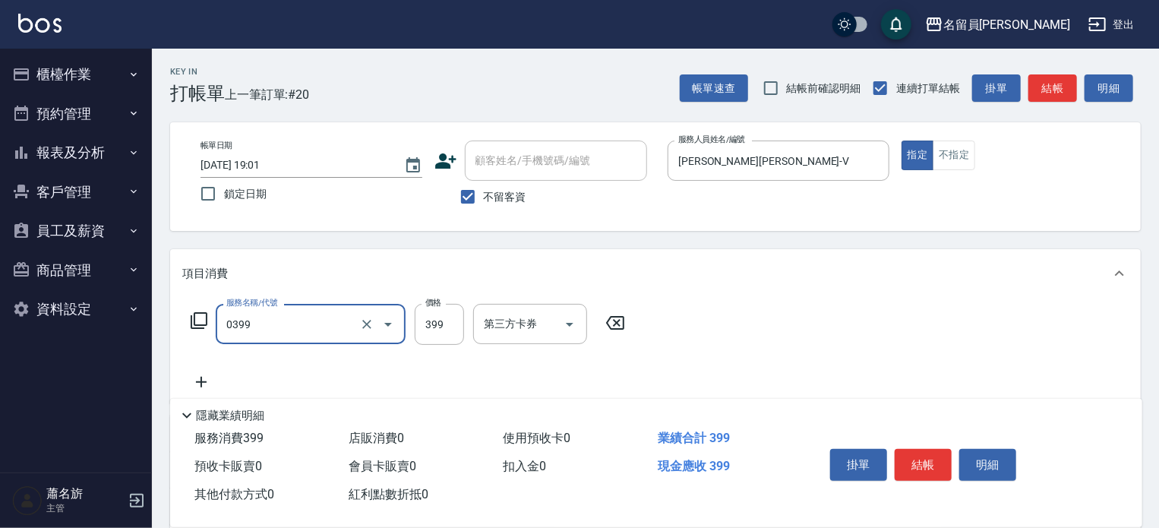
type input "海鹽SPA(0399)"
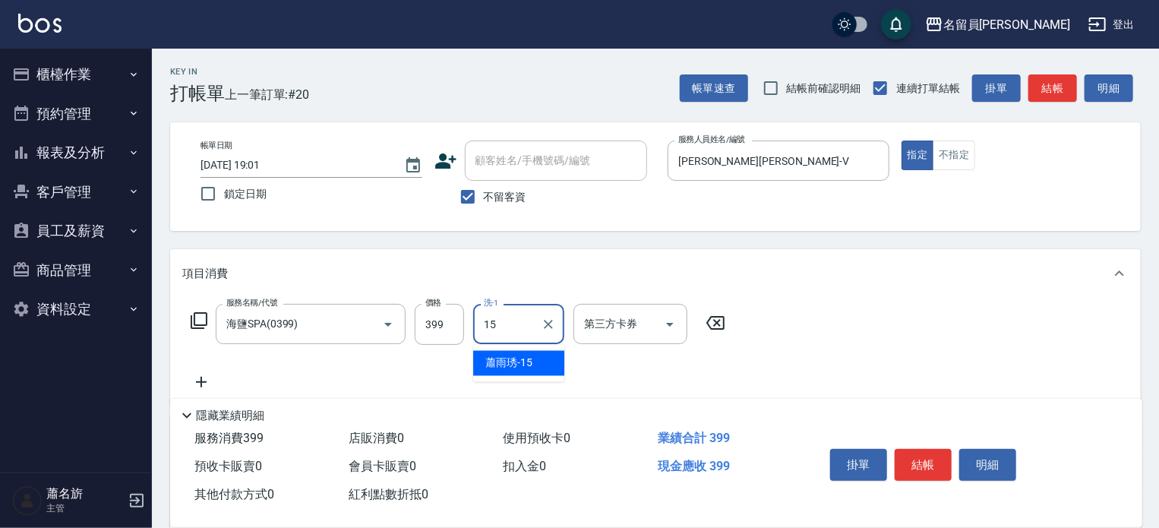
type input "[PERSON_NAME]-15"
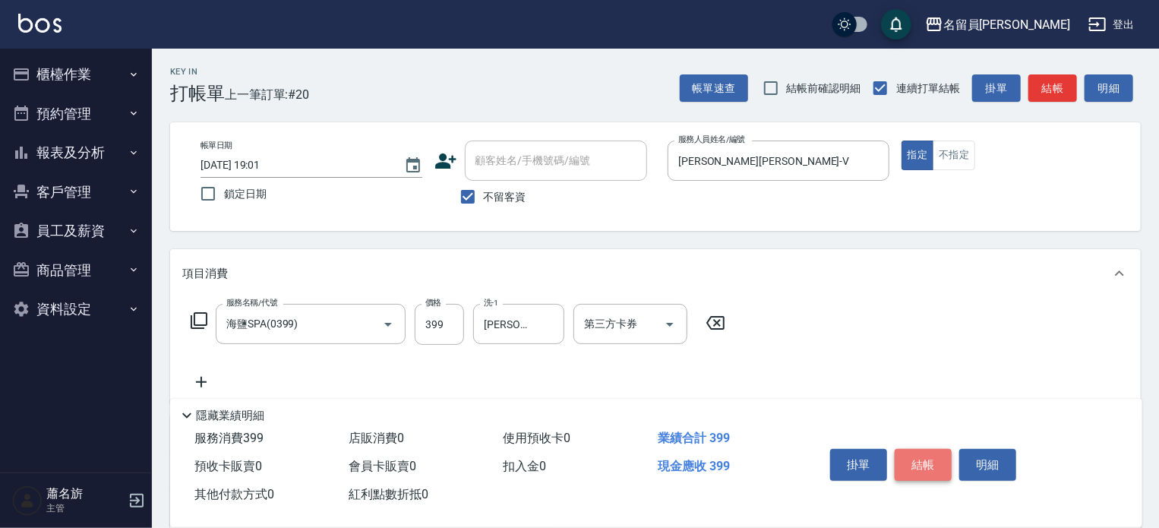
click at [917, 456] on button "結帳" at bounding box center [923, 465] width 57 height 32
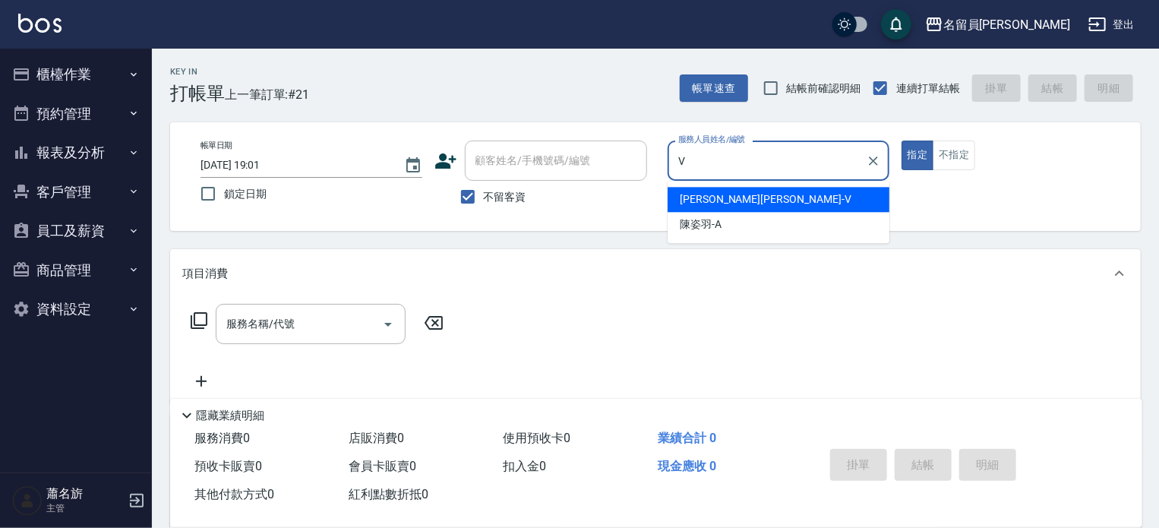
type input "[PERSON_NAME][PERSON_NAME]-V"
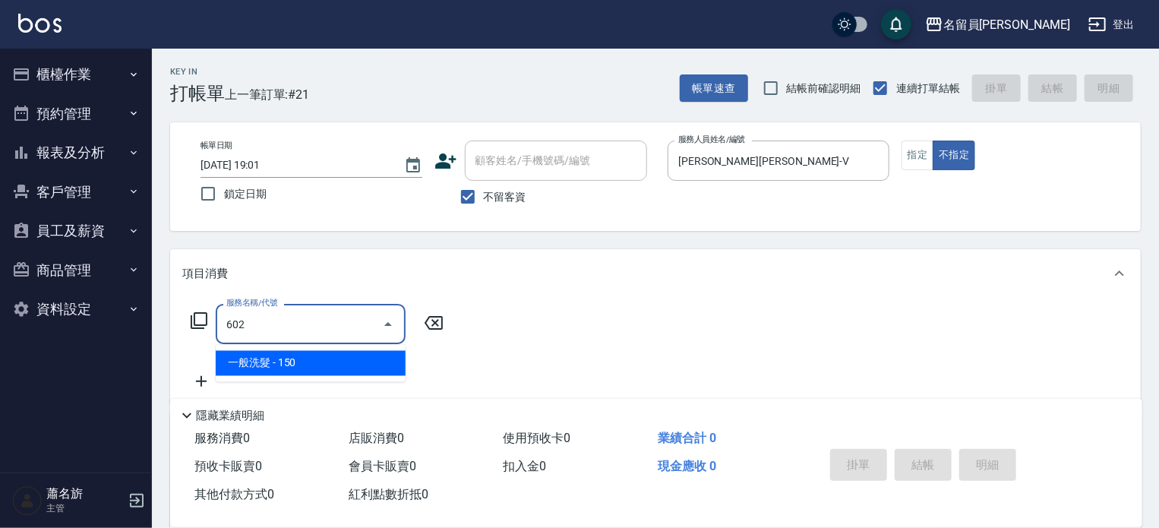
type input "一般洗髮(602)"
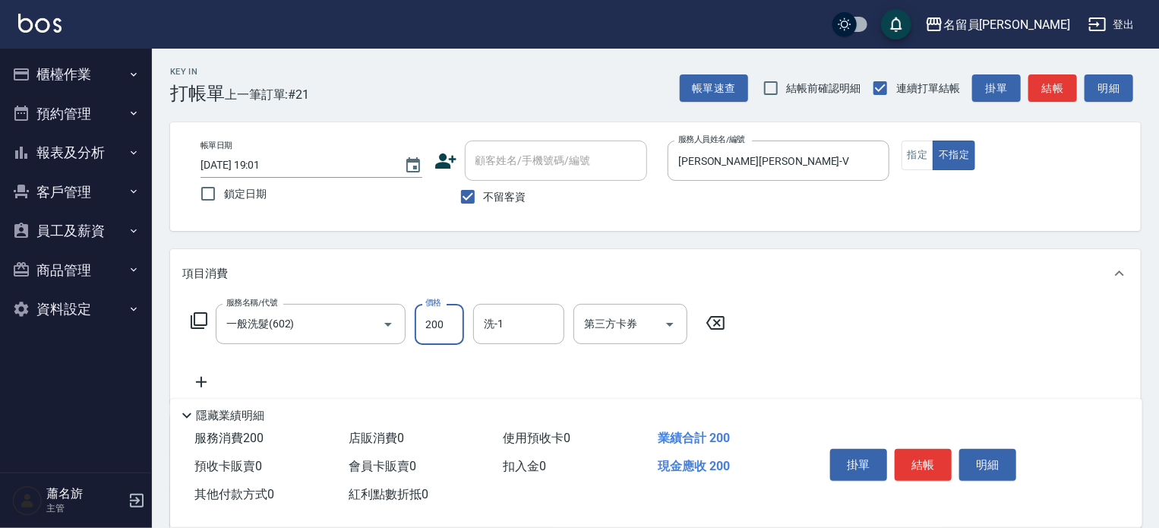
type input "200"
type input "[PERSON_NAME]-15"
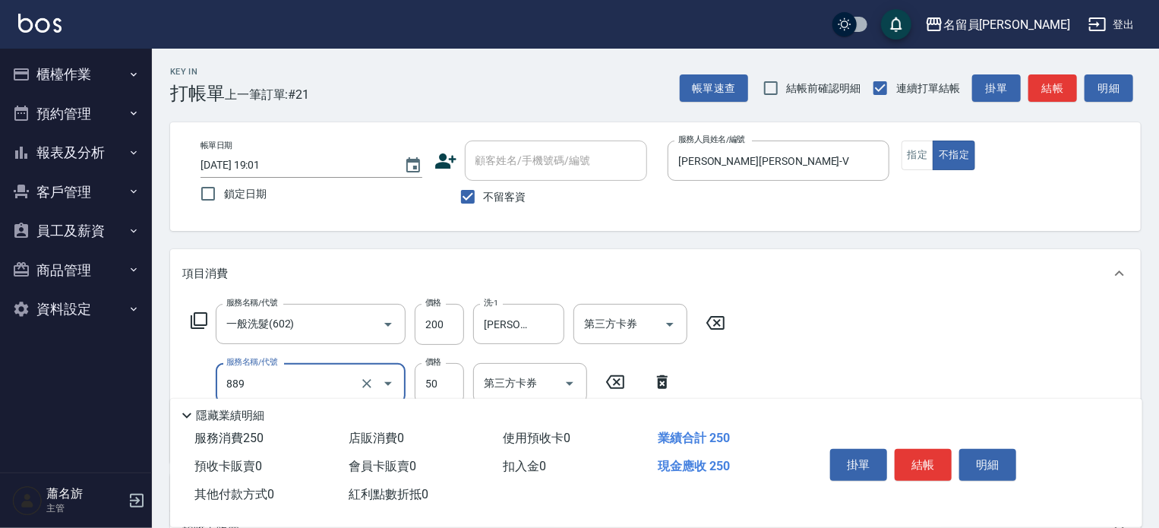
type input "精油(889)"
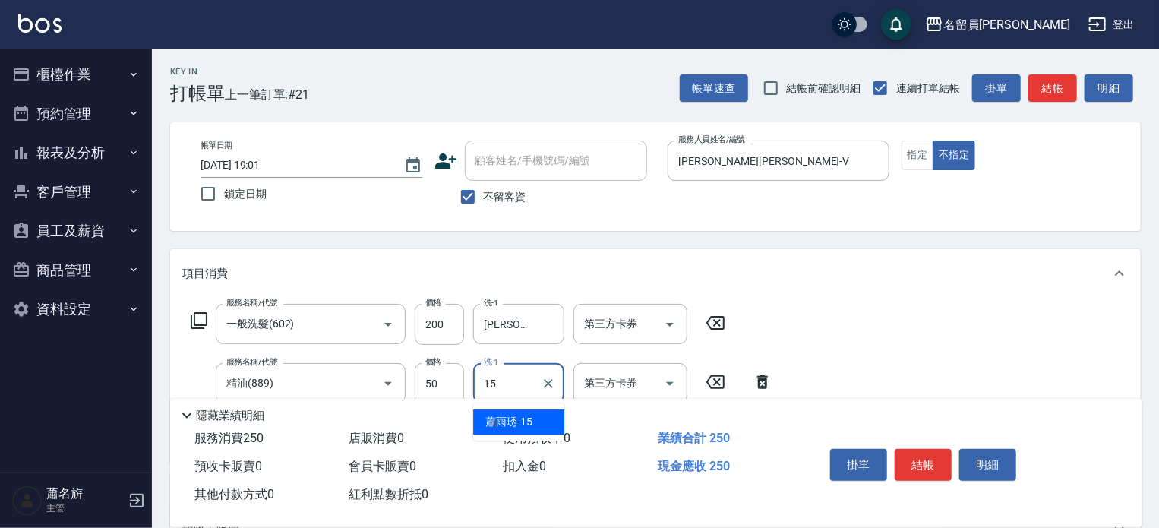
type input "[PERSON_NAME]-15"
type input "剪髮(302)"
type input "130"
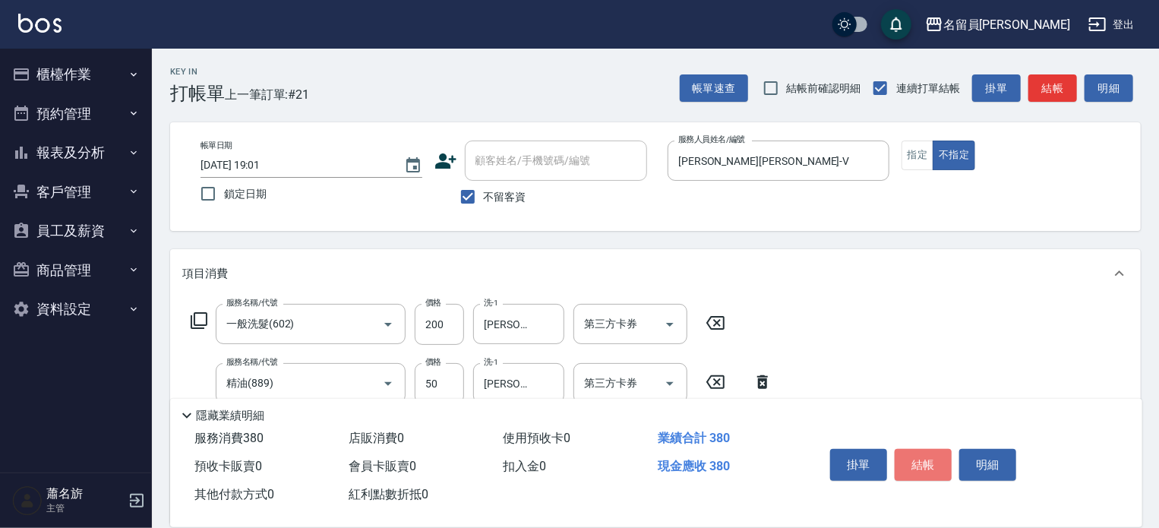
click at [927, 449] on button "結帳" at bounding box center [923, 465] width 57 height 32
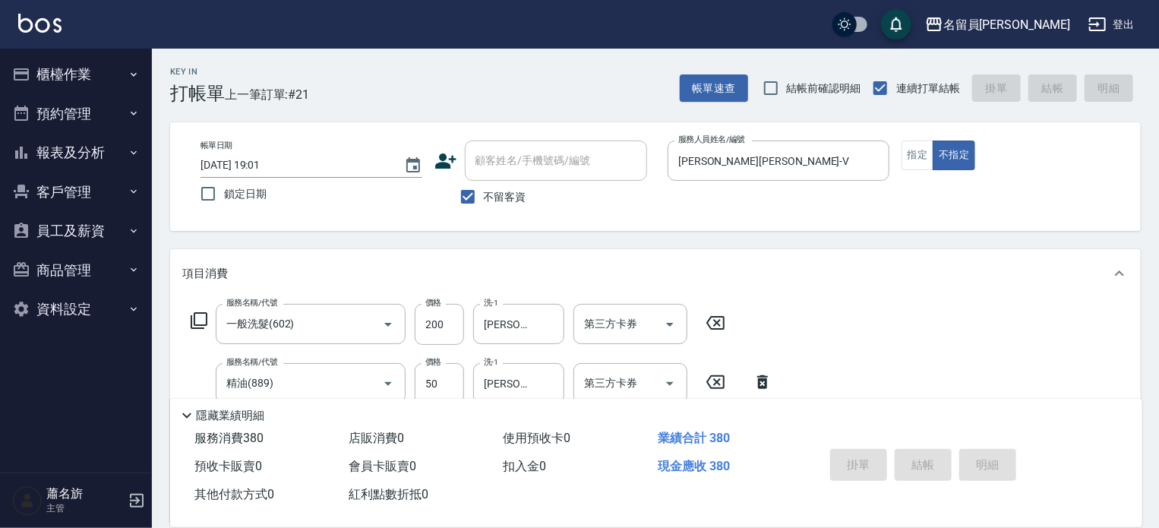
type input "[DATE] 19:02"
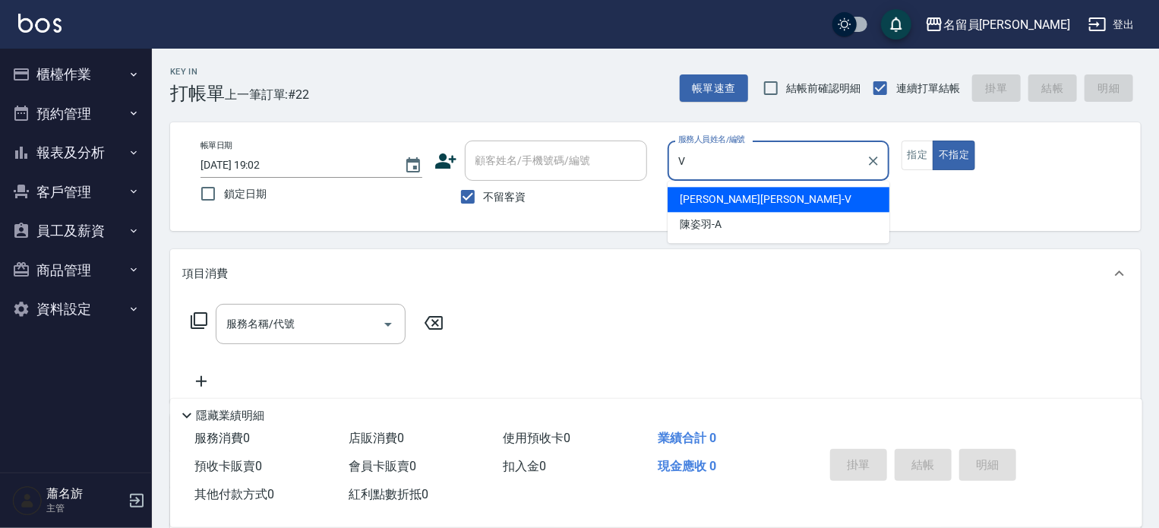
type input "[PERSON_NAME][PERSON_NAME]-V"
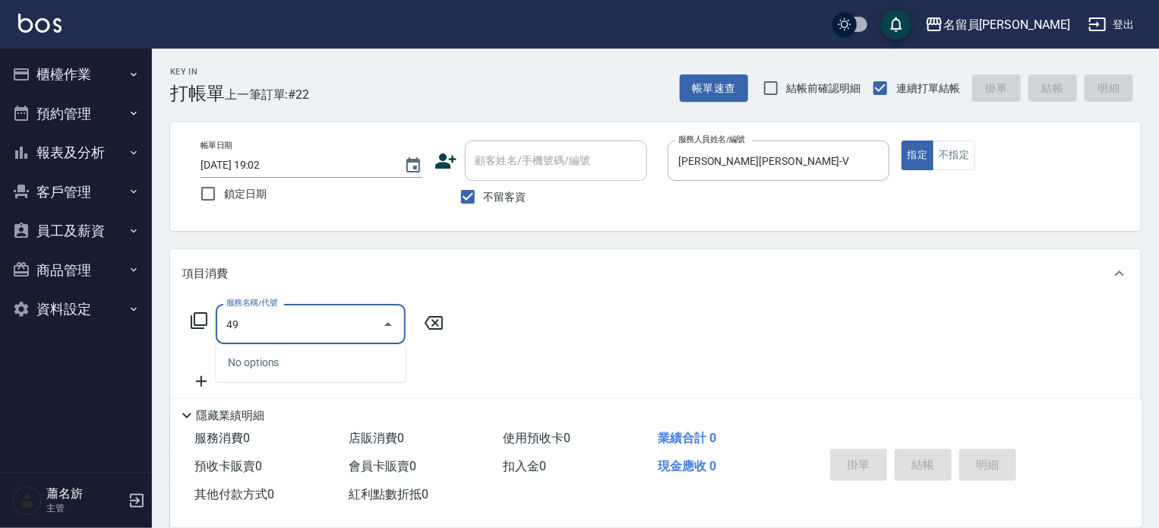
type input "4"
type input "海鹽SPA(0399)"
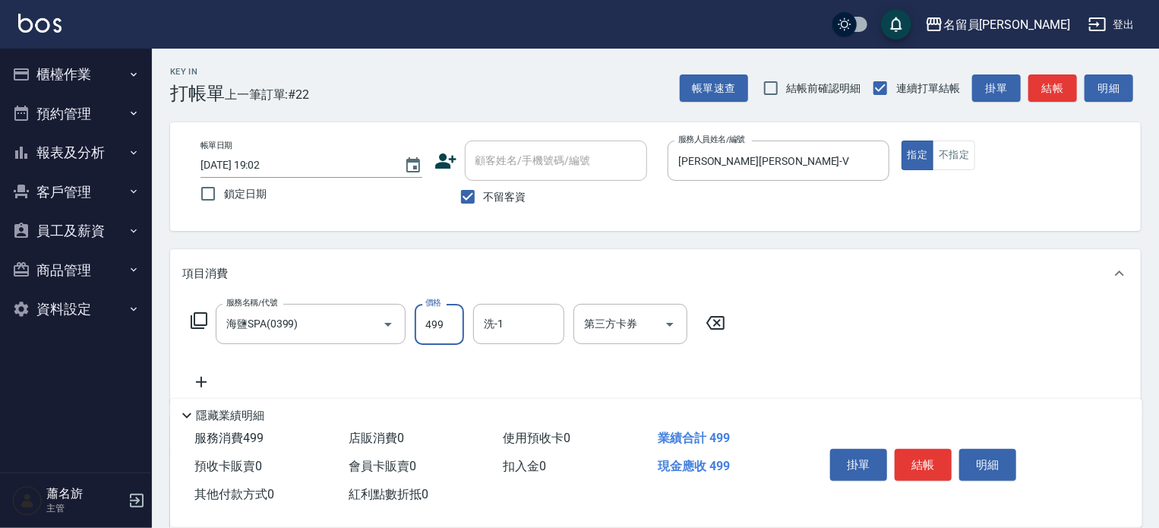
type input "499"
type input "[PERSON_NAME]-15"
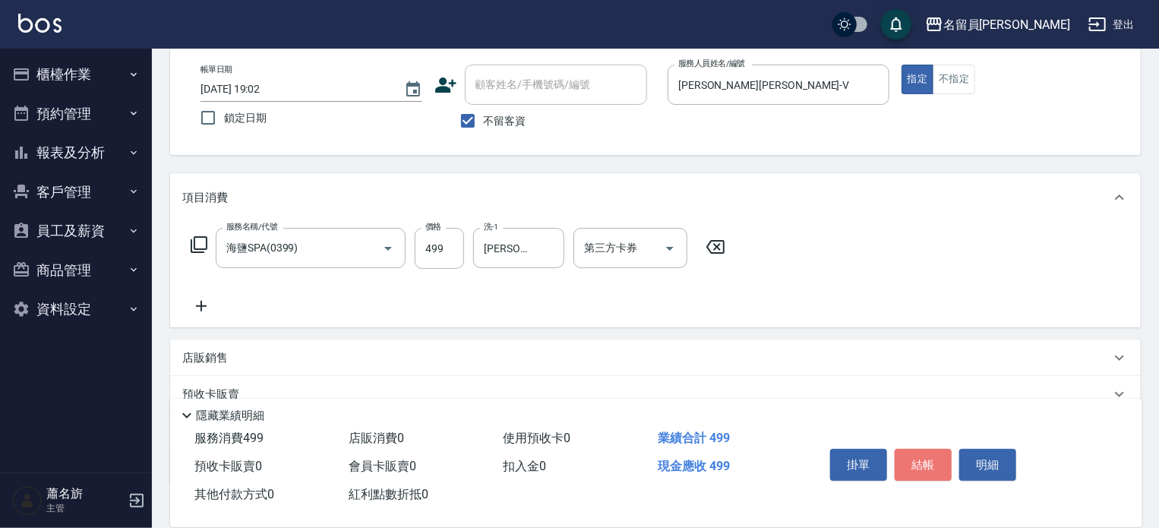
drag, startPoint x: 920, startPoint y: 464, endPoint x: 911, endPoint y: 464, distance: 8.4
click at [915, 464] on button "結帳" at bounding box center [923, 465] width 57 height 32
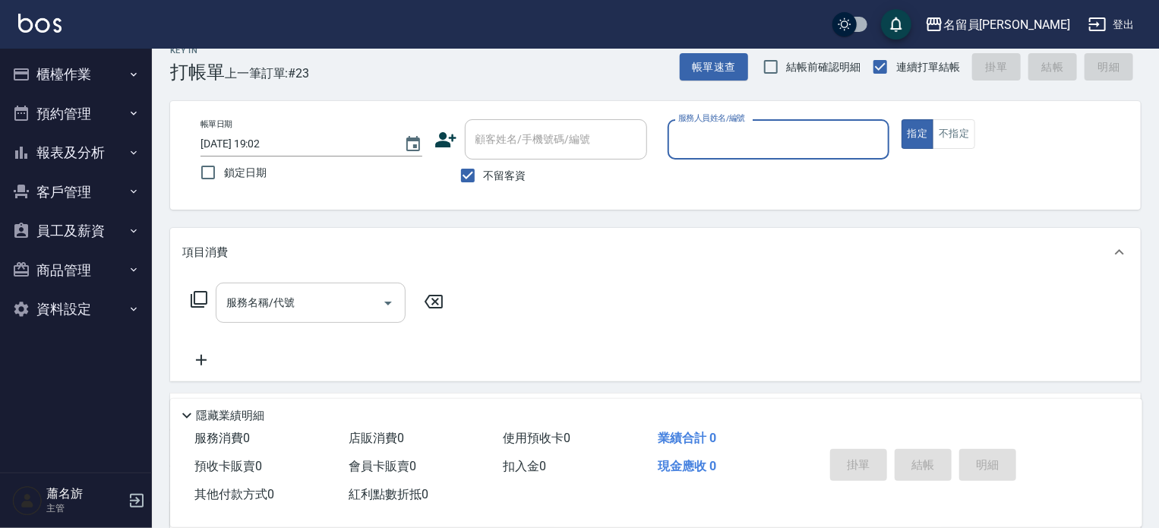
scroll to position [0, 0]
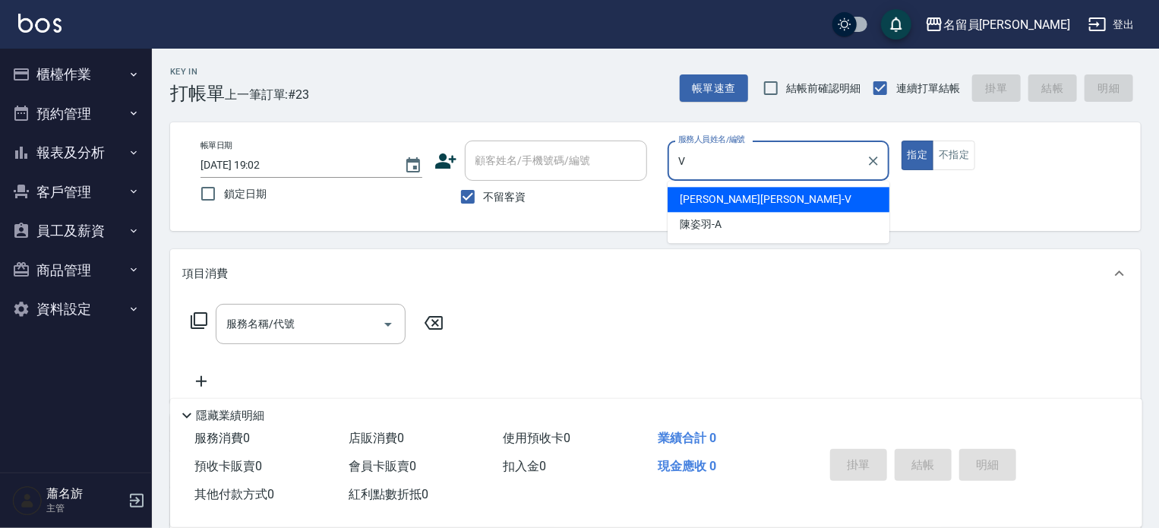
type input "[PERSON_NAME][PERSON_NAME]-V"
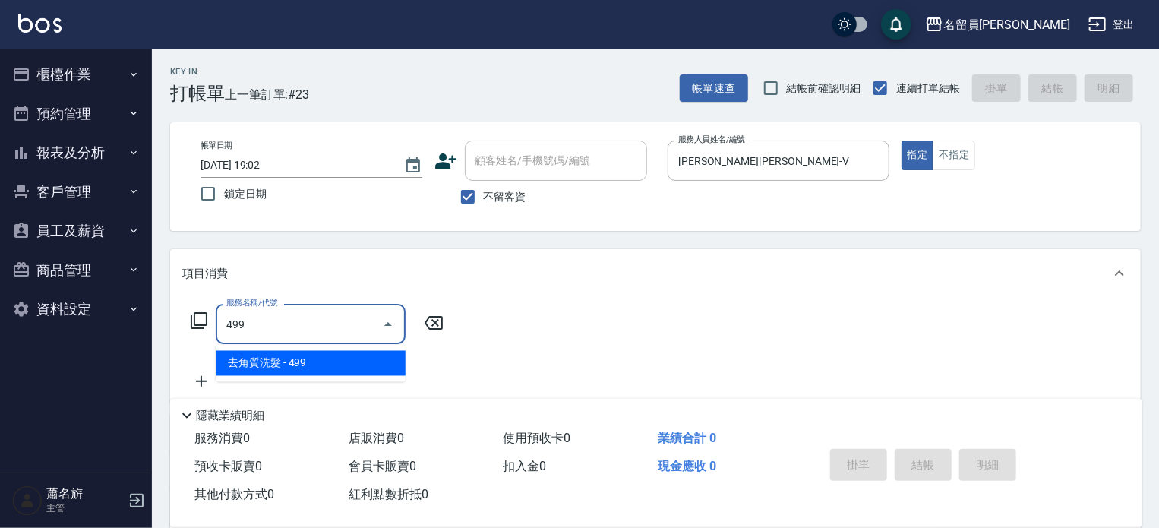
type input "去角質洗髮(499)"
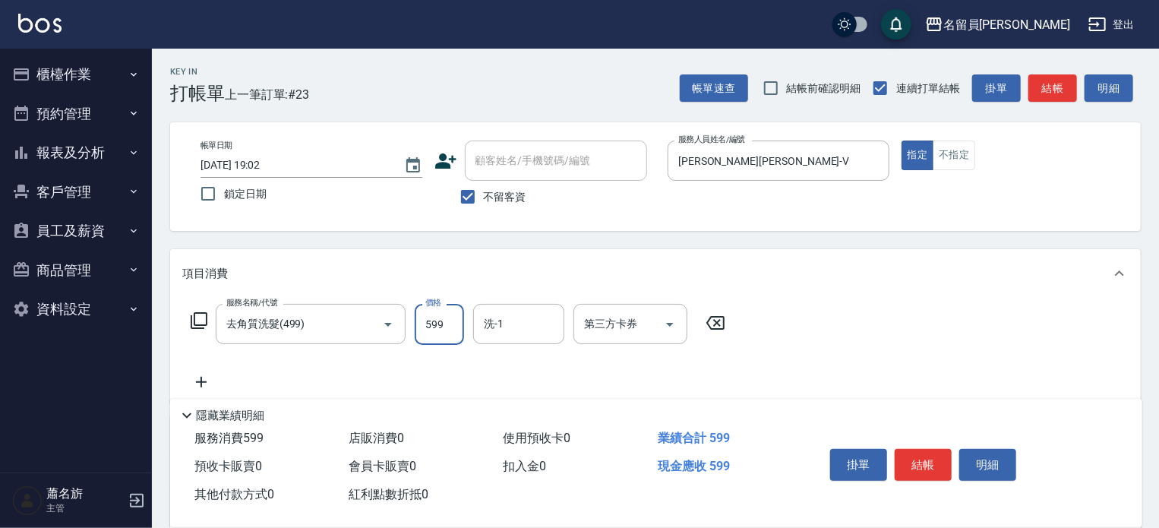
type input "599"
type input "[PERSON_NAME]-15"
click at [911, 452] on button "結帳" at bounding box center [923, 465] width 57 height 32
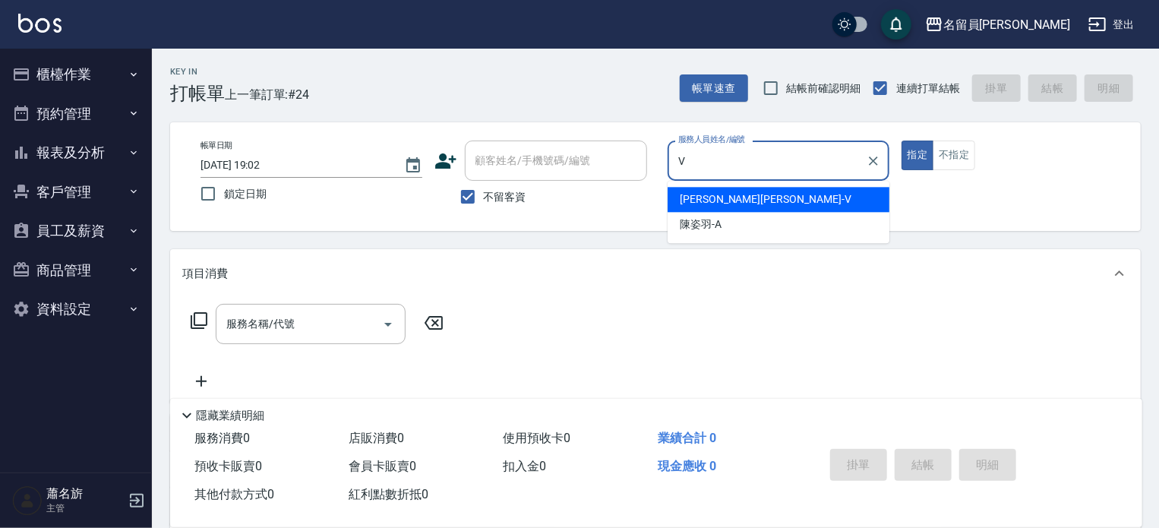
type input "[PERSON_NAME][PERSON_NAME]-V"
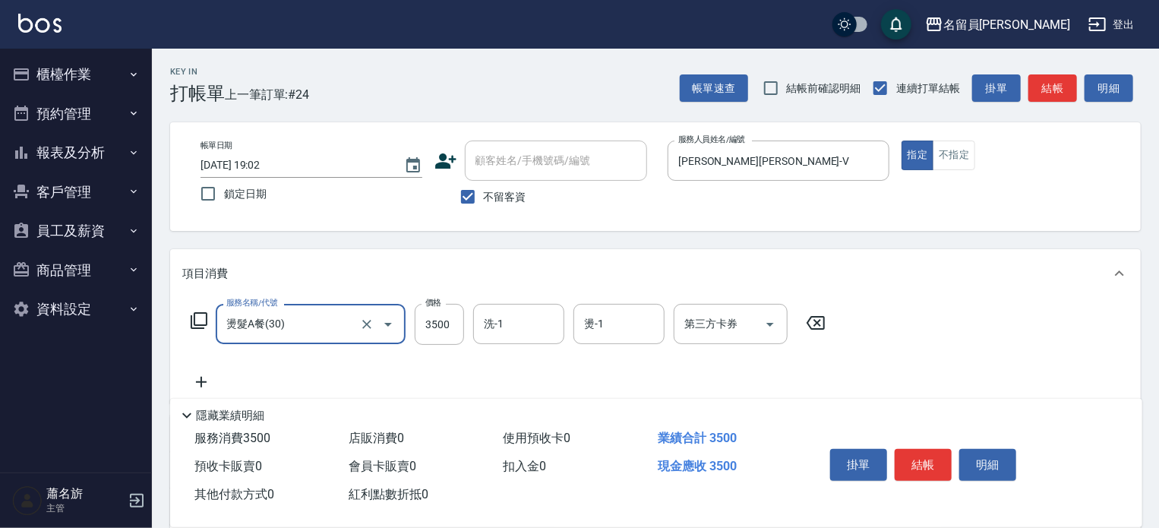
type input "燙髮A餐(30)"
type input "2901"
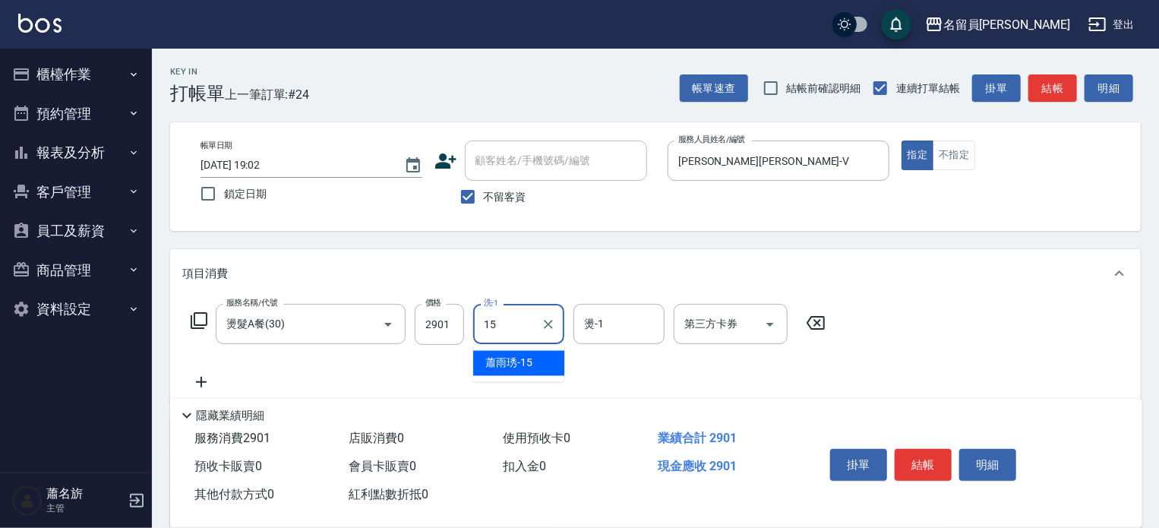
type input "[PERSON_NAME]-15"
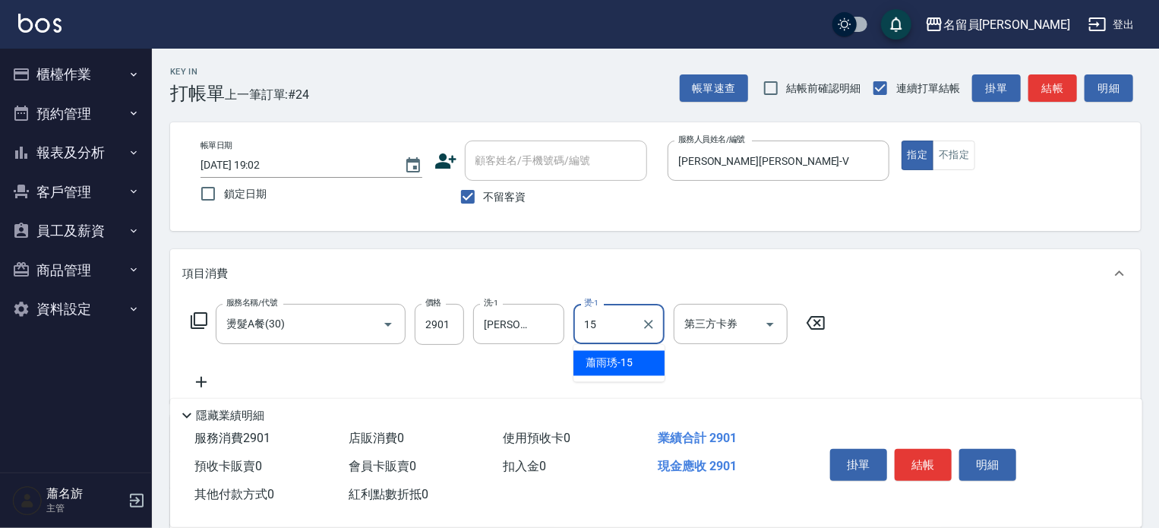
type input "[PERSON_NAME]-15"
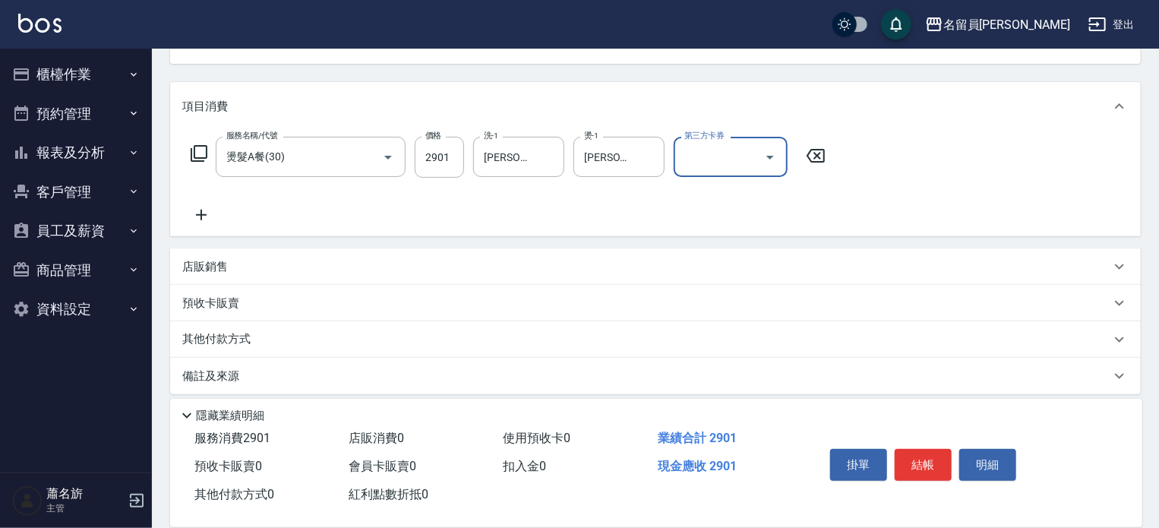
scroll to position [178, 0]
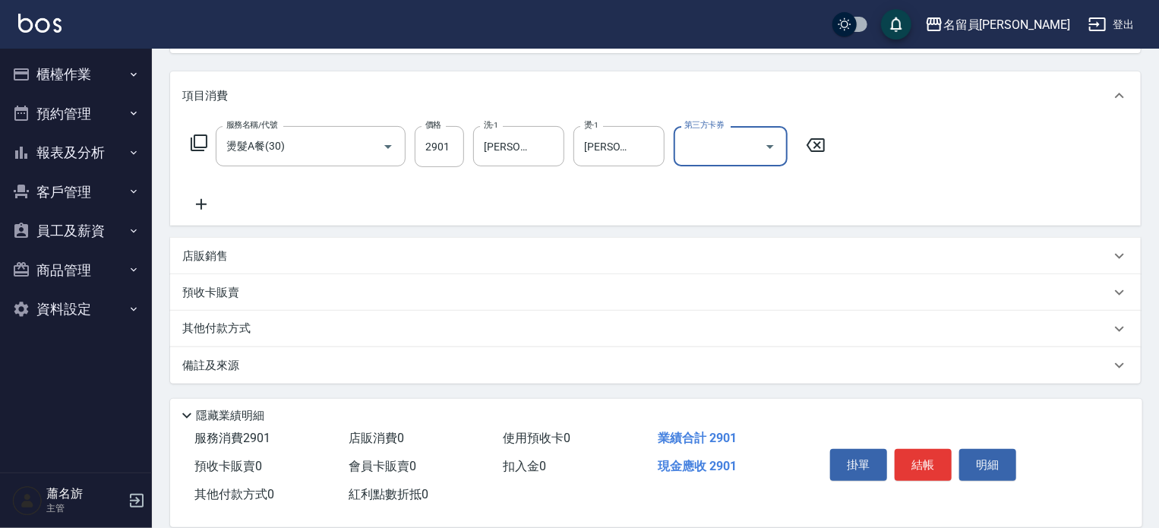
click at [507, 264] on div "店販銷售" at bounding box center [646, 256] width 928 height 16
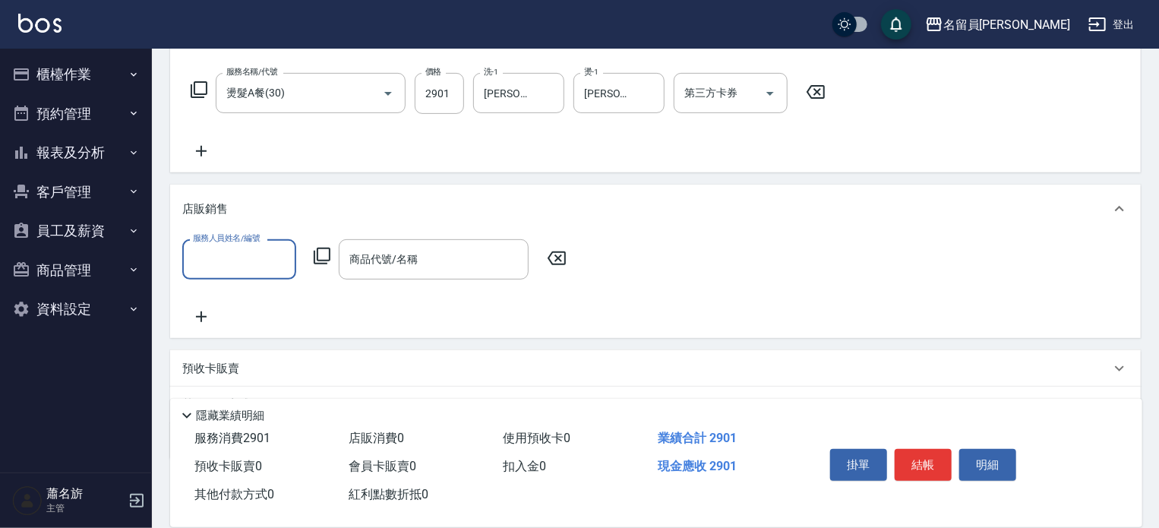
scroll to position [254, 0]
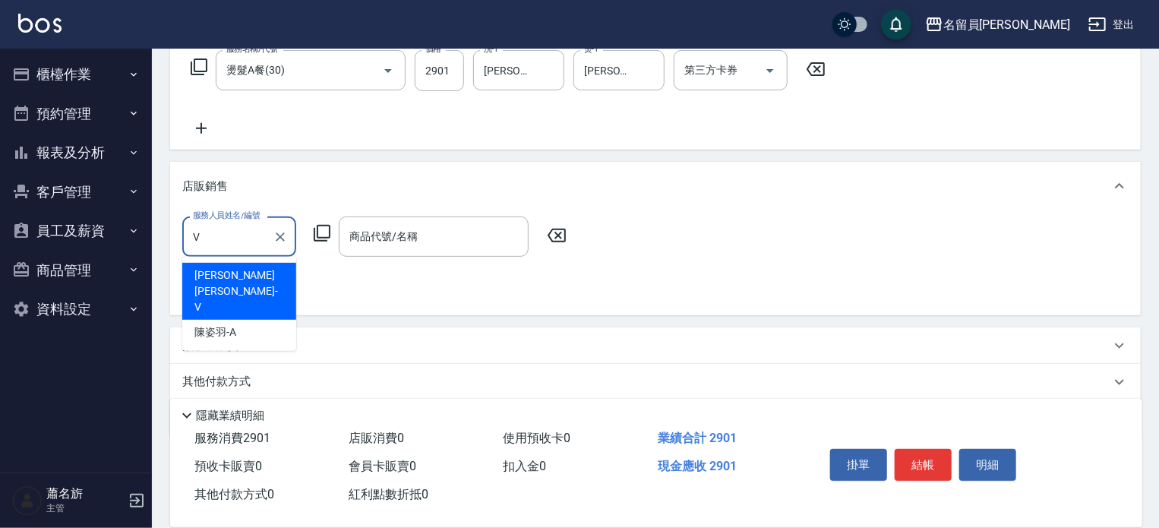
type input "[PERSON_NAME][PERSON_NAME]-V"
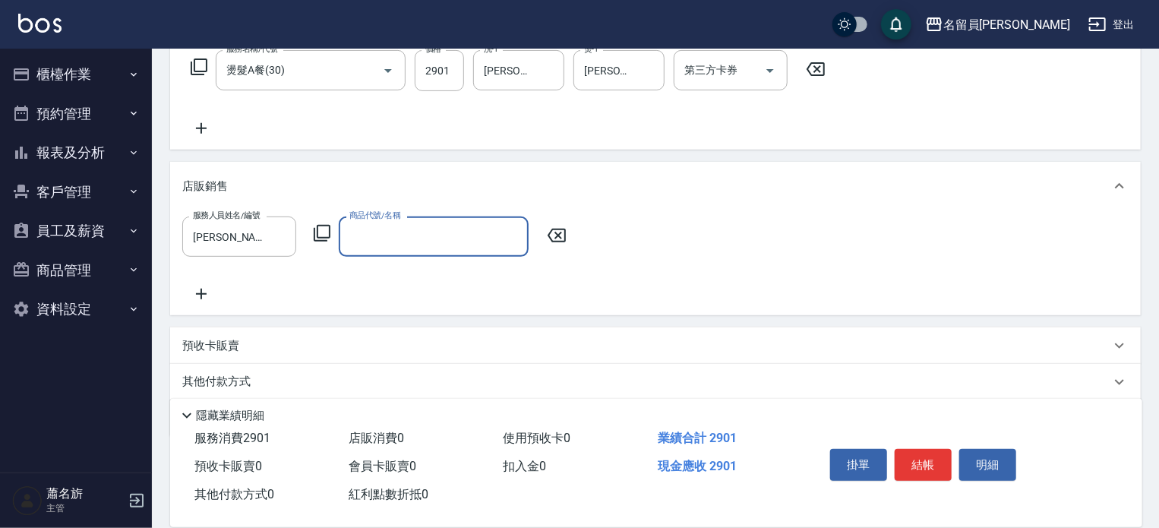
type input "V"
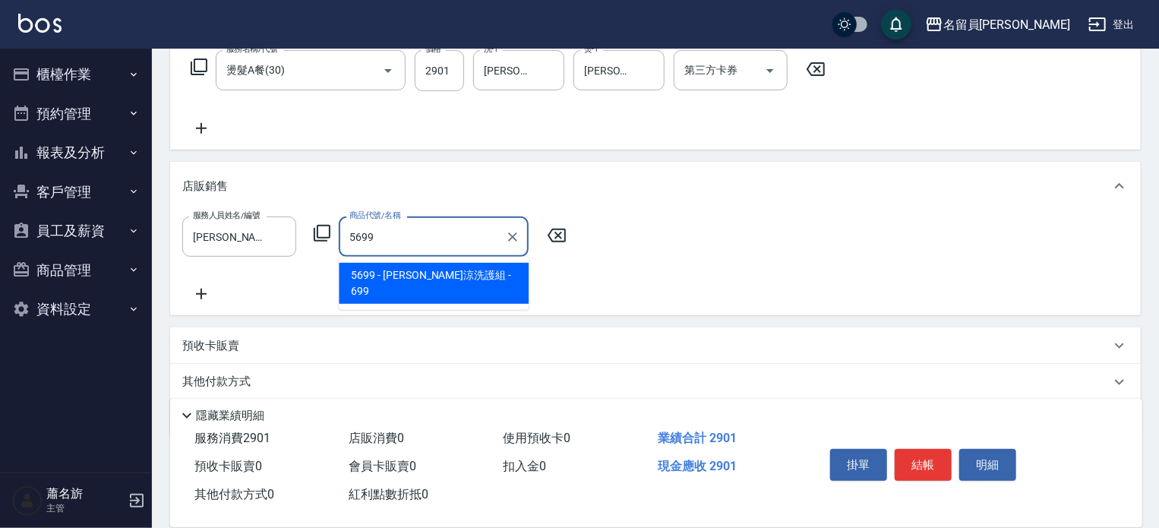
type input "水水沁涼洗護組"
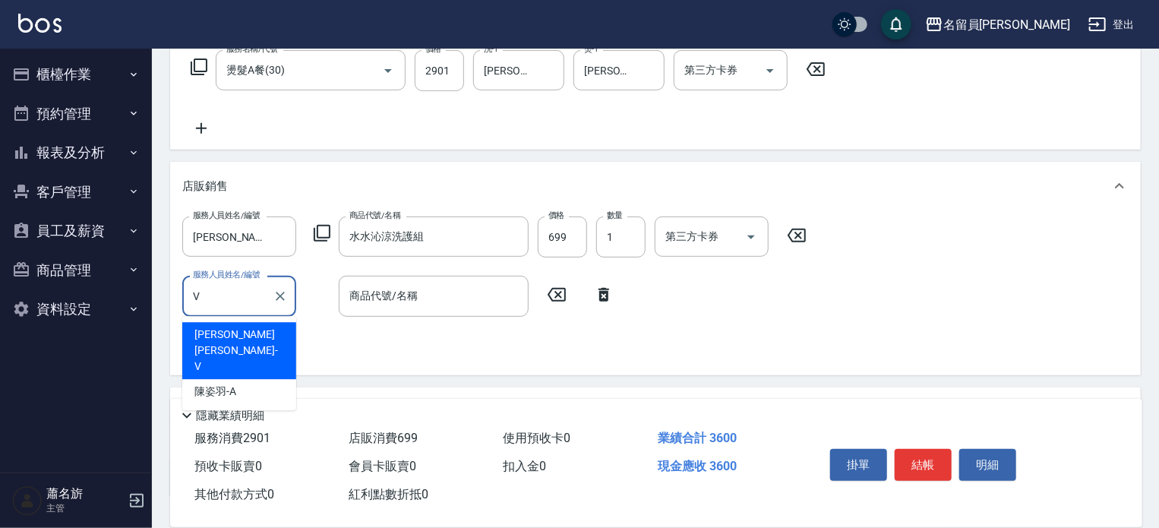
type input "[PERSON_NAME][PERSON_NAME]-V"
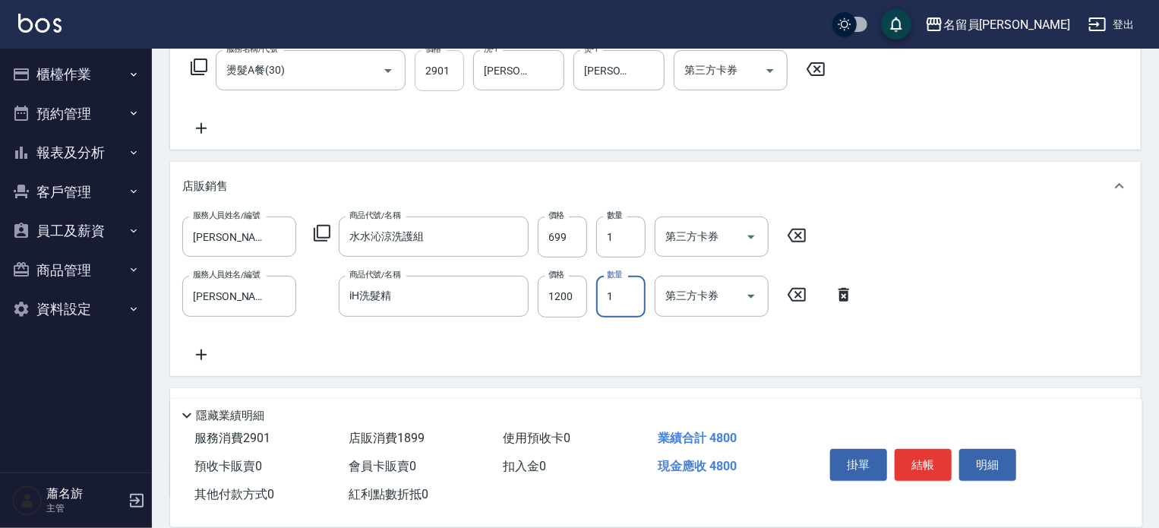
click at [450, 71] on input "2901" at bounding box center [439, 70] width 49 height 41
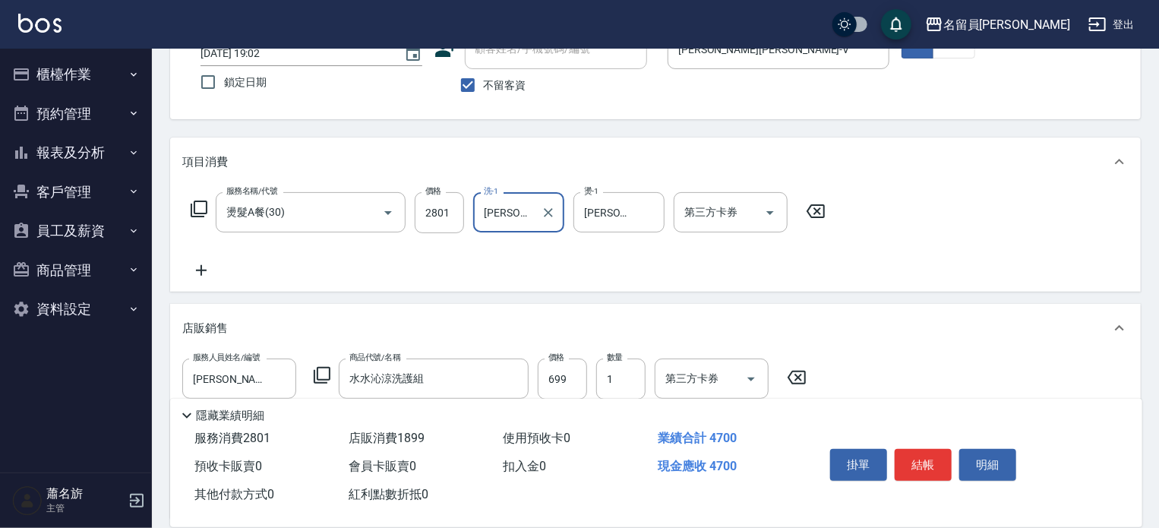
scroll to position [26, 0]
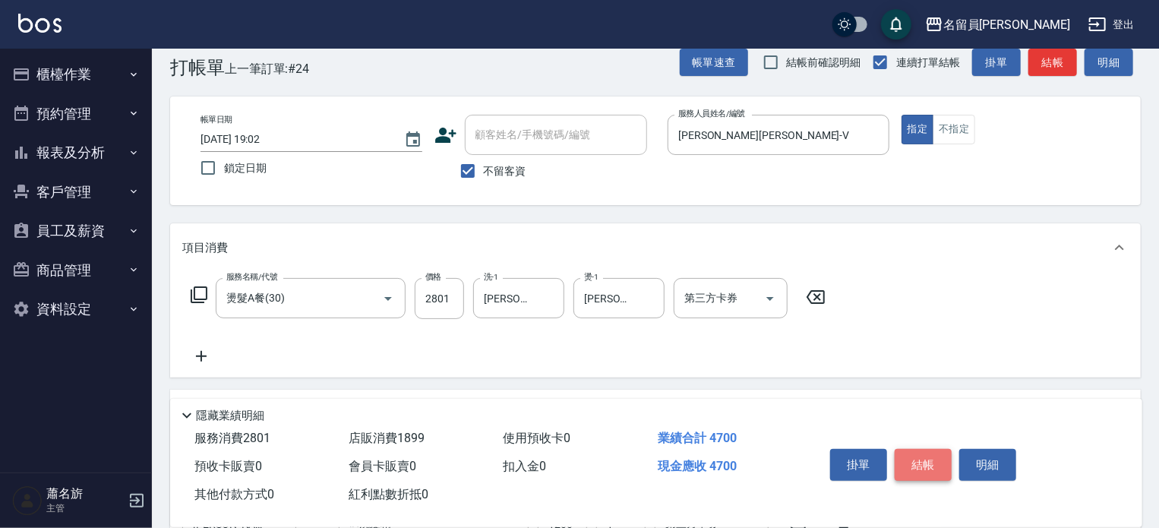
click at [924, 458] on button "結帳" at bounding box center [923, 465] width 57 height 32
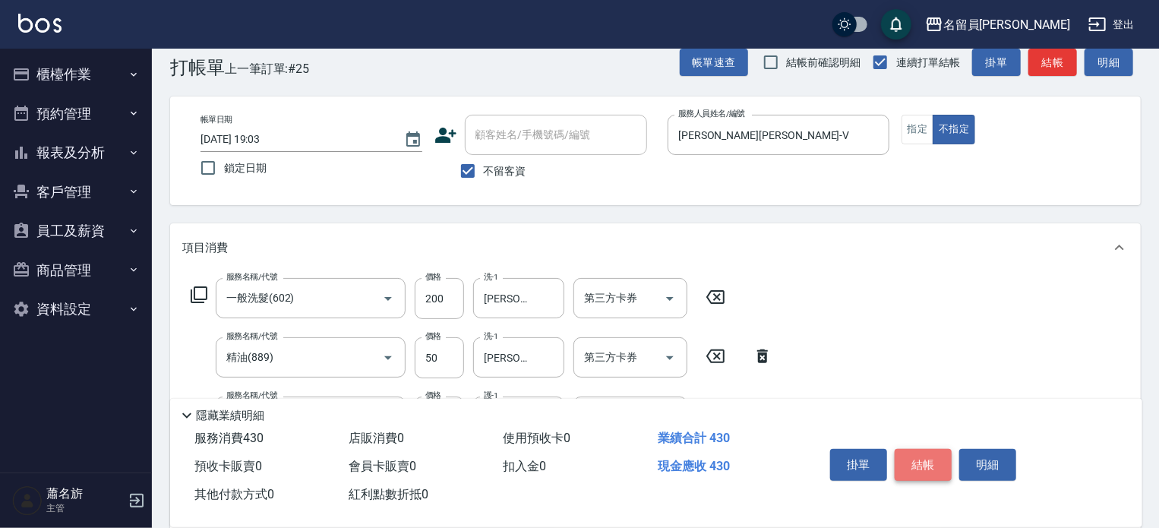
click at [896, 450] on button "結帳" at bounding box center [923, 465] width 57 height 32
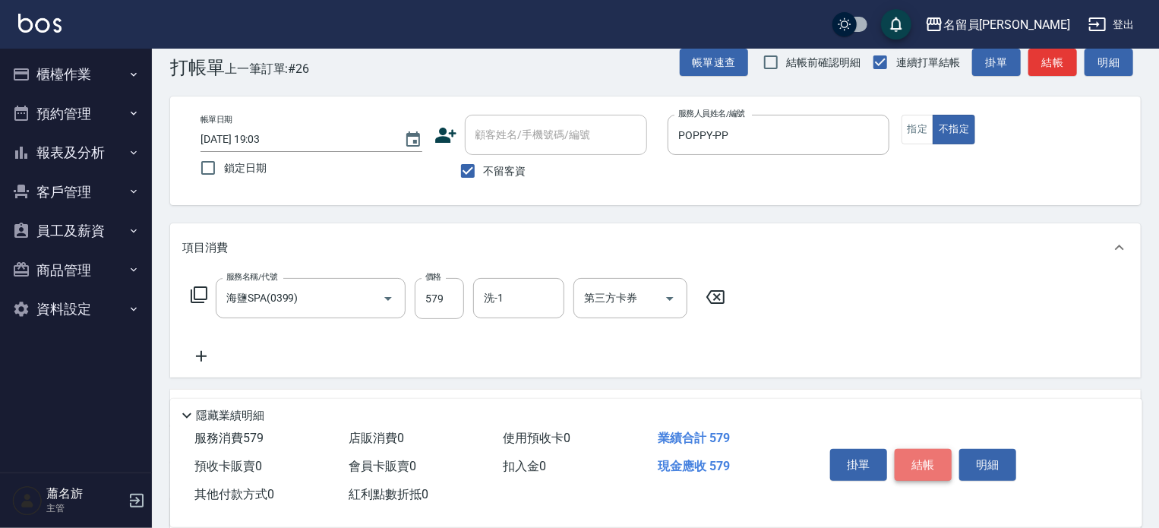
click at [905, 453] on button "結帳" at bounding box center [923, 465] width 57 height 32
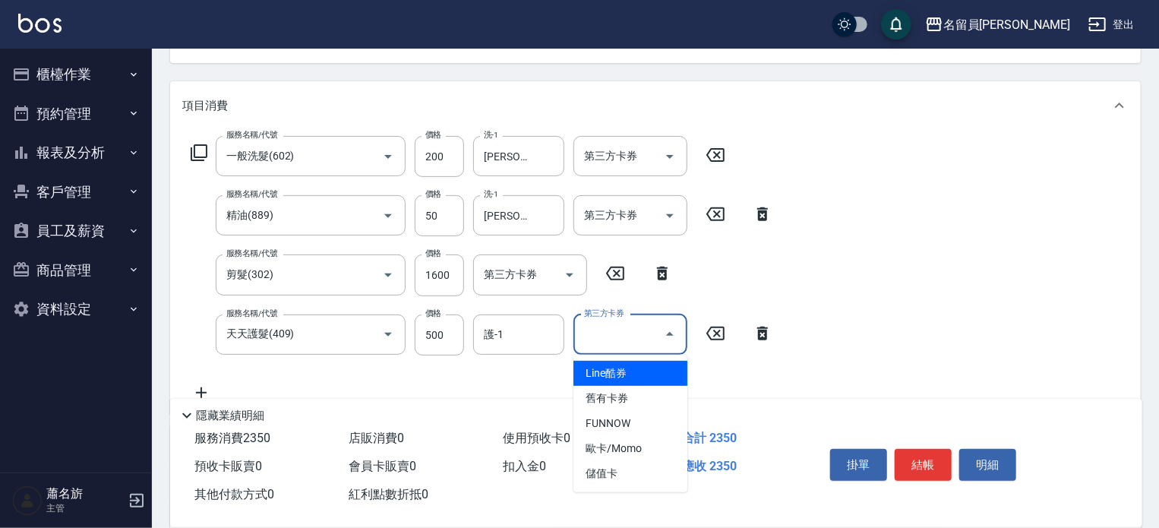
scroll to position [178, 0]
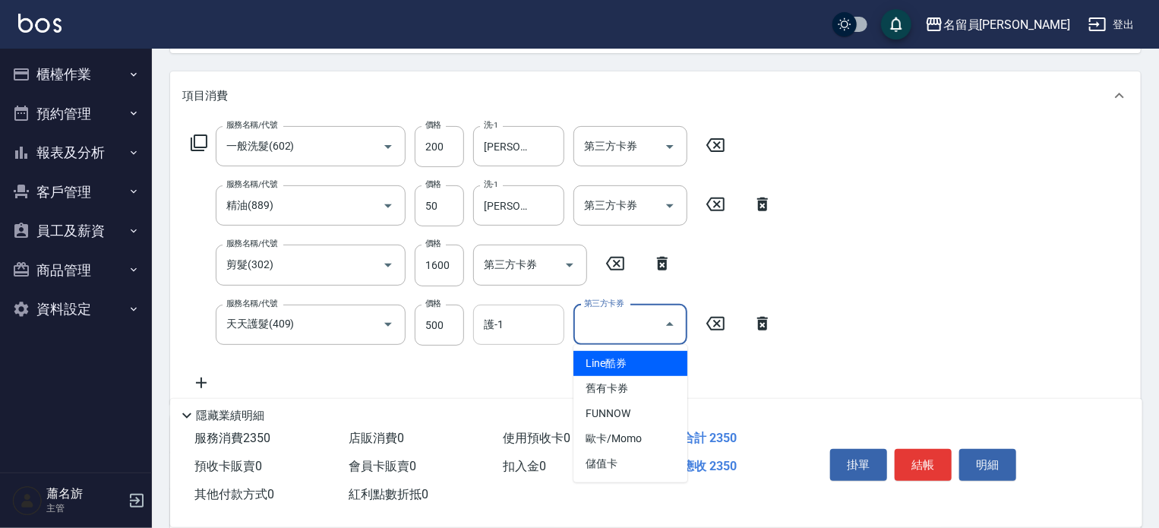
drag, startPoint x: 538, startPoint y: 327, endPoint x: 529, endPoint y: 323, distance: 9.9
click at [535, 324] on input "護-1" at bounding box center [518, 324] width 77 height 27
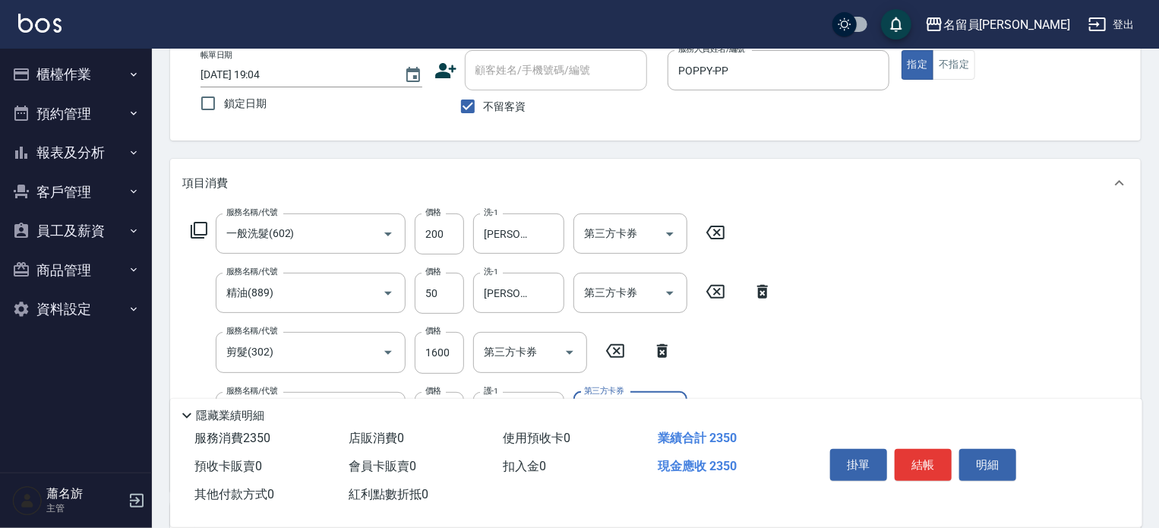
scroll to position [26, 0]
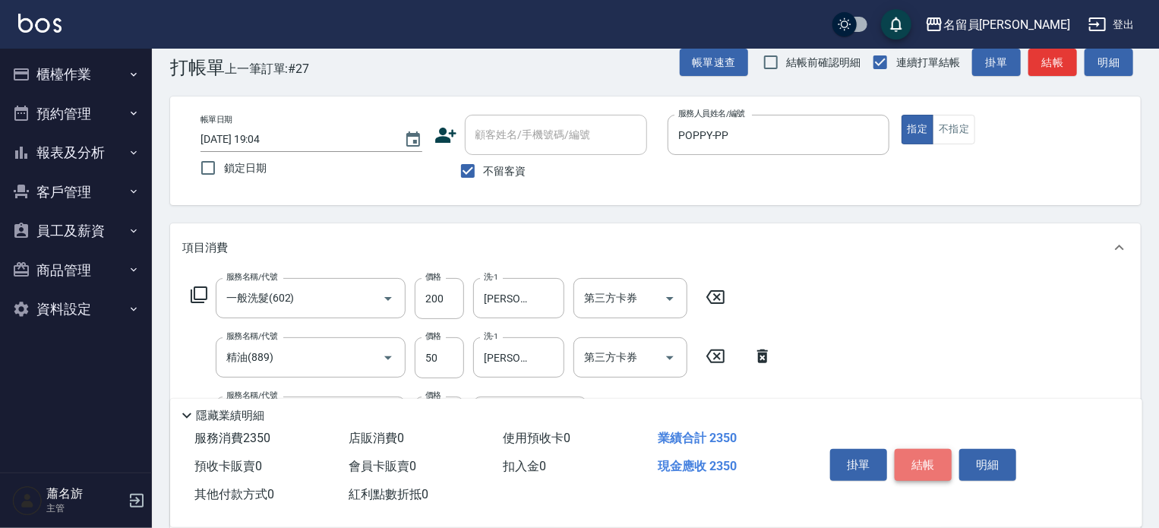
click at [919, 458] on button "結帳" at bounding box center [923, 465] width 57 height 32
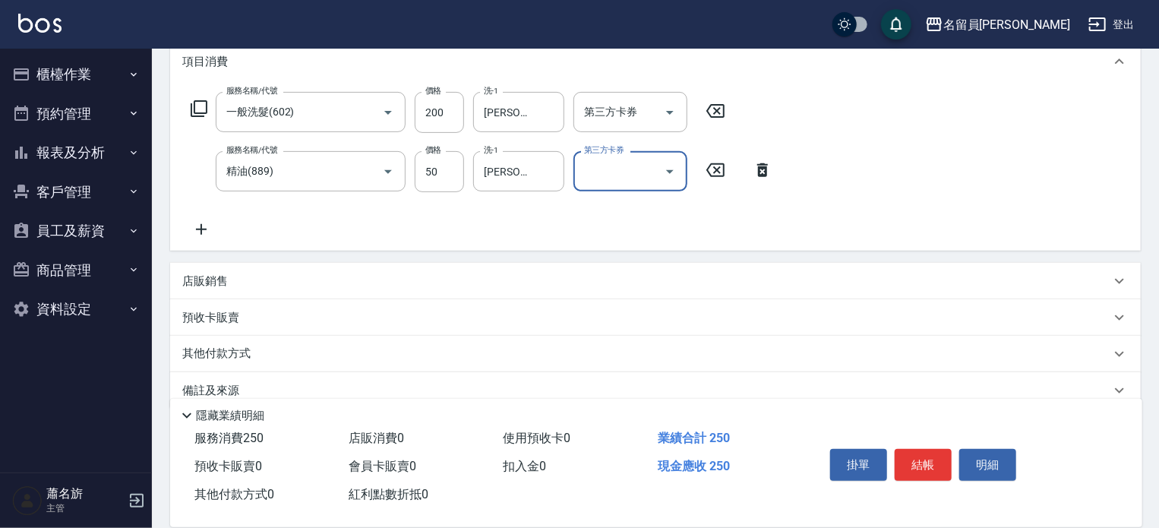
scroll to position [237, 0]
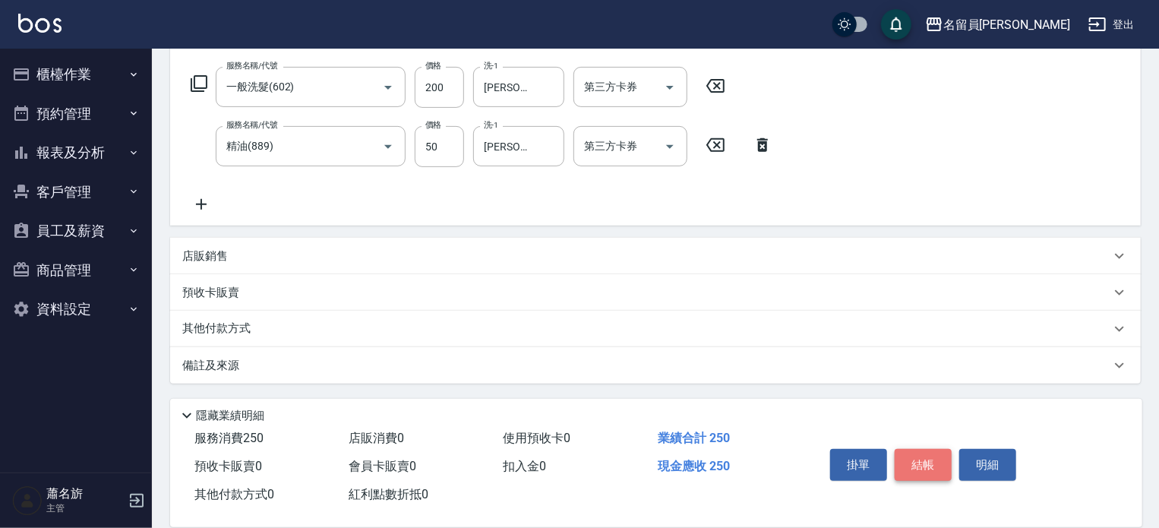
click at [926, 456] on button "結帳" at bounding box center [923, 465] width 57 height 32
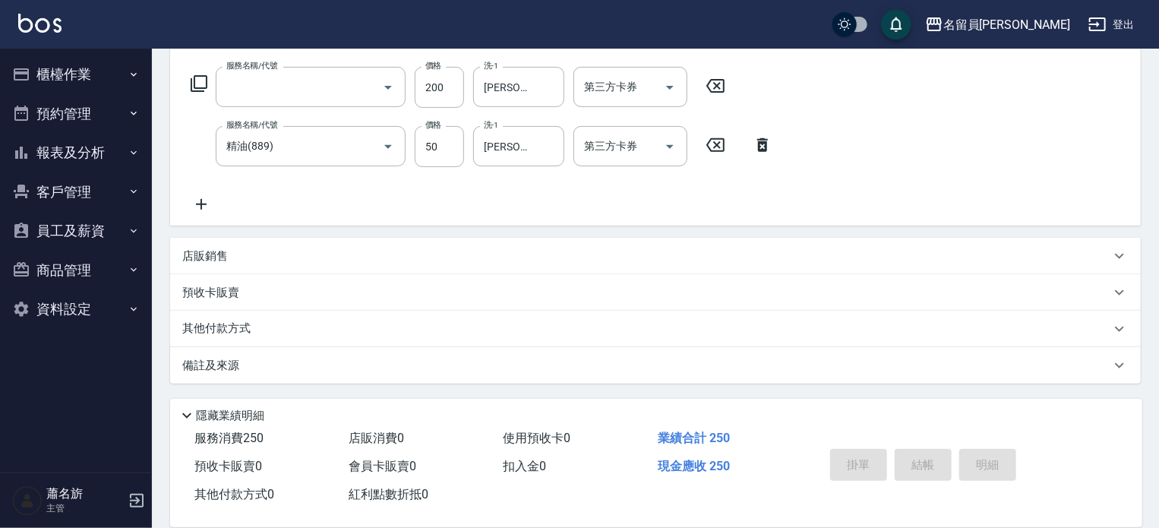
scroll to position [0, 0]
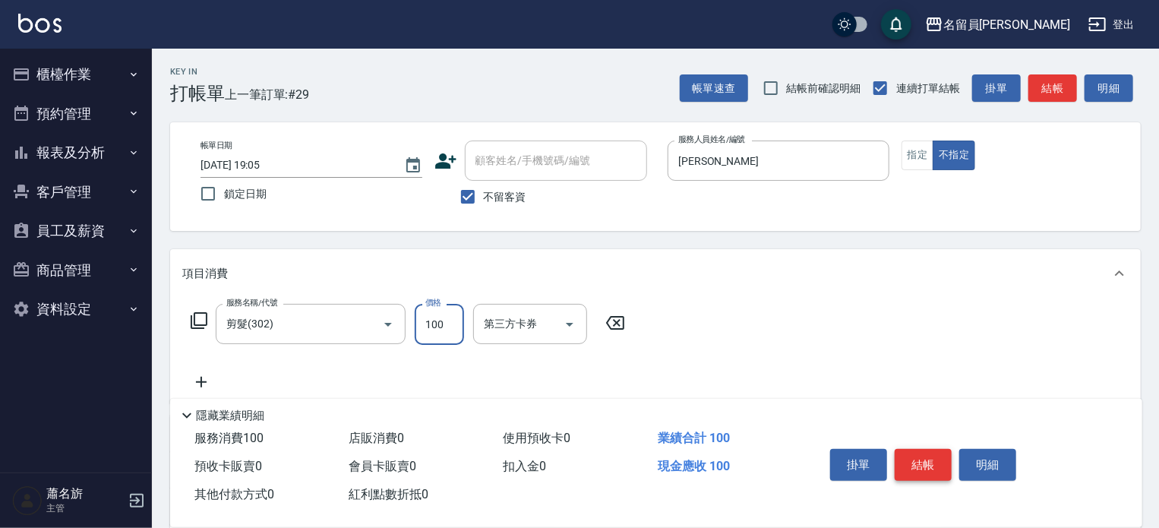
click at [937, 453] on button "結帳" at bounding box center [923, 465] width 57 height 32
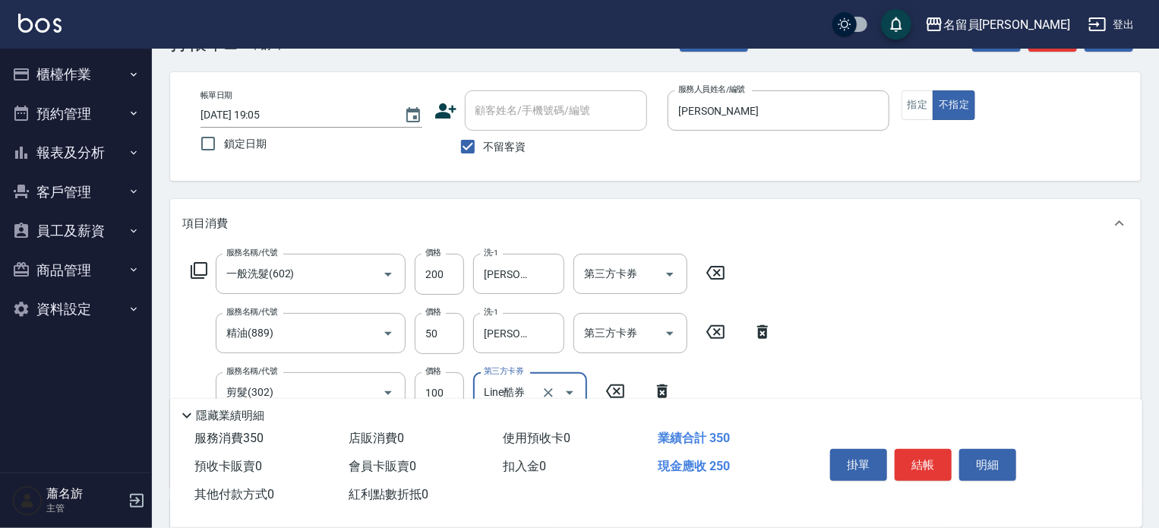
scroll to position [152, 0]
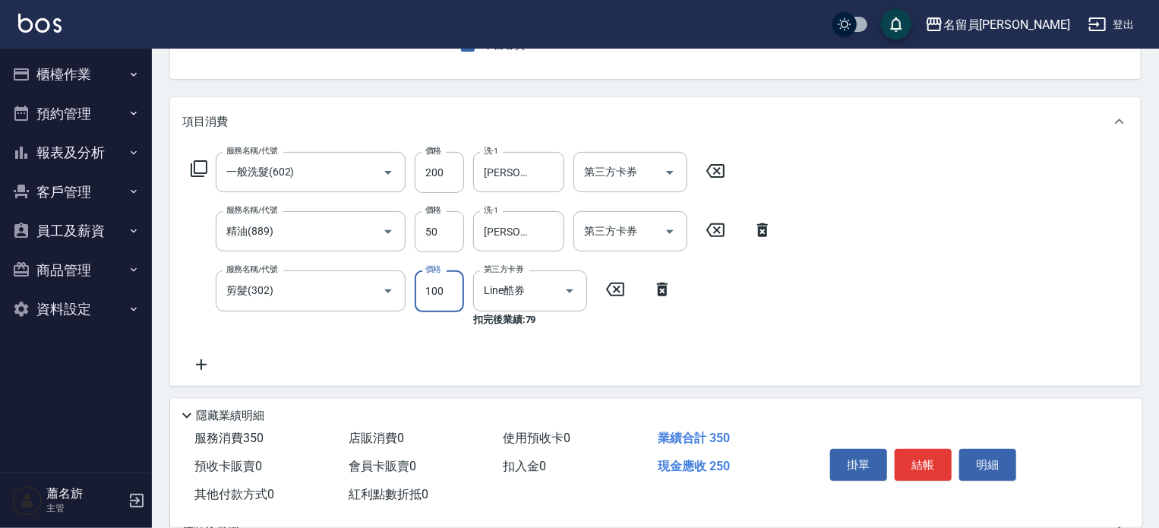
click at [447, 300] on input "100" at bounding box center [439, 290] width 49 height 41
click at [556, 290] on button "Clear" at bounding box center [548, 290] width 21 height 21
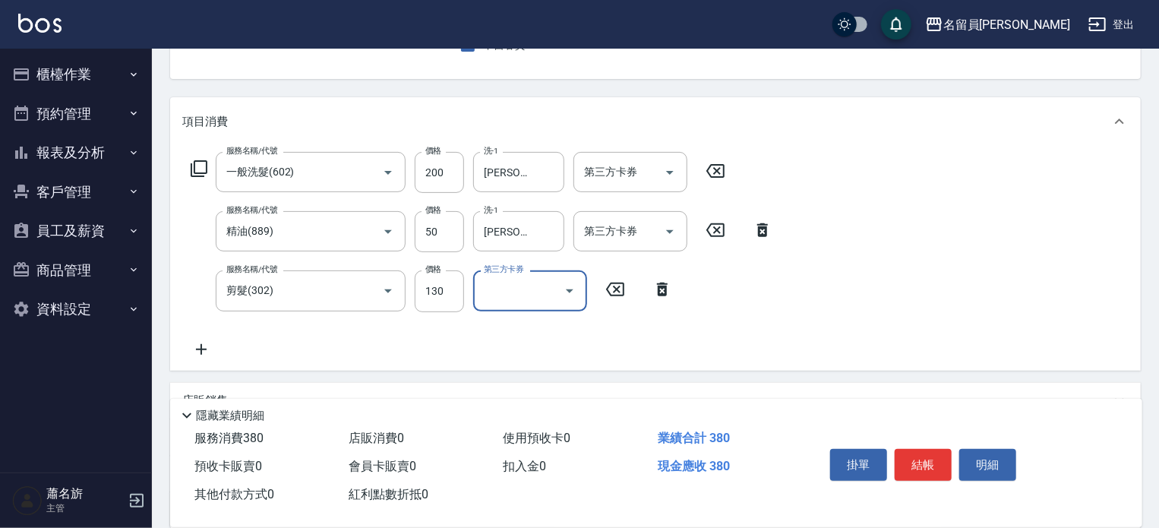
scroll to position [0, 0]
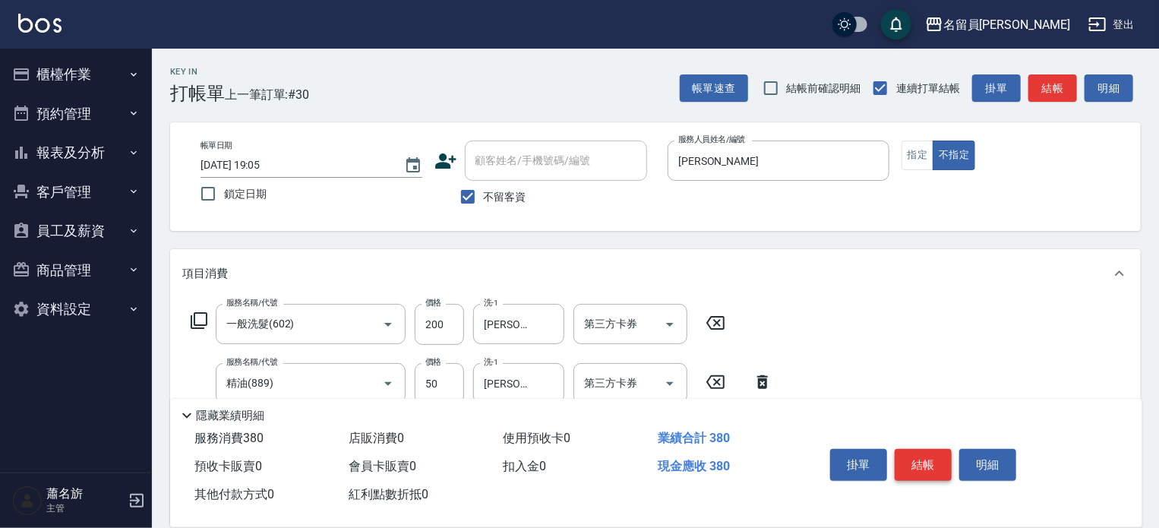
click at [941, 453] on button "結帳" at bounding box center [923, 465] width 57 height 32
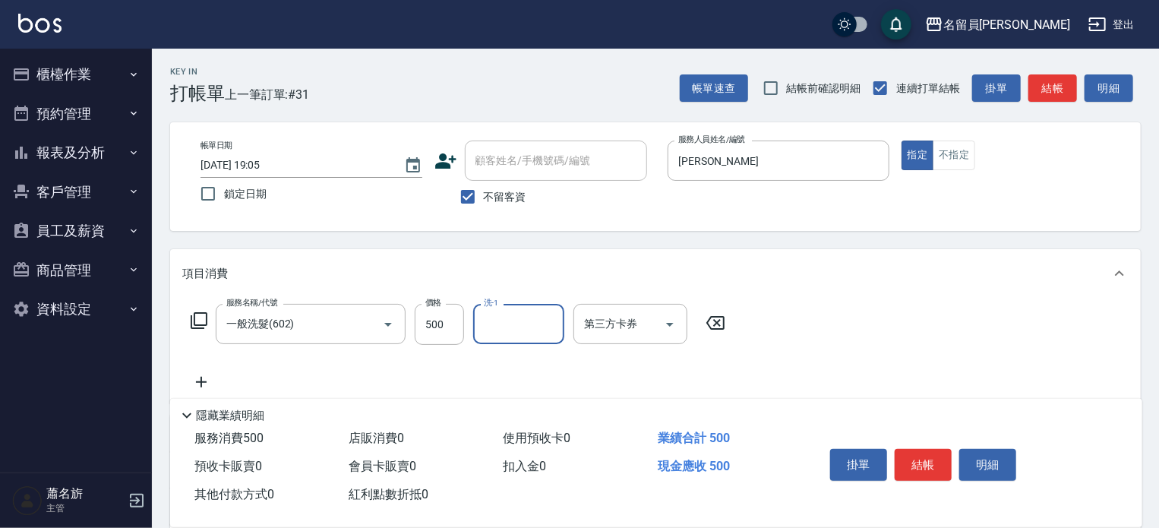
drag, startPoint x: 933, startPoint y: 448, endPoint x: 923, endPoint y: 447, distance: 9.1
click at [933, 449] on button "結帳" at bounding box center [923, 465] width 57 height 32
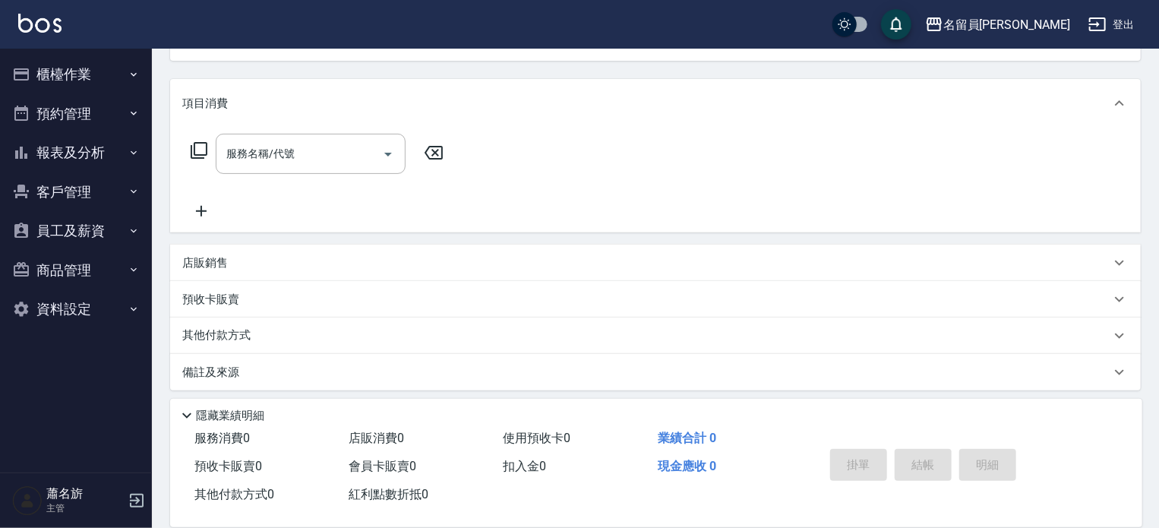
scroll to position [176, 0]
click at [529, 272] on div "項目消費 服務名稱/代號 服務名稱/代號 店販銷售 服務人員姓名/編號 服務人員姓名/編號 商品代號/名稱 商品代號/名稱 預收卡販賣 卡券名稱/代號 卡券名…" at bounding box center [655, 228] width 971 height 311
click at [532, 263] on div "店販銷售" at bounding box center [646, 257] width 928 height 16
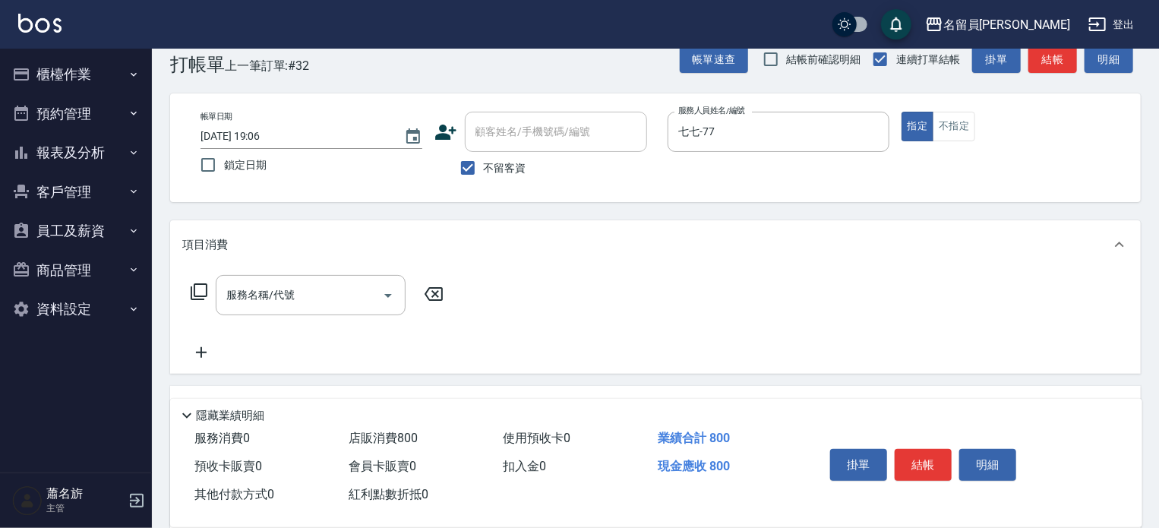
scroll to position [0, 0]
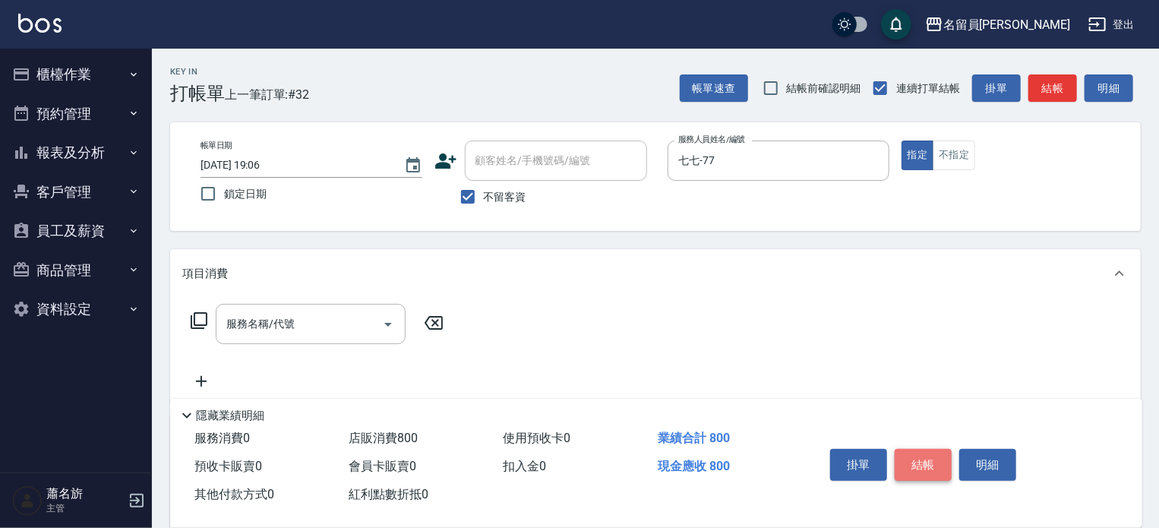
click at [914, 469] on button "結帳" at bounding box center [923, 465] width 57 height 32
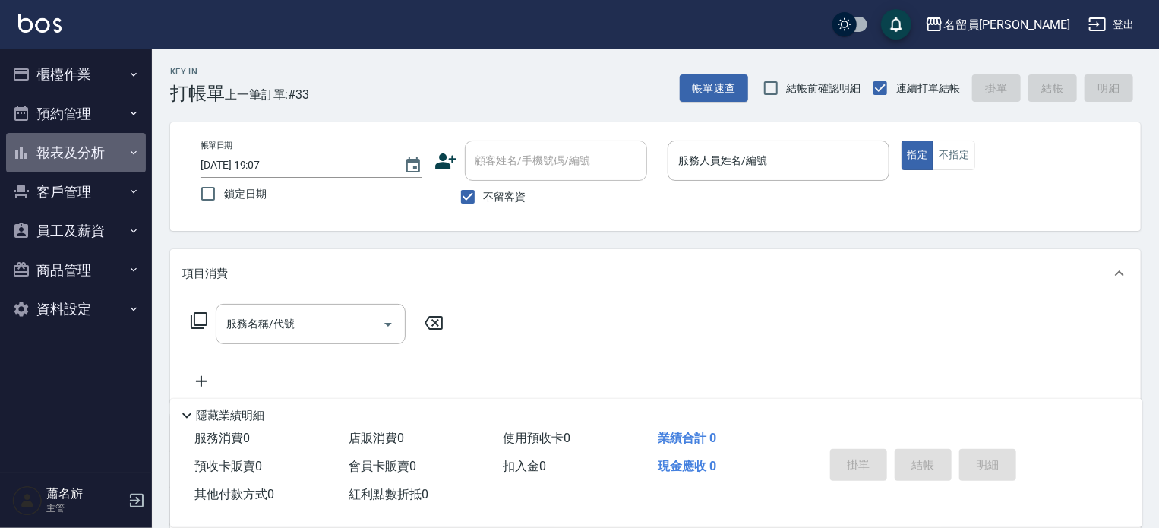
click at [115, 149] on button "報表及分析" at bounding box center [76, 152] width 140 height 39
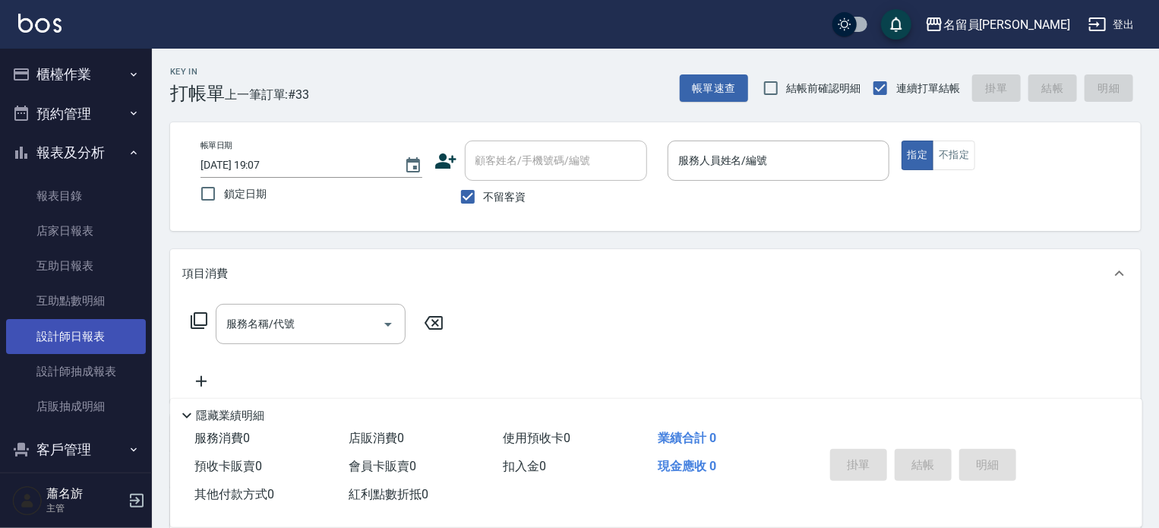
click at [88, 340] on link "設計師日報表" at bounding box center [76, 336] width 140 height 35
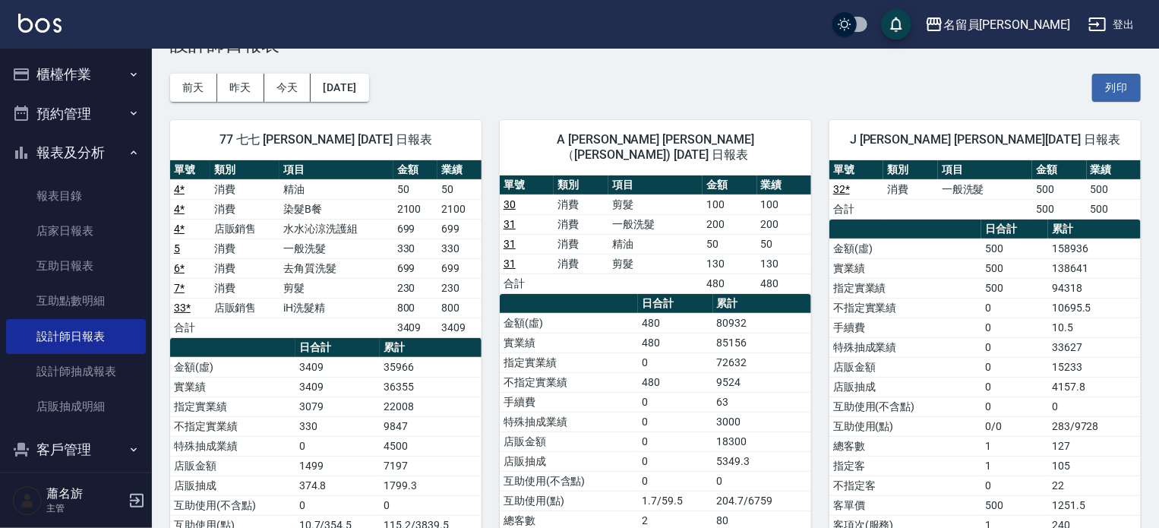
scroll to position [76, 0]
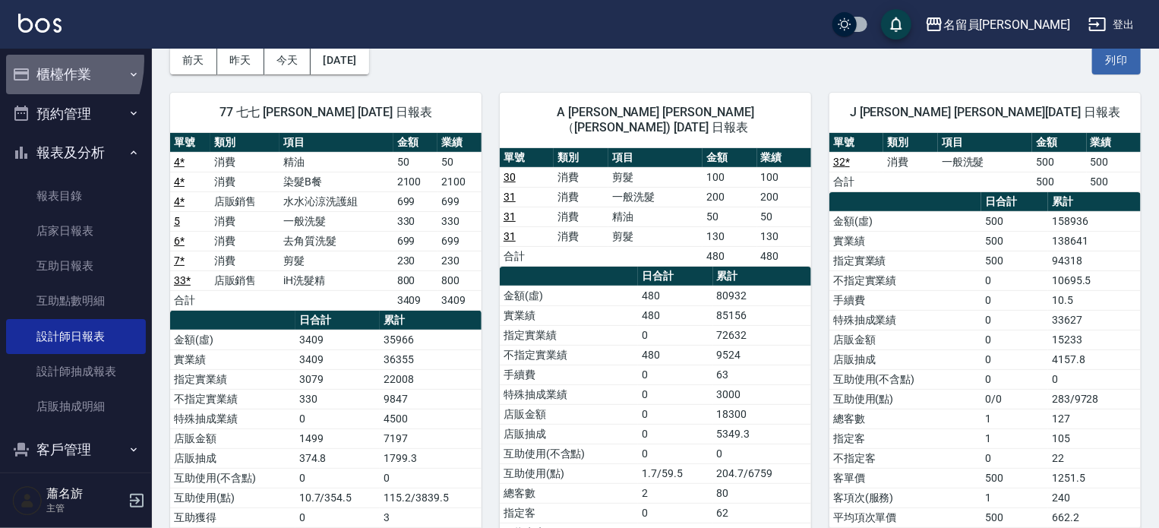
click at [27, 61] on button "櫃檯作業" at bounding box center [76, 74] width 140 height 39
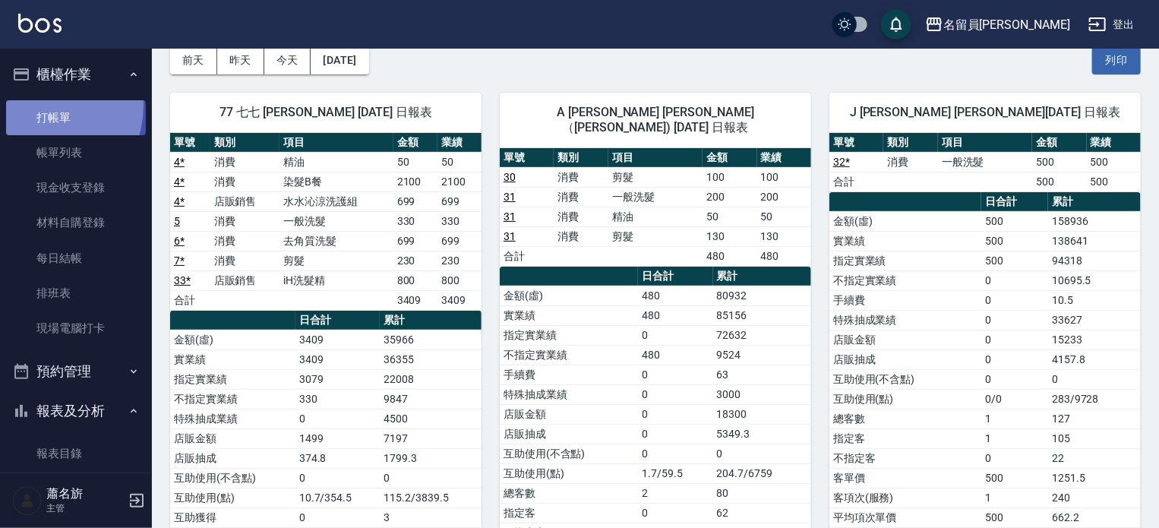
click at [33, 105] on link "打帳單" at bounding box center [76, 117] width 140 height 35
